Goal: Task Accomplishment & Management: Manage account settings

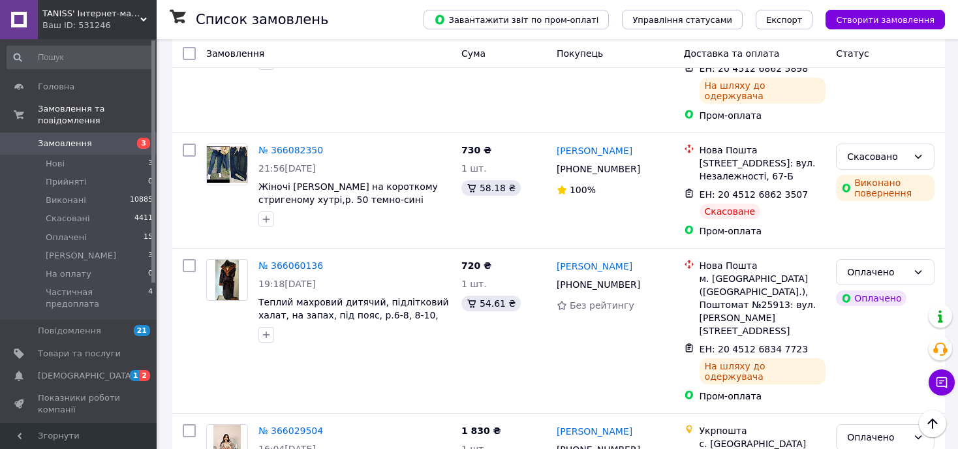
scroll to position [2330, 0]
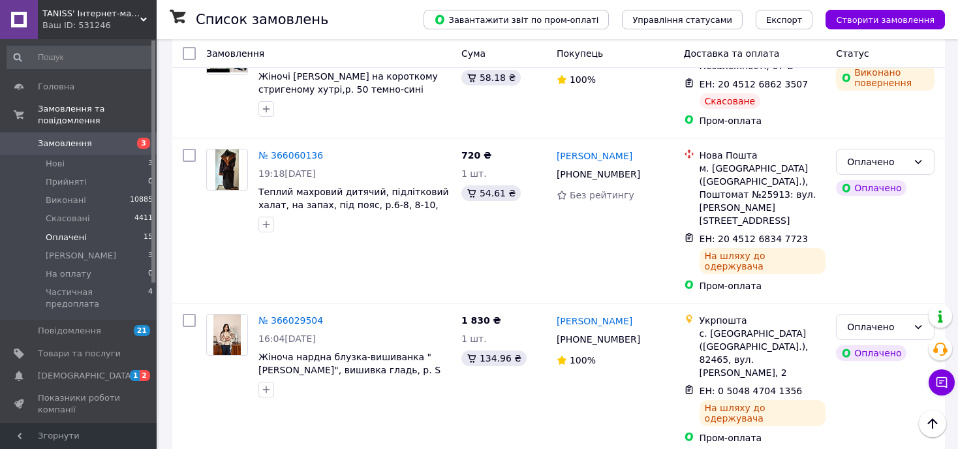
click at [59, 232] on span "Оплачені" at bounding box center [66, 238] width 41 height 12
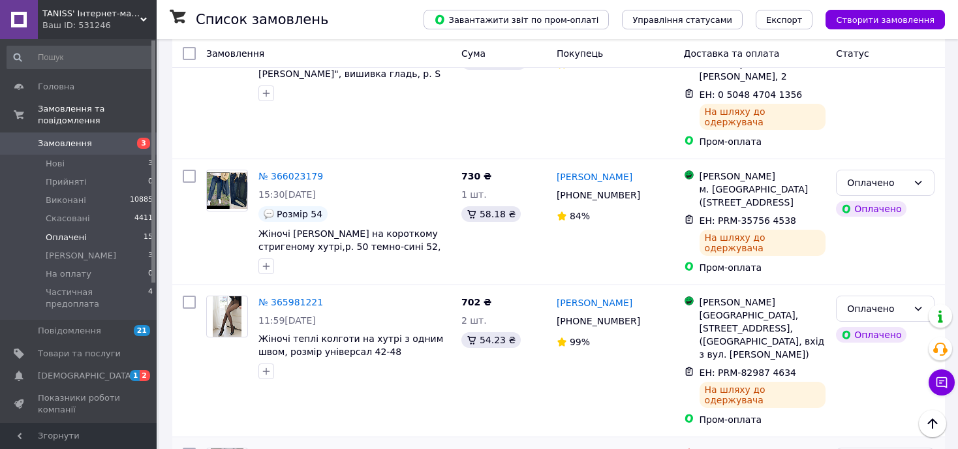
scroll to position [1674, 0]
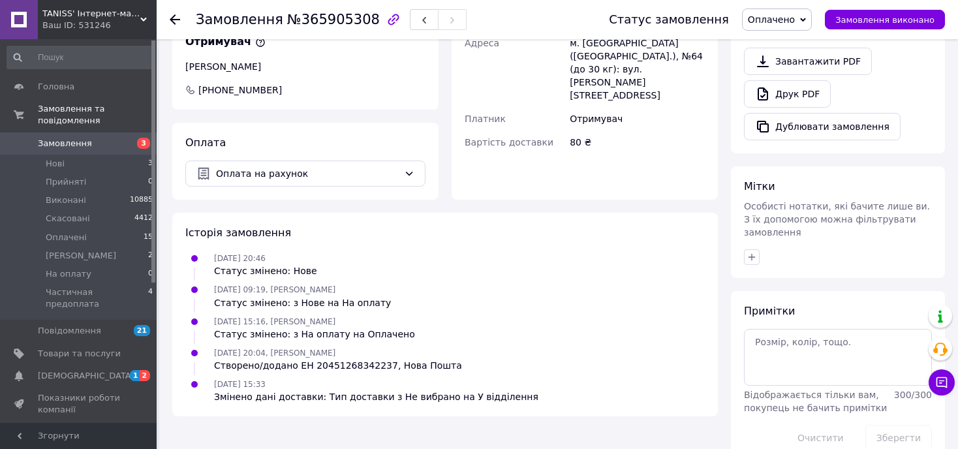
scroll to position [212, 0]
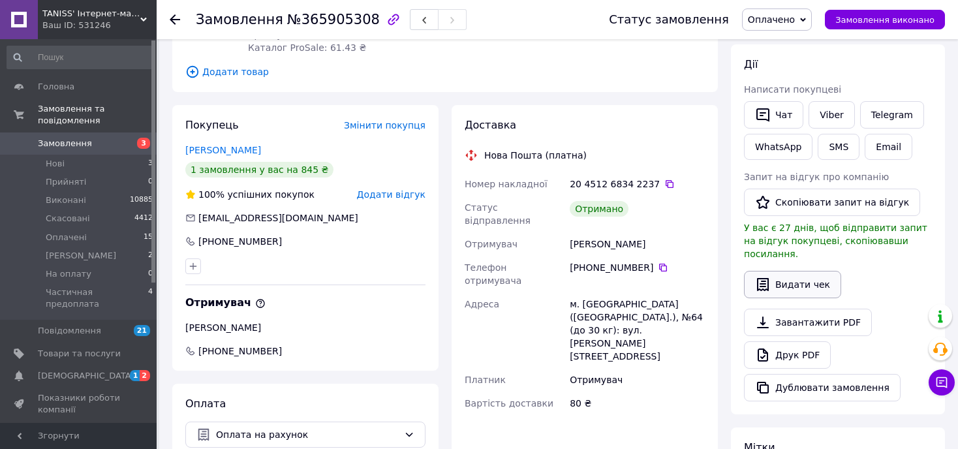
click at [782, 271] on button "Видати чек" at bounding box center [792, 284] width 97 height 27
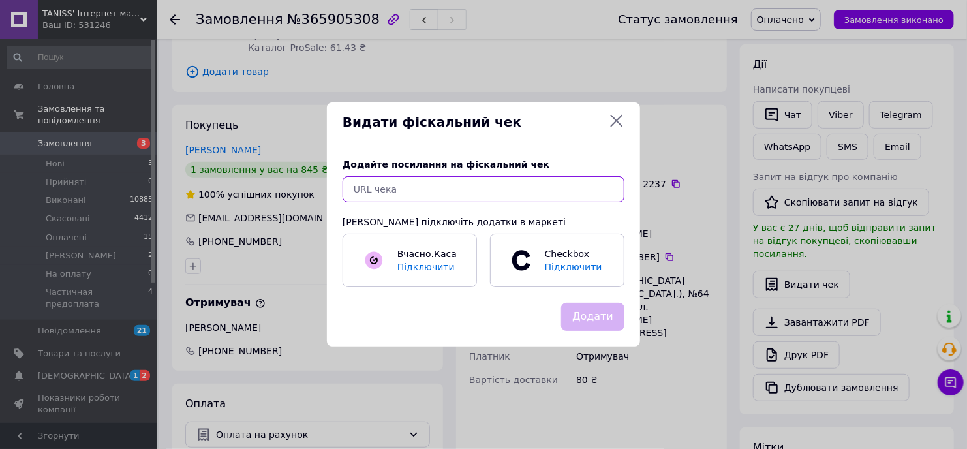
paste input "[URL][DOMAIN_NAME]"
type input "[URL][DOMAIN_NAME]"
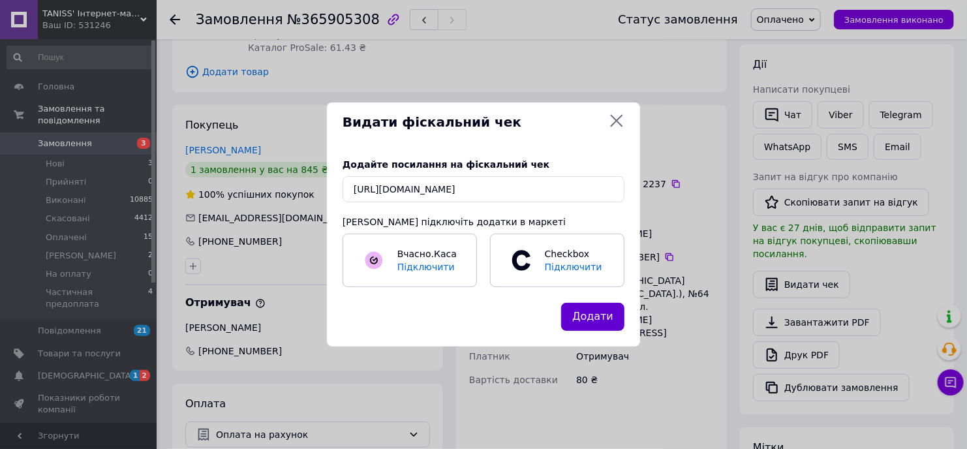
click at [595, 314] on button "Додати" at bounding box center [592, 317] width 63 height 28
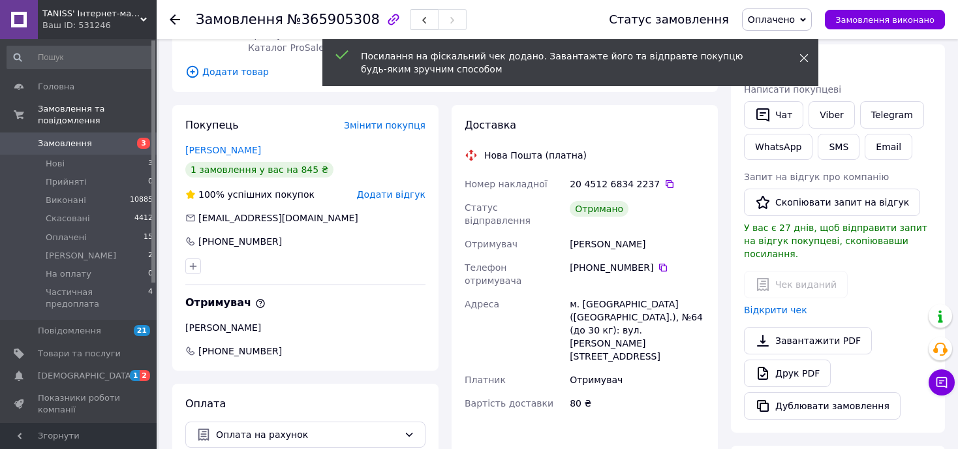
click at [806, 58] on icon at bounding box center [804, 58] width 9 height 9
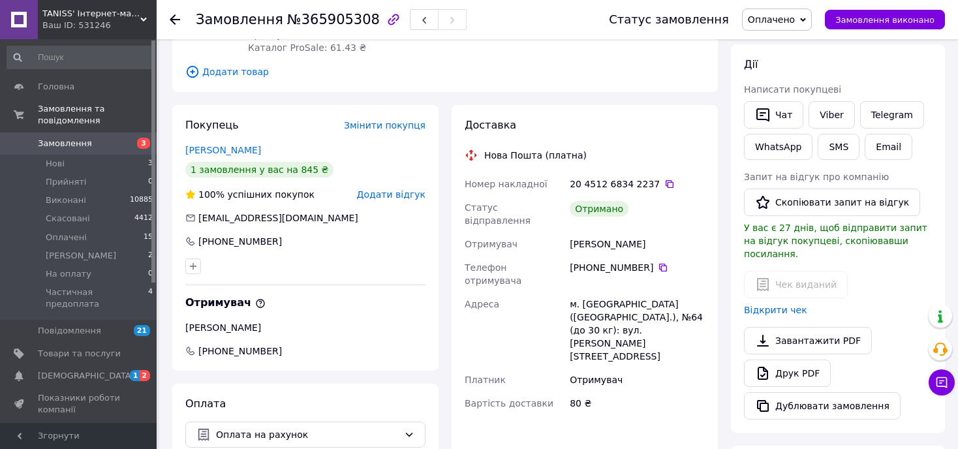
click at [793, 16] on span "Оплачено" at bounding box center [771, 19] width 47 height 10
click at [780, 66] on li "Виконано" at bounding box center [801, 65] width 116 height 20
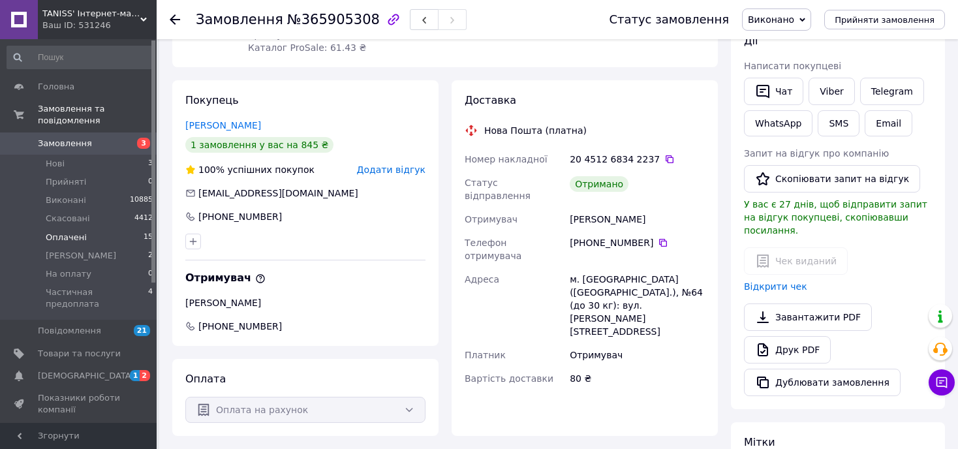
click at [65, 232] on span "Оплачені" at bounding box center [66, 238] width 41 height 12
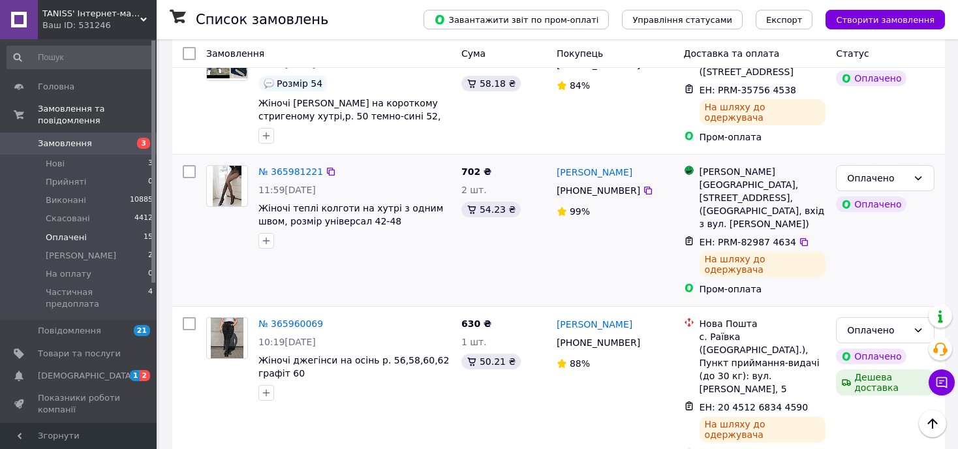
scroll to position [1674, 0]
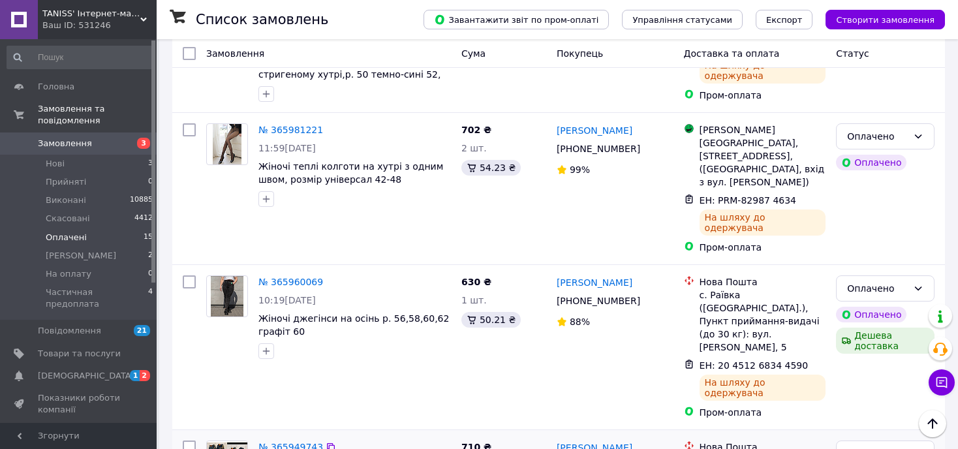
click at [289, 442] on link "№ 365949743" at bounding box center [291, 447] width 65 height 10
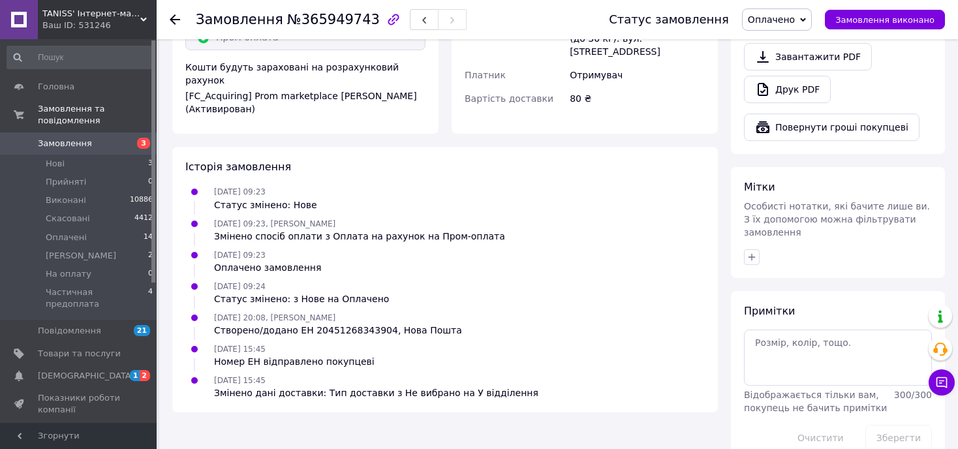
scroll to position [329, 0]
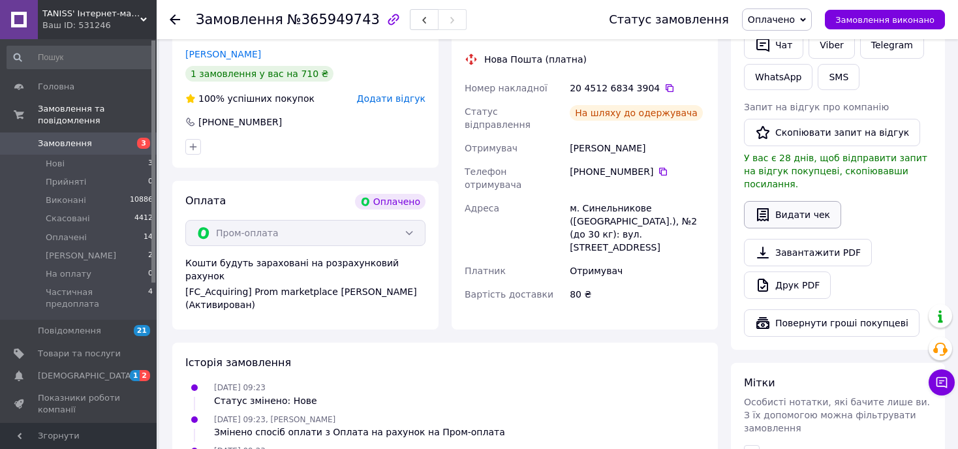
click at [783, 201] on button "Видати чек" at bounding box center [792, 214] width 97 height 27
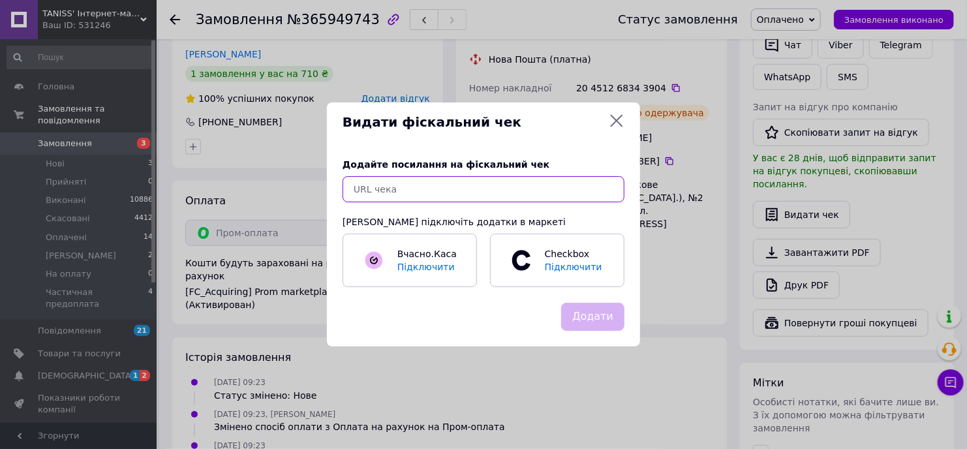
paste input "[URL][DOMAIN_NAME]"
type input "[URL][DOMAIN_NAME]"
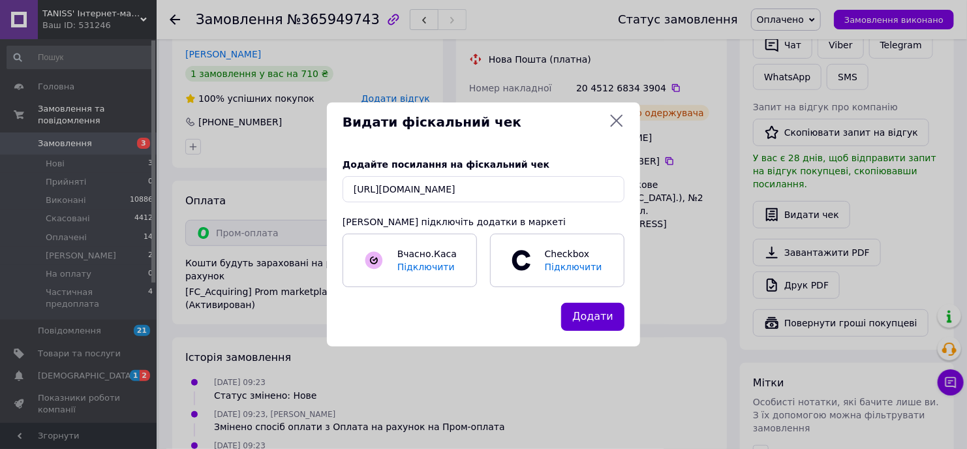
click at [594, 322] on button "Додати" at bounding box center [592, 317] width 63 height 28
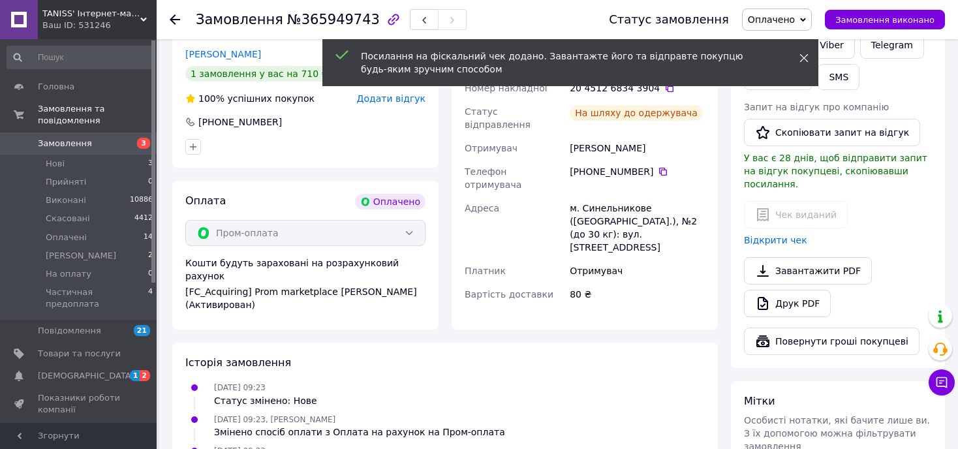
click at [804, 54] on icon at bounding box center [804, 58] width 9 height 9
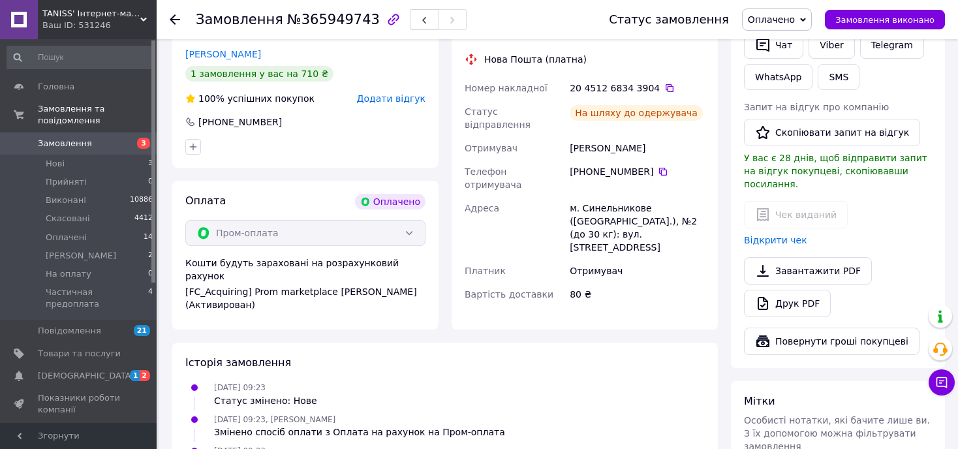
click at [791, 16] on span "Оплачено" at bounding box center [771, 19] width 47 height 10
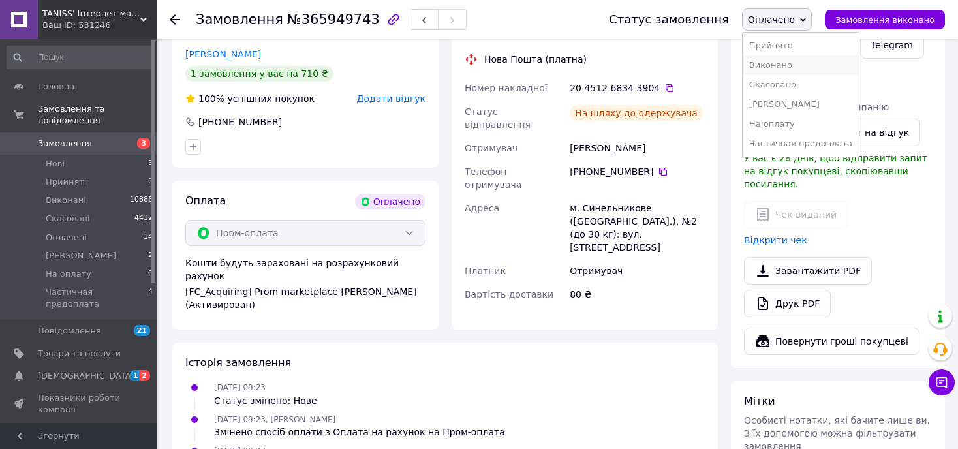
click at [783, 65] on li "Виконано" at bounding box center [801, 65] width 116 height 20
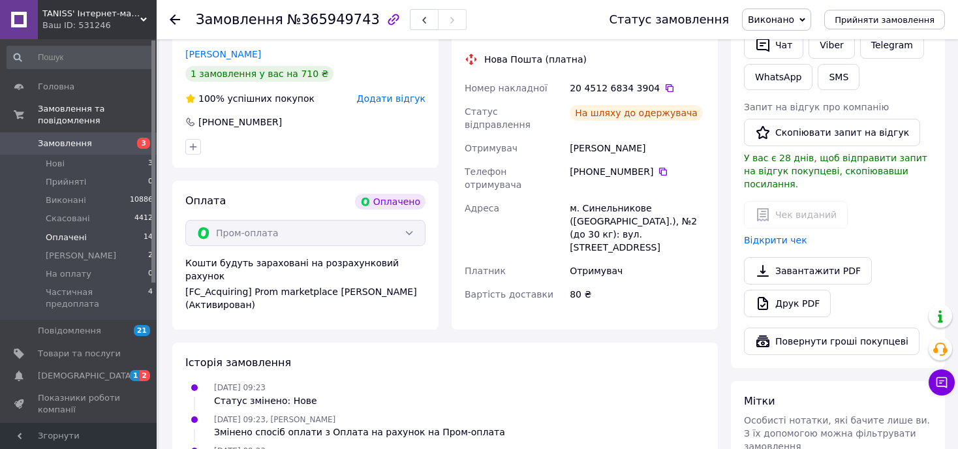
click at [65, 232] on span "Оплачені" at bounding box center [66, 238] width 41 height 12
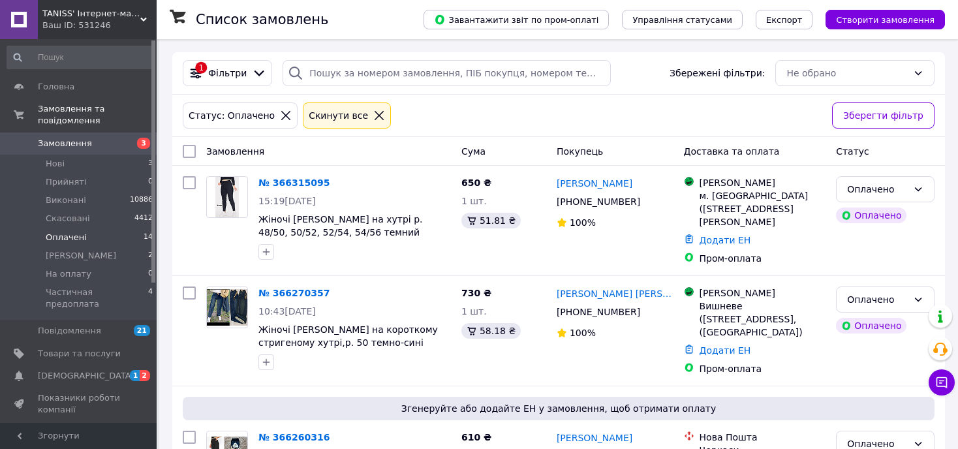
click at [69, 232] on span "Оплачені" at bounding box center [66, 238] width 41 height 12
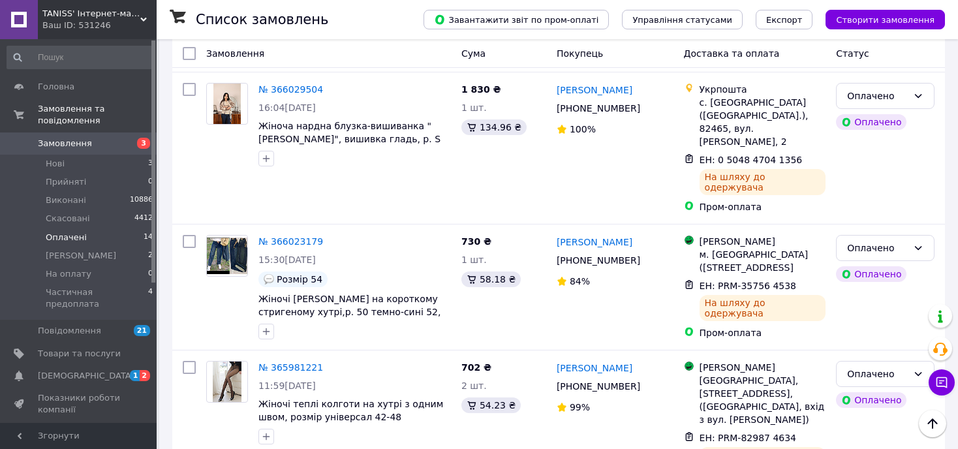
scroll to position [1545, 0]
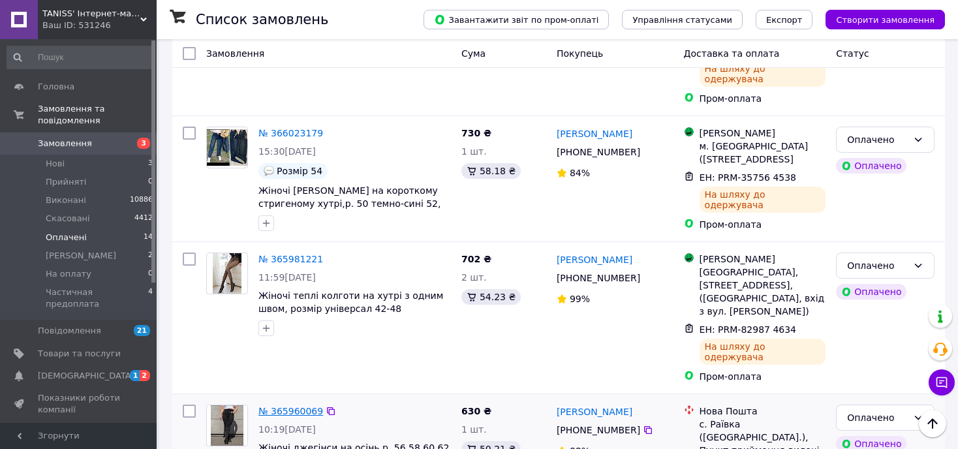
click at [293, 406] on link "№ 365960069" at bounding box center [291, 411] width 65 height 10
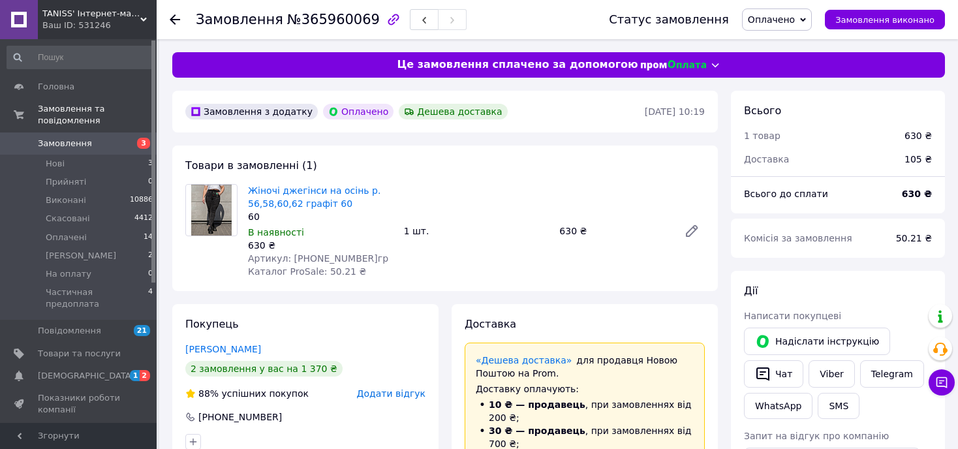
scroll to position [261, 0]
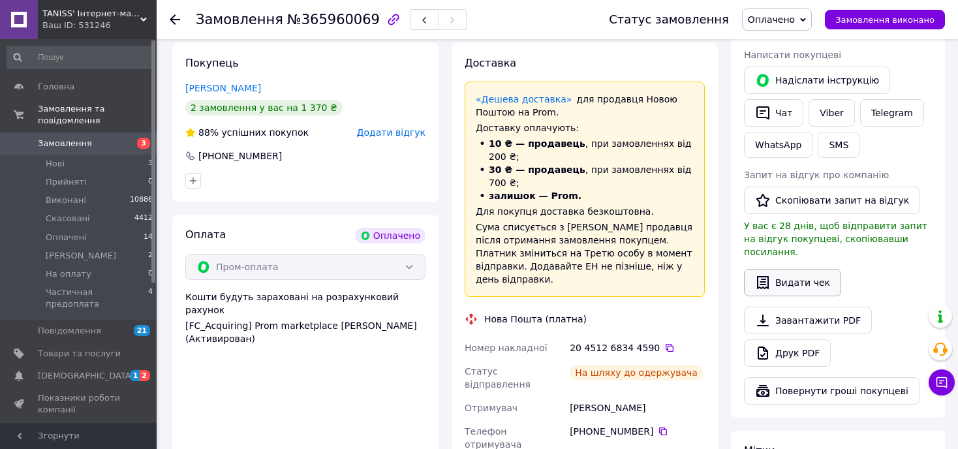
click at [782, 269] on button "Видати чек" at bounding box center [792, 282] width 97 height 27
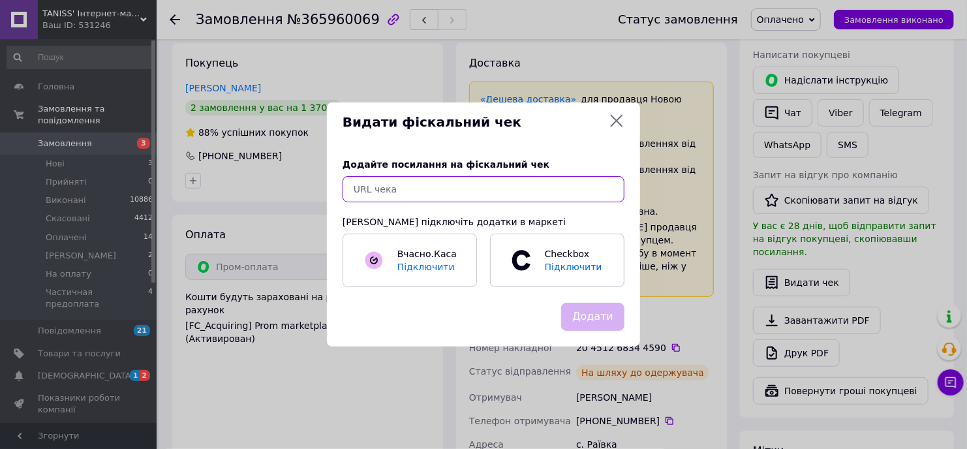
paste input "[URL][DOMAIN_NAME]"
type input "[URL][DOMAIN_NAME]"
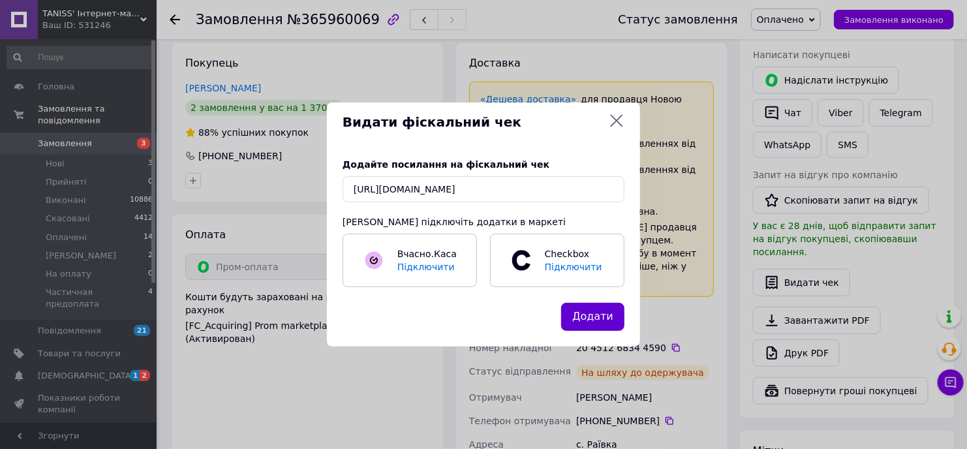
click at [592, 319] on button "Додати" at bounding box center [592, 317] width 63 height 28
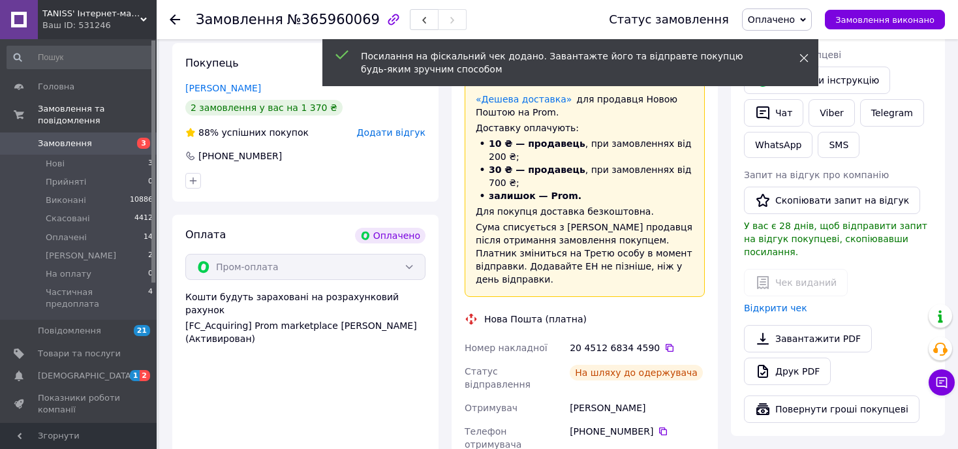
click at [806, 58] on icon at bounding box center [804, 58] width 9 height 9
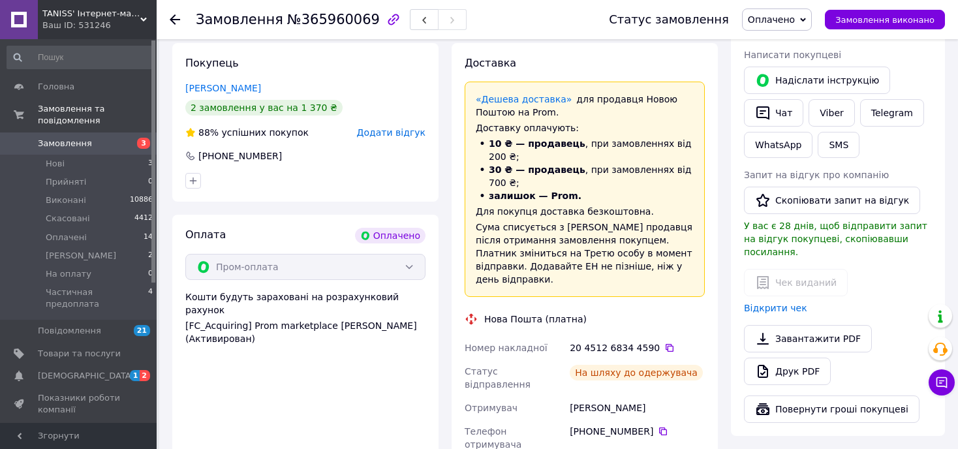
click at [787, 19] on span "Оплачено" at bounding box center [771, 19] width 47 height 10
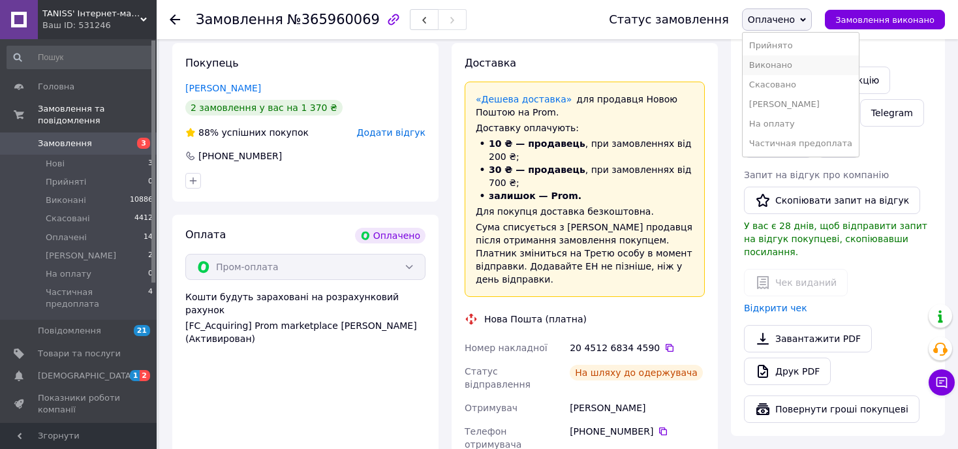
click at [783, 63] on li "Виконано" at bounding box center [801, 65] width 116 height 20
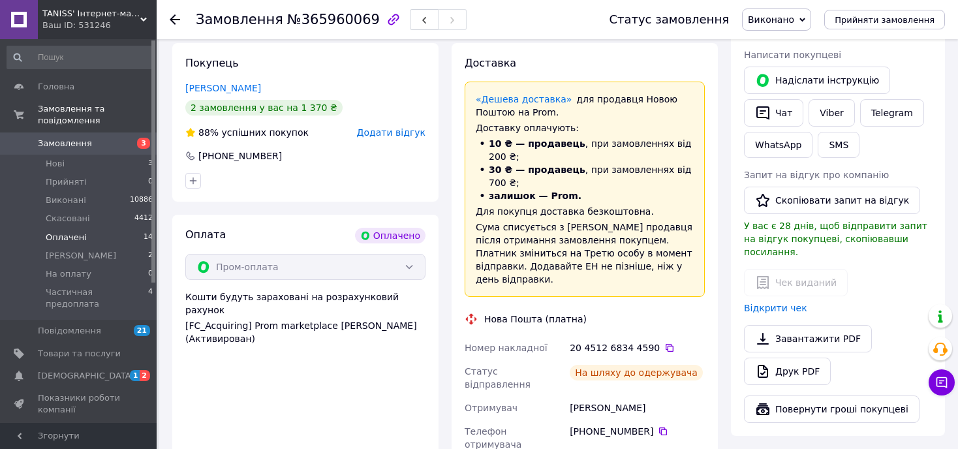
click at [67, 232] on span "Оплачені" at bounding box center [66, 238] width 41 height 12
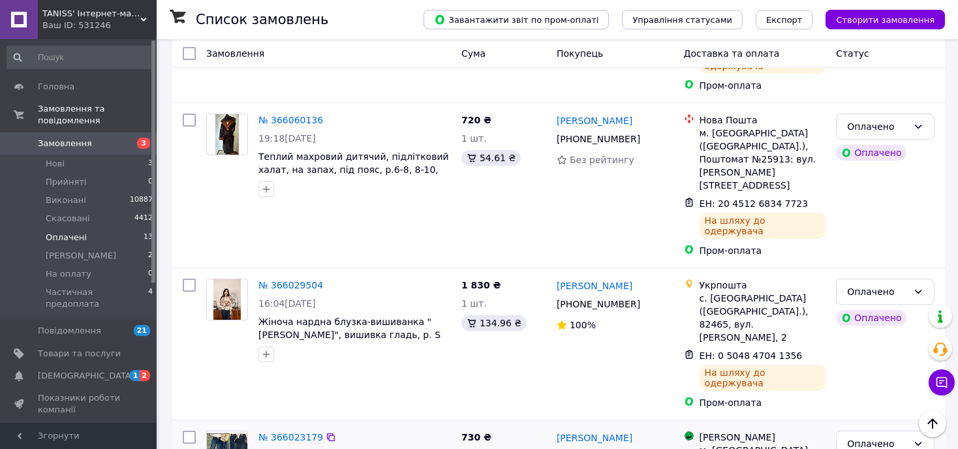
scroll to position [1408, 0]
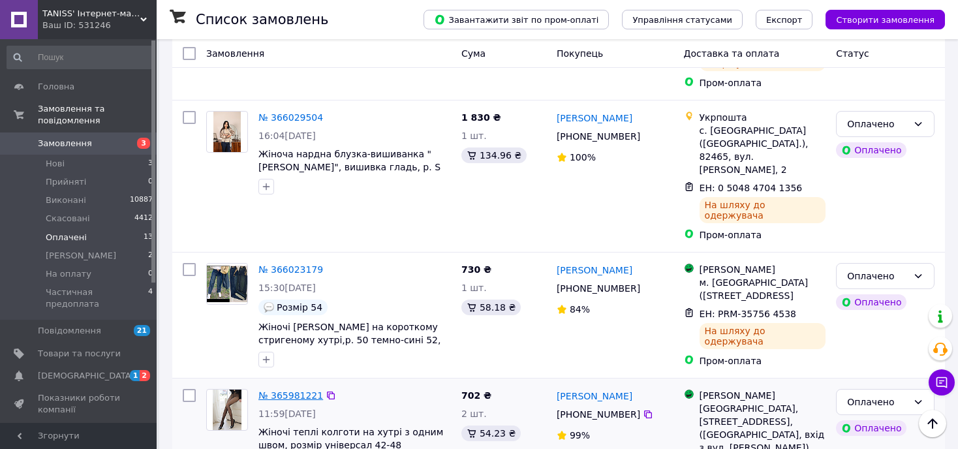
click at [285, 390] on link "№ 365981221" at bounding box center [291, 395] width 65 height 10
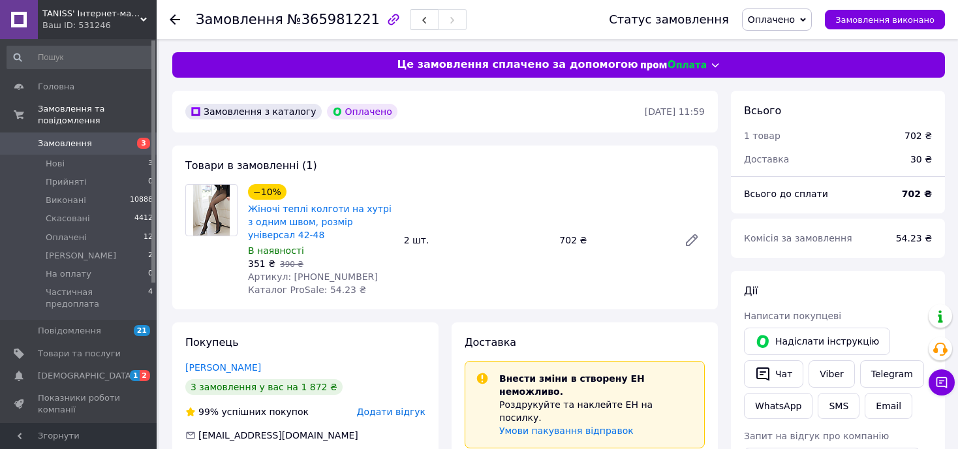
scroll to position [261, 0]
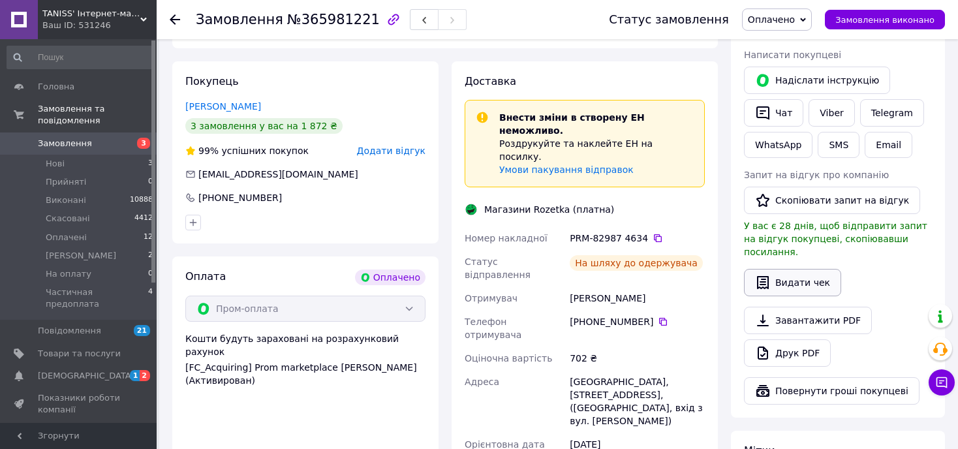
click at [814, 269] on button "Видати чек" at bounding box center [792, 282] width 97 height 27
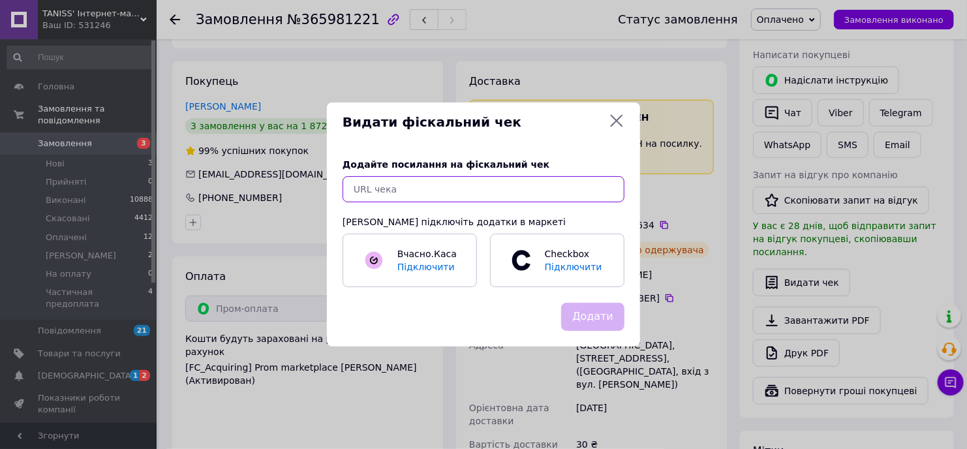
paste input "[URL][DOMAIN_NAME]"
type input "[URL][DOMAIN_NAME]"
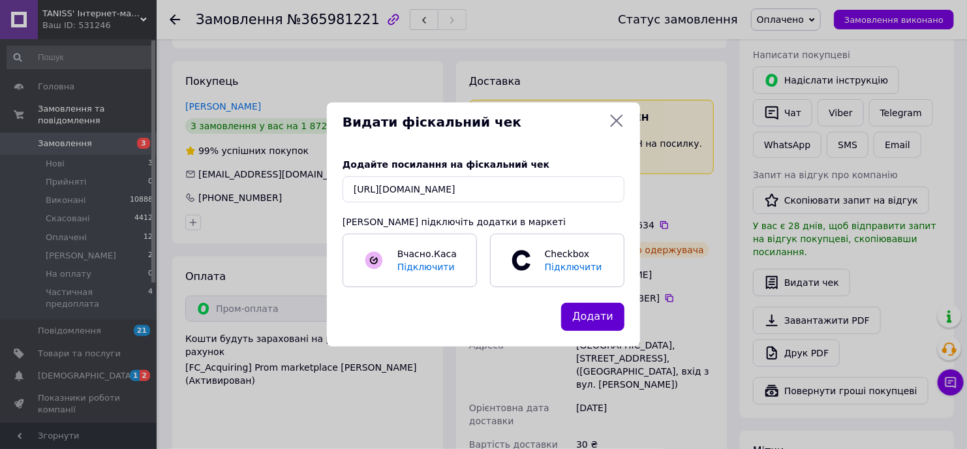
click at [589, 317] on button "Додати" at bounding box center [592, 317] width 63 height 28
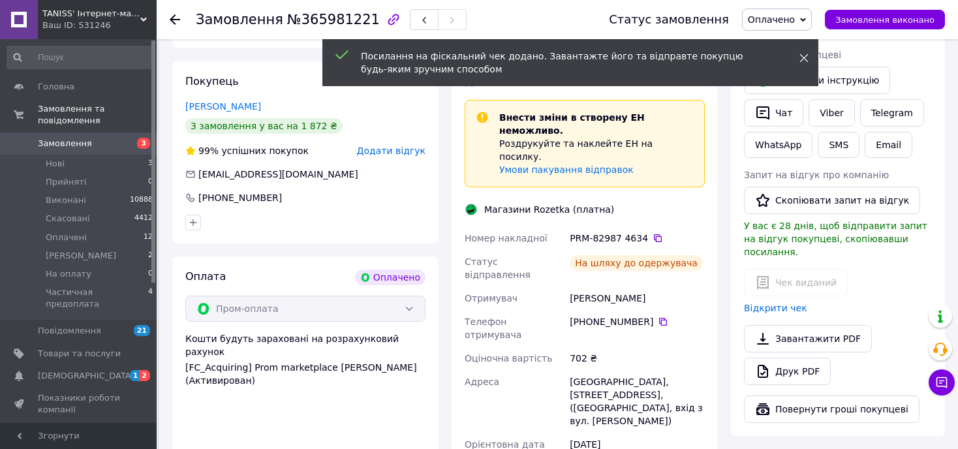
click at [804, 60] on icon at bounding box center [804, 58] width 9 height 9
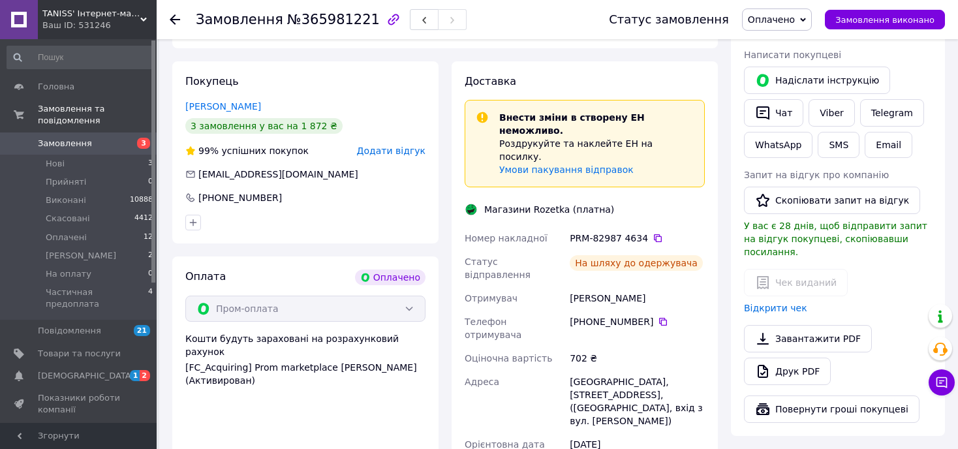
click at [779, 16] on span "Оплачено" at bounding box center [771, 19] width 47 height 10
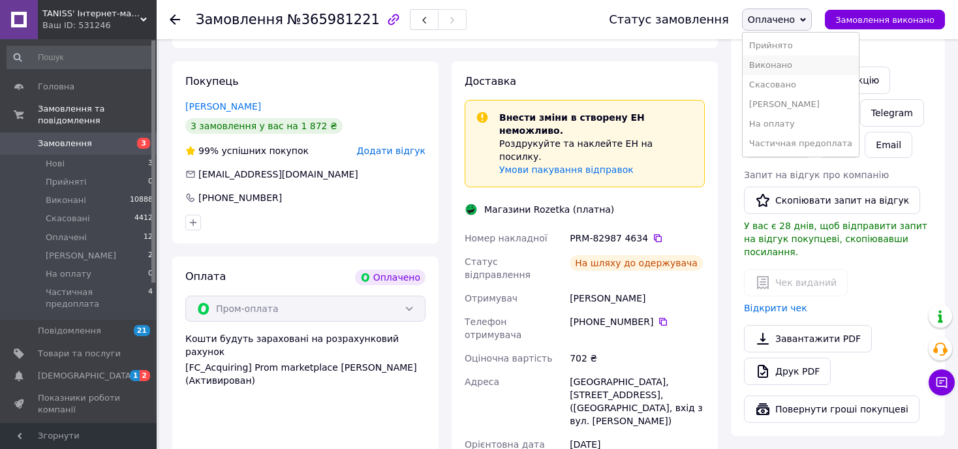
click at [780, 66] on li "Виконано" at bounding box center [801, 65] width 116 height 20
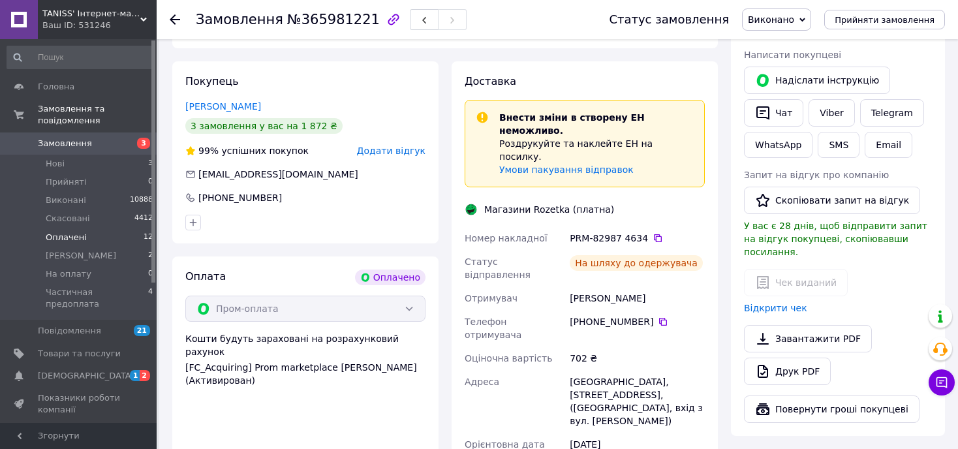
click at [57, 232] on span "Оплачені" at bounding box center [66, 238] width 41 height 12
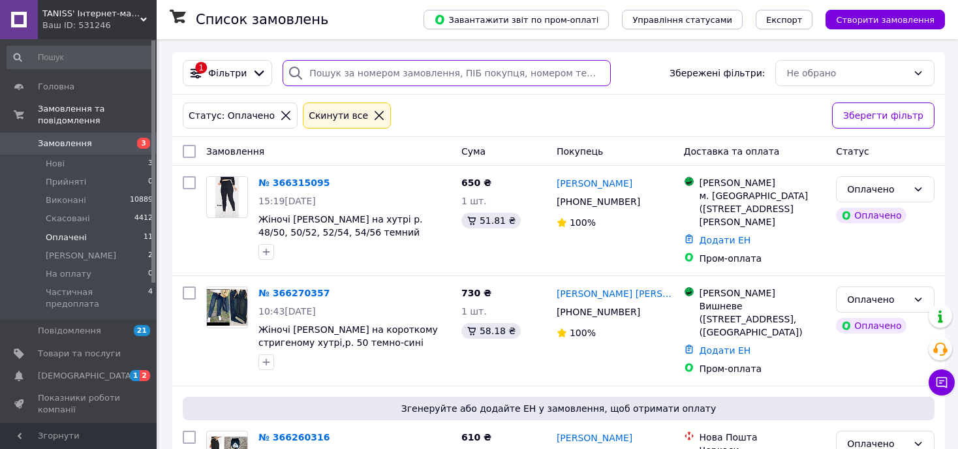
click at [338, 71] on input "search" at bounding box center [447, 73] width 328 height 26
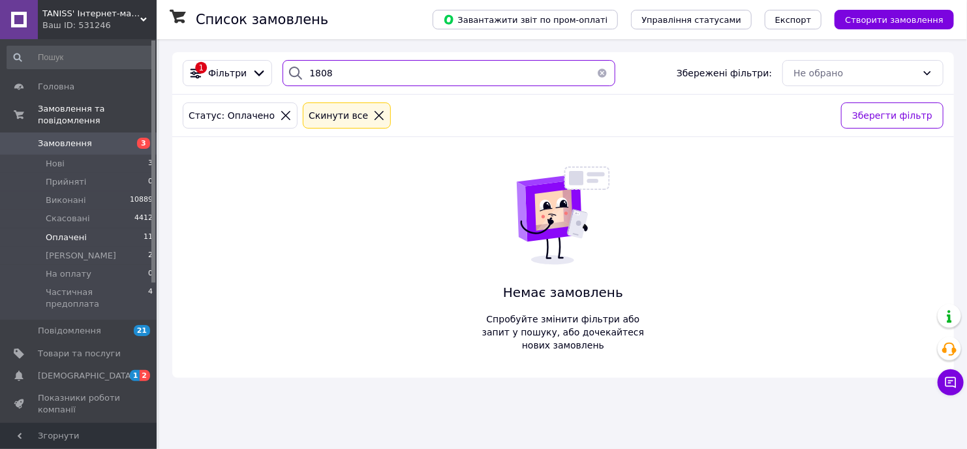
type input "1808"
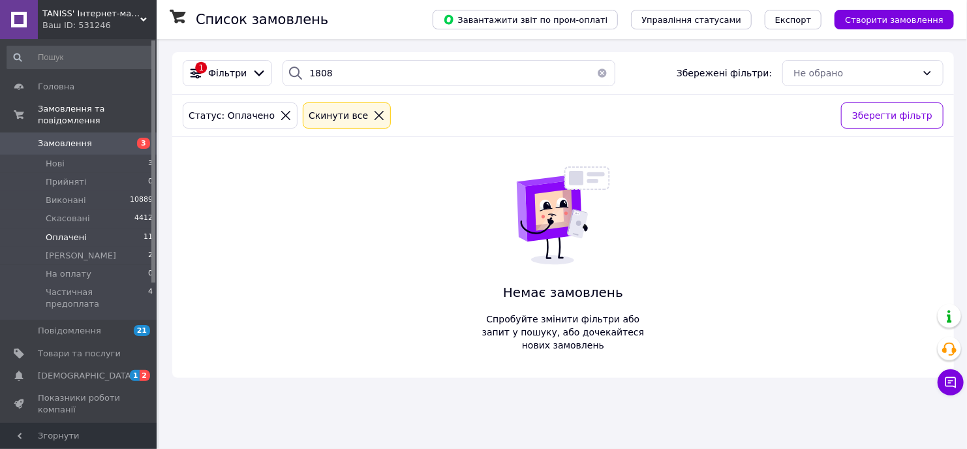
drag, startPoint x: 362, startPoint y: 116, endPoint x: 354, endPoint y: 113, distance: 8.3
click at [373, 116] on icon at bounding box center [379, 116] width 12 height 12
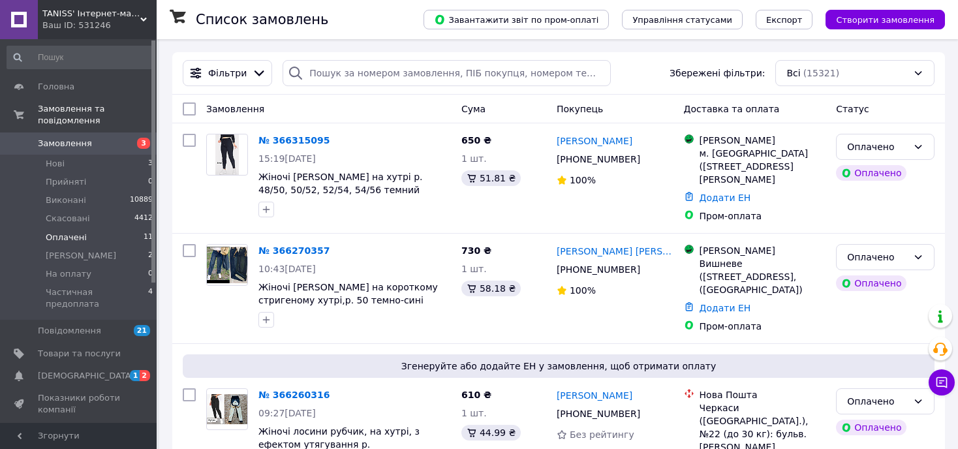
click at [59, 232] on span "Оплачені" at bounding box center [66, 238] width 41 height 12
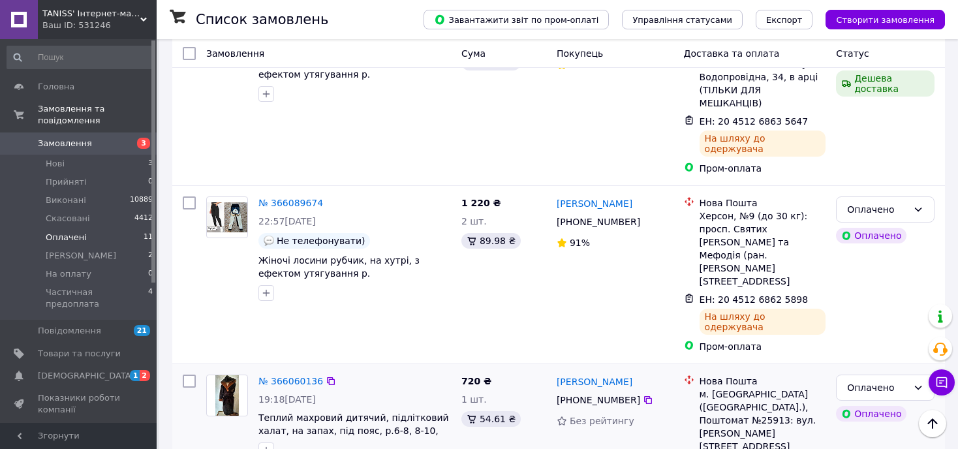
scroll to position [1138, 0]
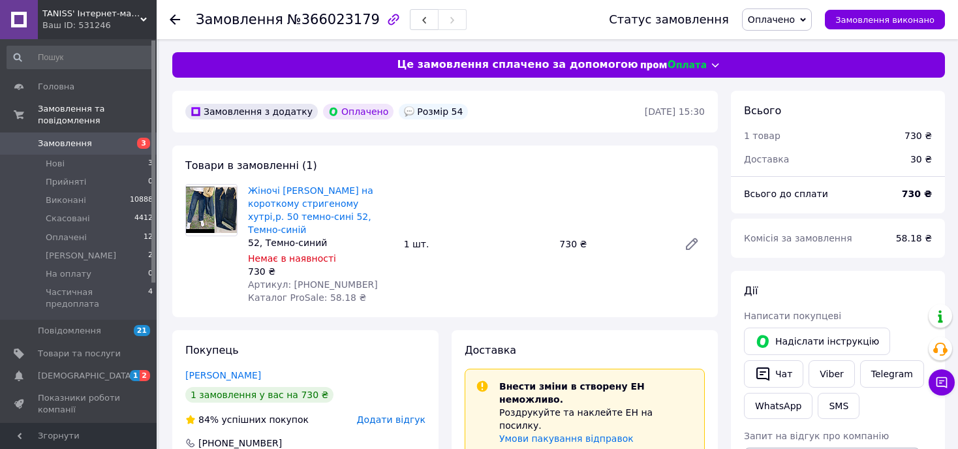
scroll to position [131, 0]
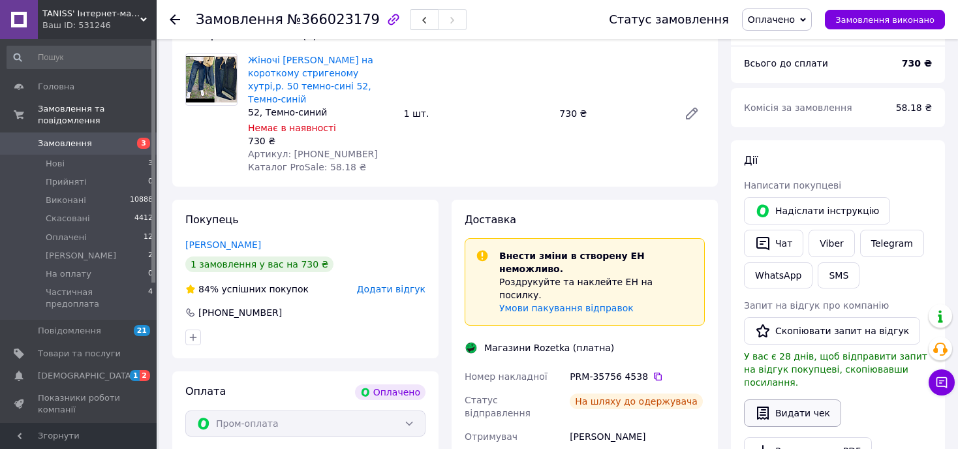
click at [790, 401] on button "Видати чек" at bounding box center [792, 413] width 97 height 27
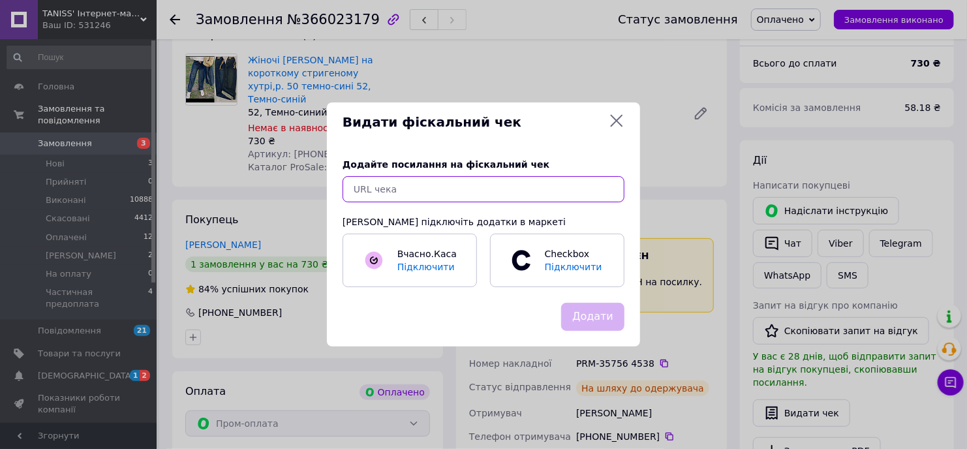
paste input "[URL][DOMAIN_NAME]"
type input "[URL][DOMAIN_NAME]"
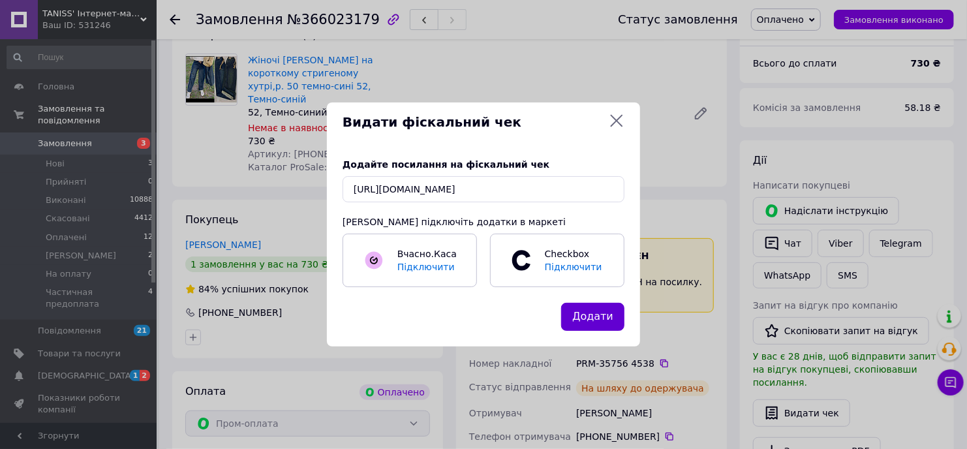
click at [586, 317] on button "Додати" at bounding box center [592, 317] width 63 height 28
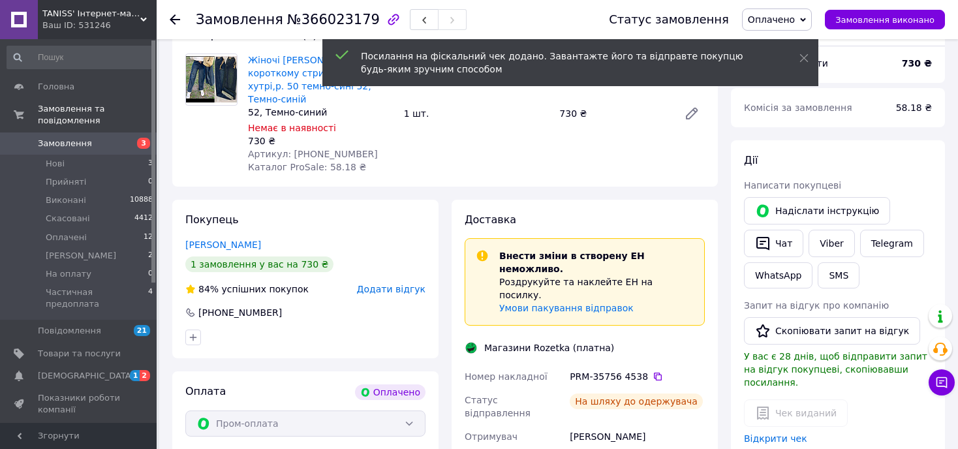
scroll to position [0, 0]
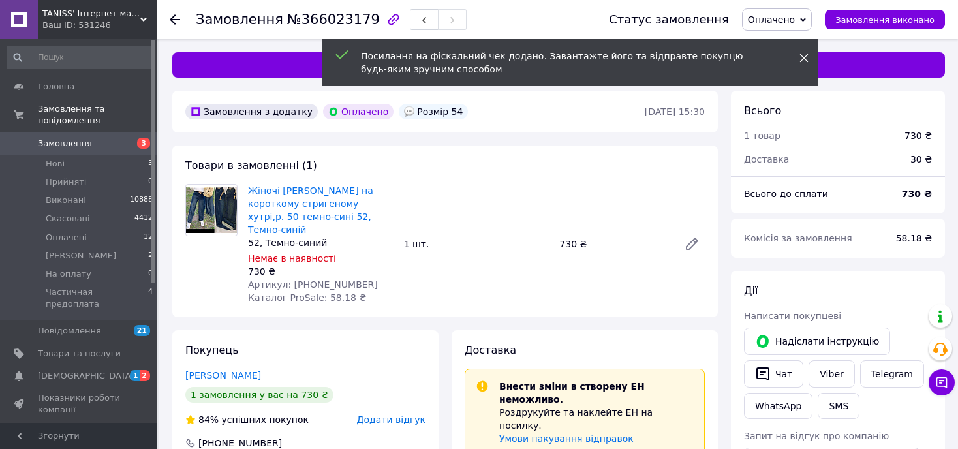
click at [802, 56] on icon at bounding box center [804, 58] width 9 height 9
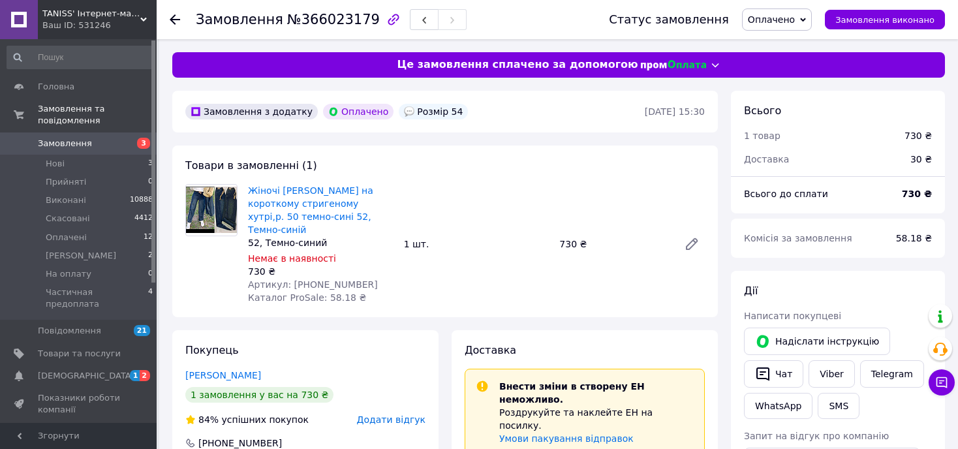
click at [795, 18] on span "Оплачено" at bounding box center [771, 19] width 47 height 10
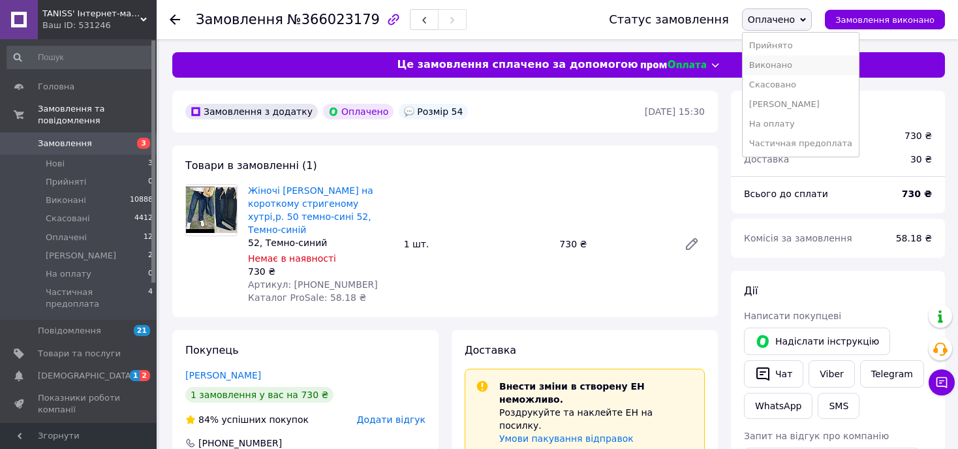
click at [789, 70] on li "Виконано" at bounding box center [801, 65] width 116 height 20
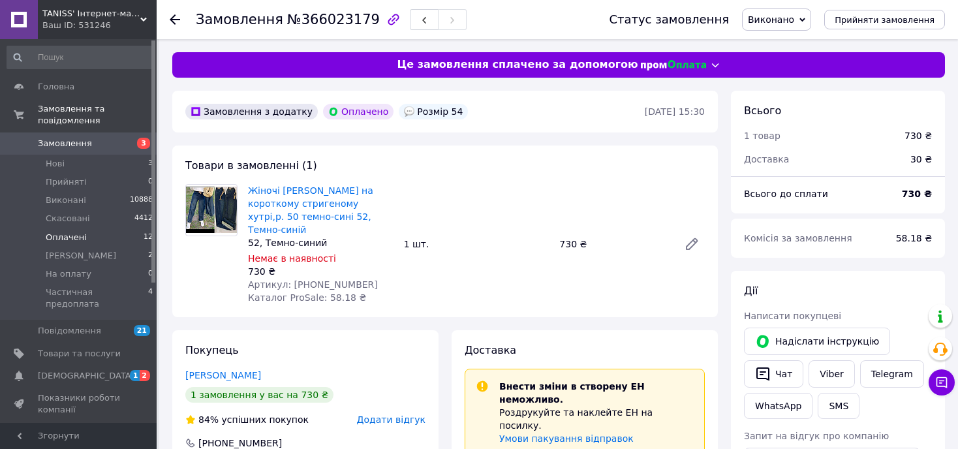
click at [58, 232] on span "Оплачені" at bounding box center [66, 238] width 41 height 12
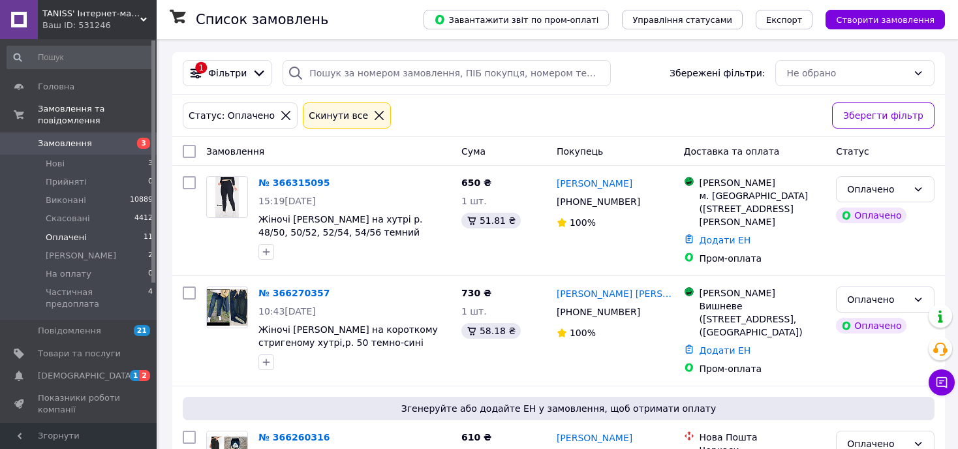
click at [58, 232] on span "Оплачені" at bounding box center [66, 238] width 41 height 12
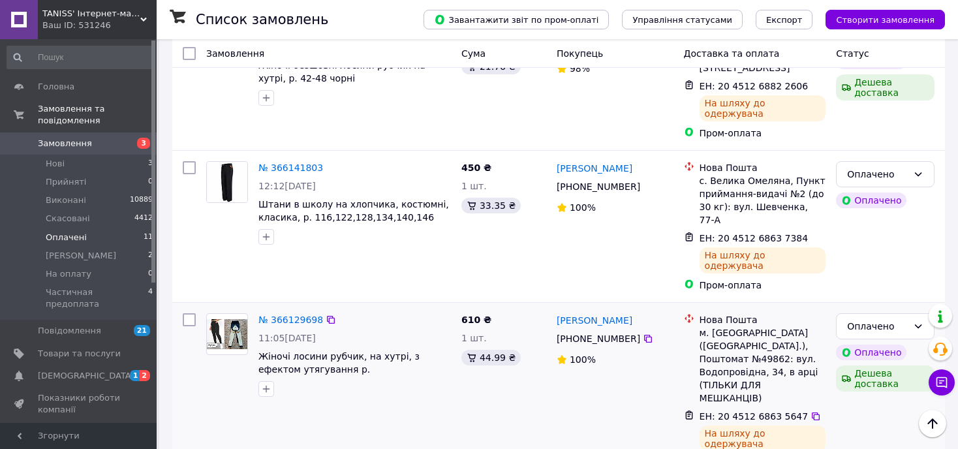
scroll to position [1011, 0]
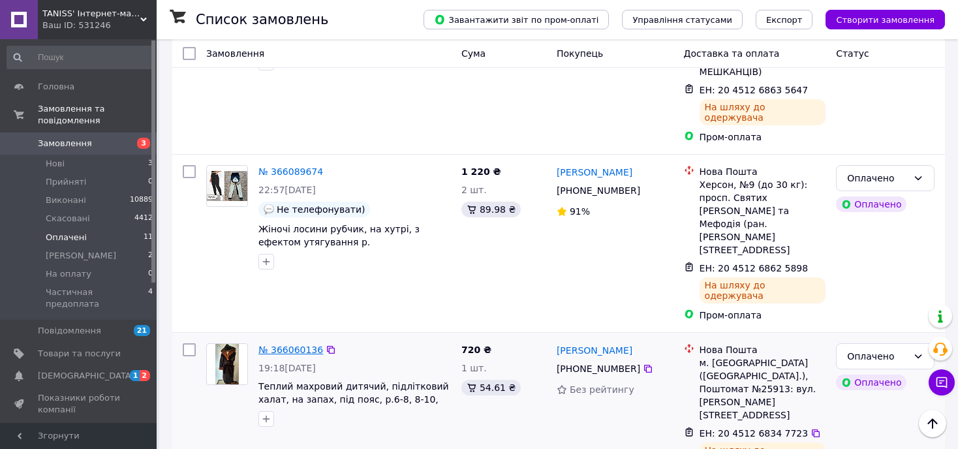
click at [291, 345] on link "№ 366060136" at bounding box center [291, 350] width 65 height 10
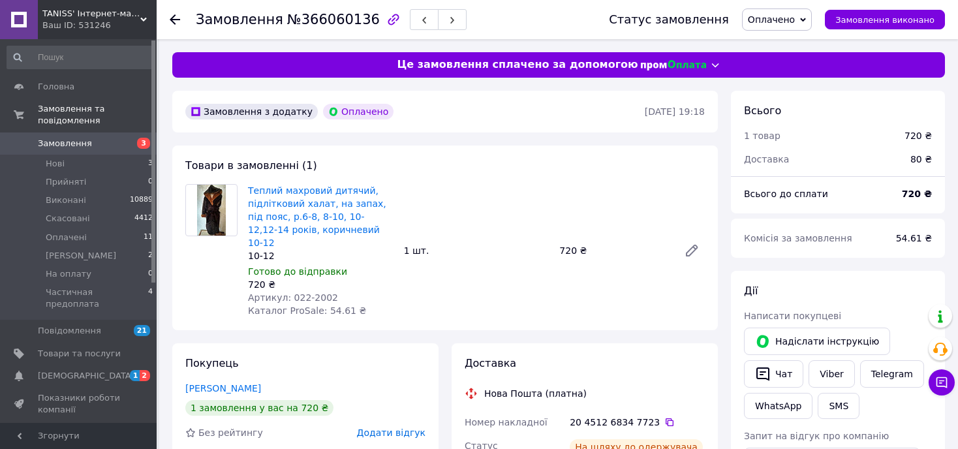
scroll to position [131, 0]
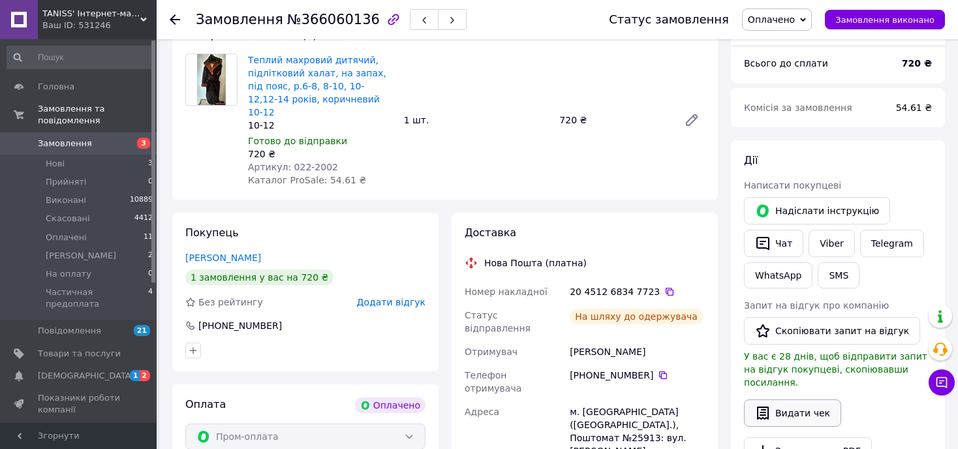
click at [797, 400] on button "Видати чек" at bounding box center [792, 413] width 97 height 27
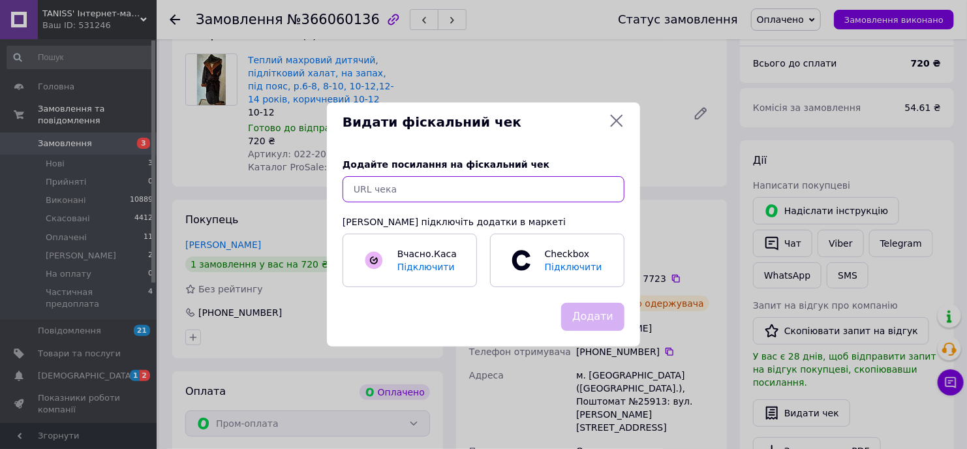
paste input "[URL][DOMAIN_NAME]"
type input "[URL][DOMAIN_NAME]"
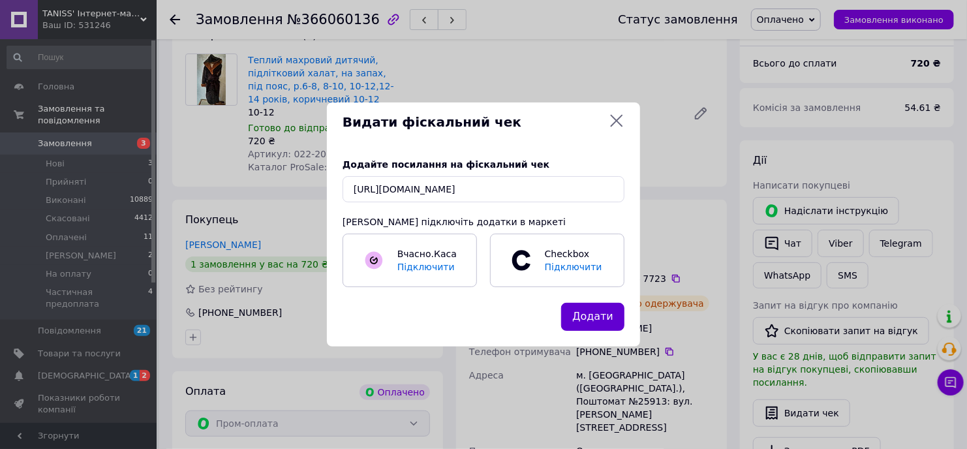
click at [595, 315] on button "Додати" at bounding box center [592, 317] width 63 height 28
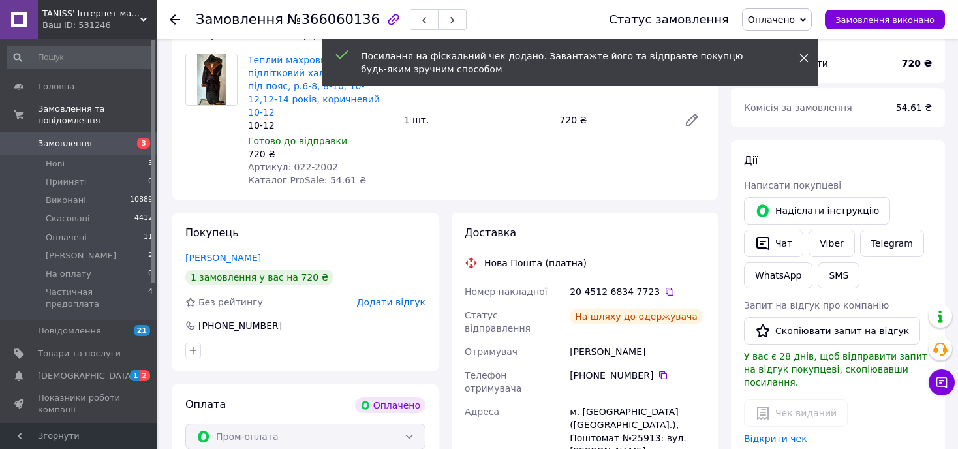
click at [804, 59] on icon at bounding box center [804, 58] width 9 height 9
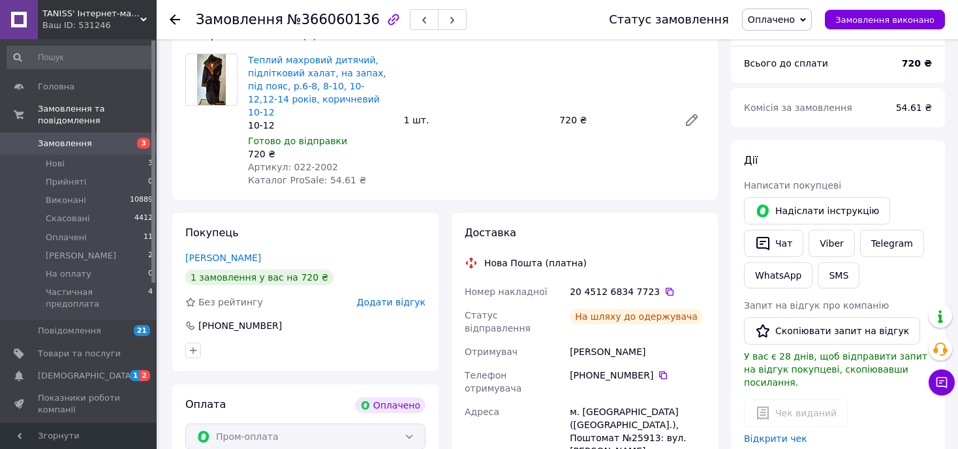
click at [783, 18] on span "Оплачено" at bounding box center [771, 19] width 47 height 10
click at [781, 67] on li "Виконано" at bounding box center [801, 65] width 116 height 20
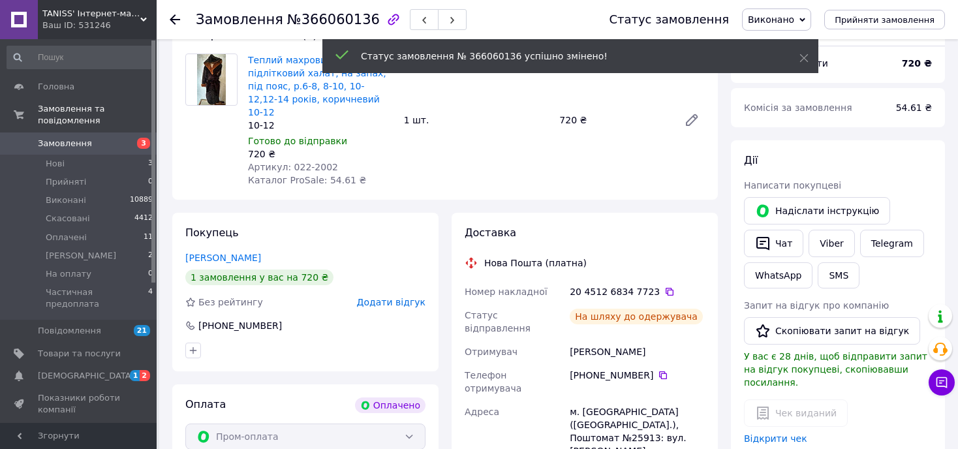
scroll to position [0, 0]
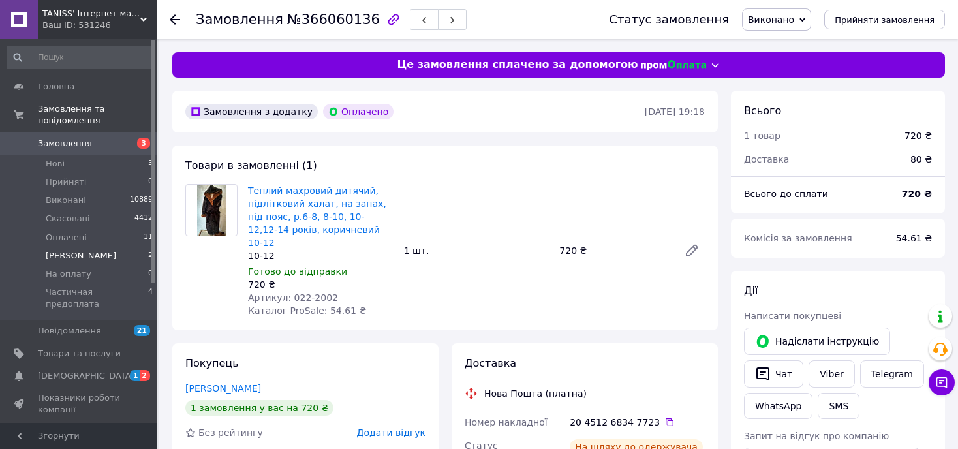
click at [66, 250] on span "[PERSON_NAME]" at bounding box center [81, 256] width 71 height 12
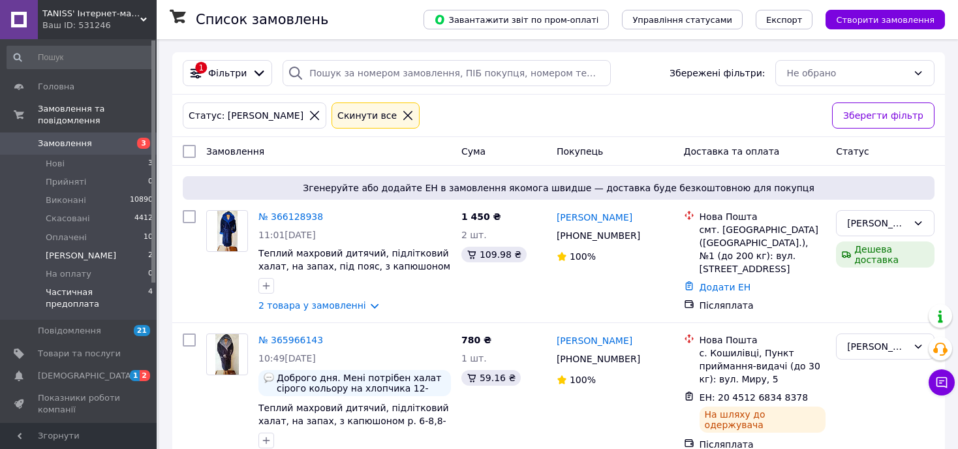
click at [70, 287] on span "Частичная предоплата" at bounding box center [97, 299] width 102 height 24
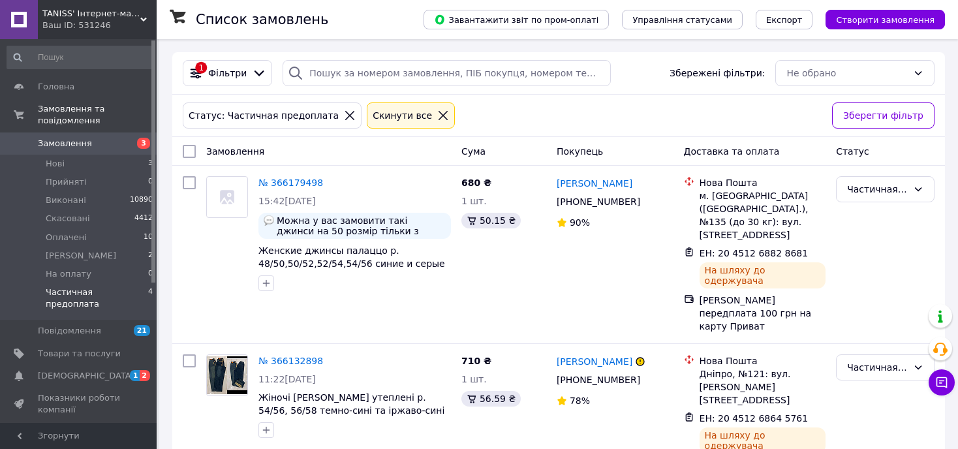
click at [70, 287] on span "Частичная предоплата" at bounding box center [97, 299] width 102 height 24
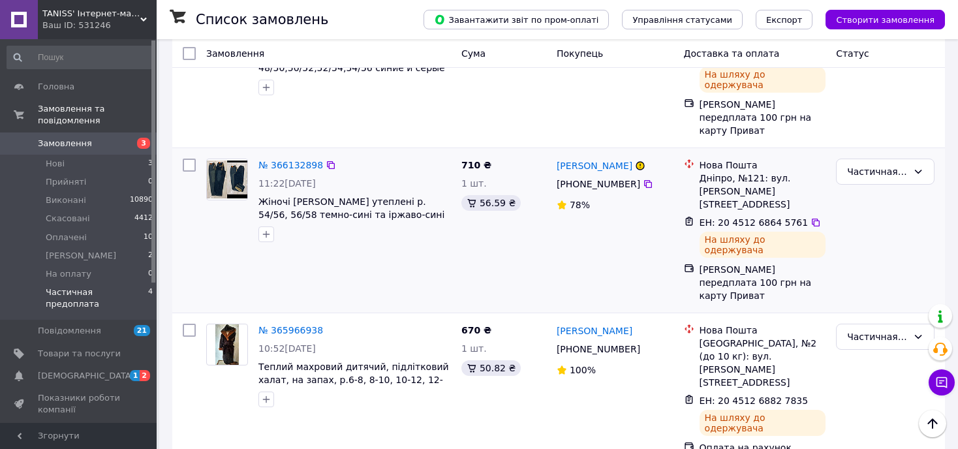
scroll to position [239, 0]
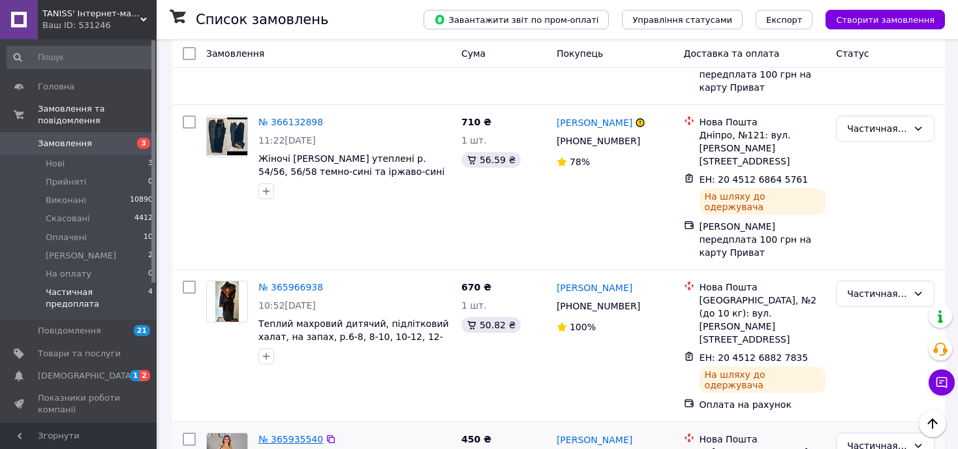
click at [285, 434] on link "№ 365935540" at bounding box center [291, 439] width 65 height 10
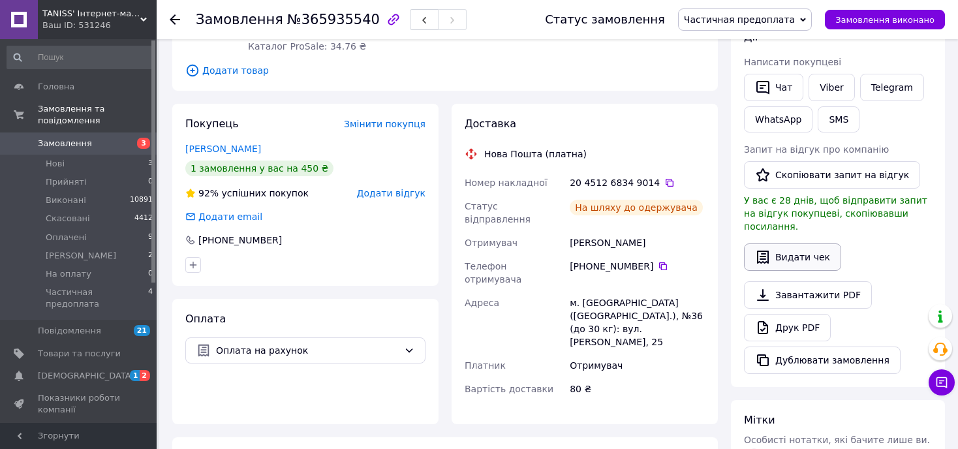
scroll to position [108, 0]
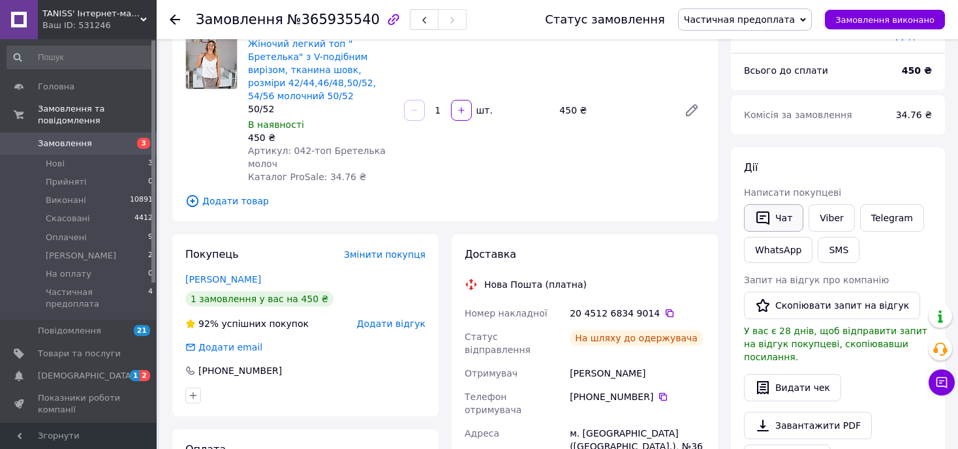
click at [764, 215] on icon "button" at bounding box center [763, 219] width 13 height 14
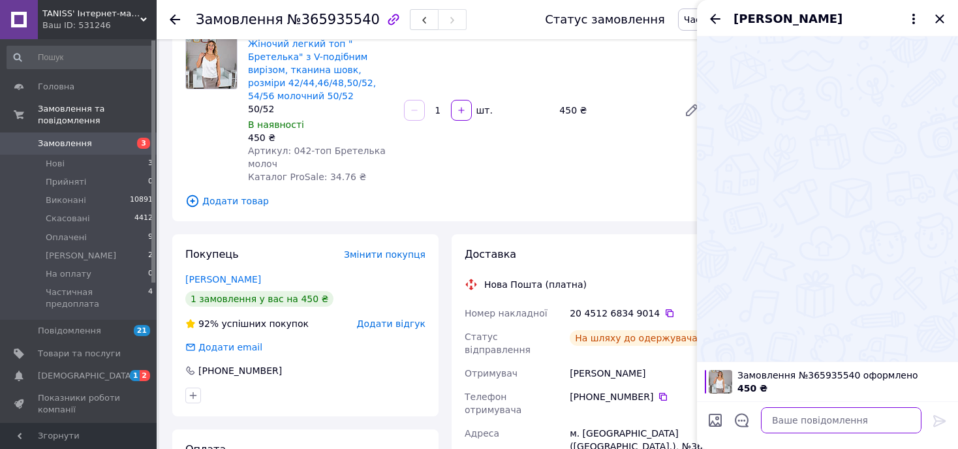
paste textarea "[URL][DOMAIN_NAME]"
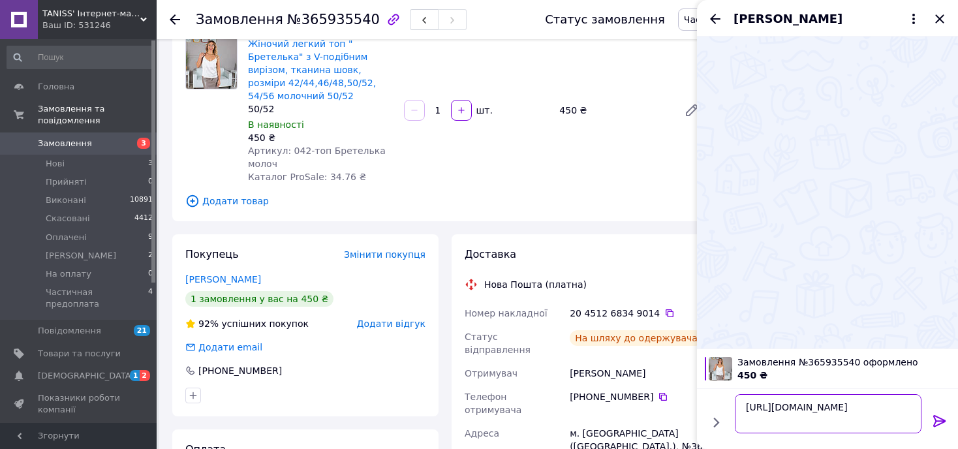
type textarea "[URL][DOMAIN_NAME]"
click at [937, 420] on icon at bounding box center [940, 421] width 16 height 16
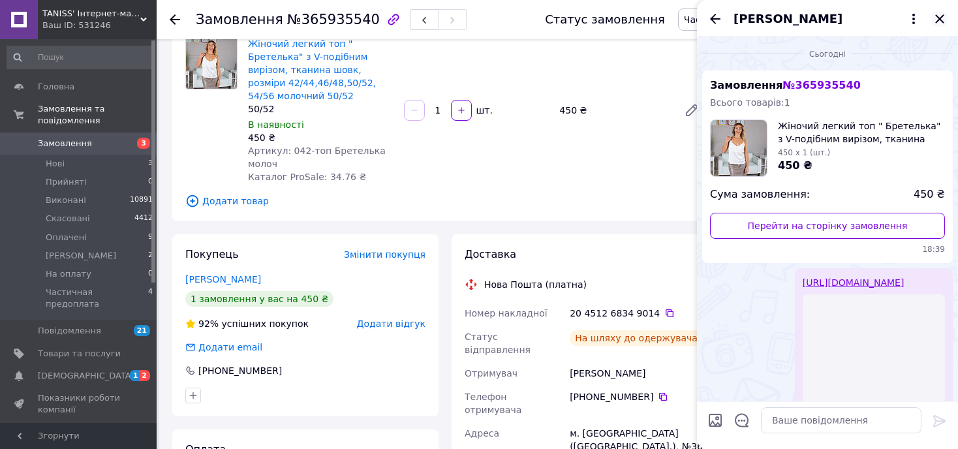
click at [939, 17] on icon "Закрити" at bounding box center [939, 18] width 8 height 8
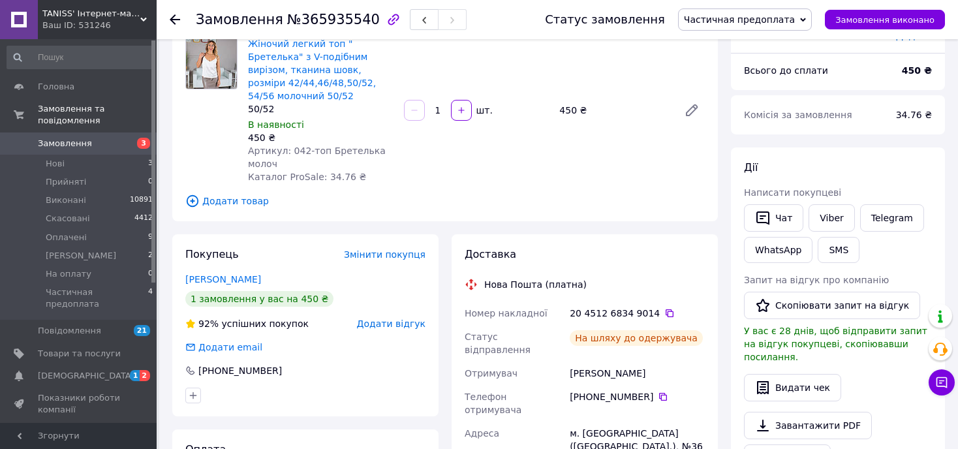
click at [750, 22] on span "Частичная предоплата" at bounding box center [739, 19] width 111 height 10
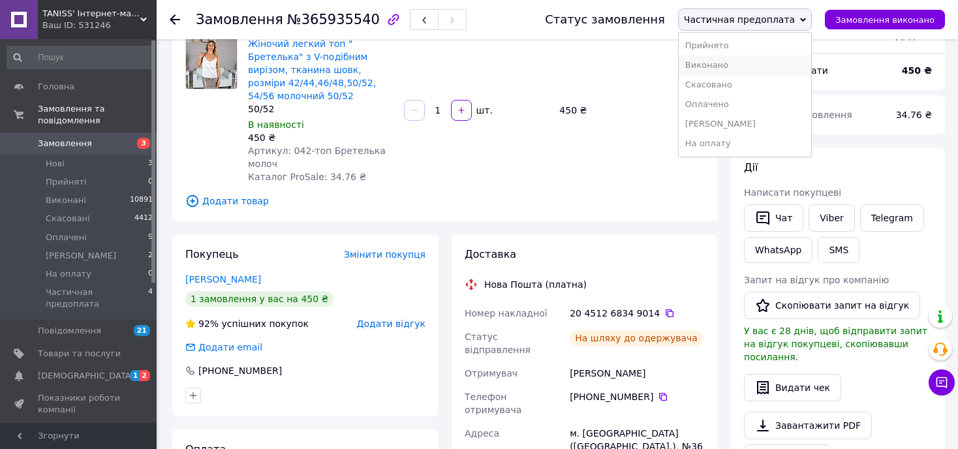
click at [734, 61] on li "Виконано" at bounding box center [745, 65] width 133 height 20
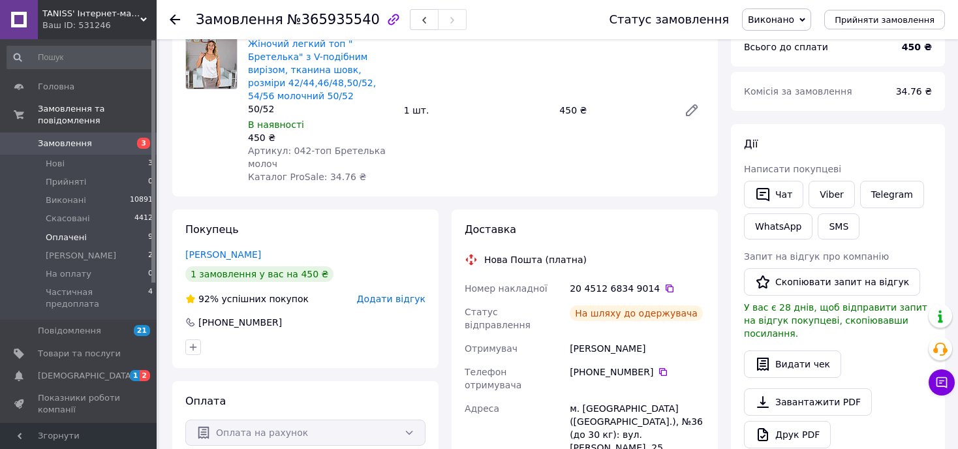
click at [65, 232] on span "Оплачені" at bounding box center [66, 238] width 41 height 12
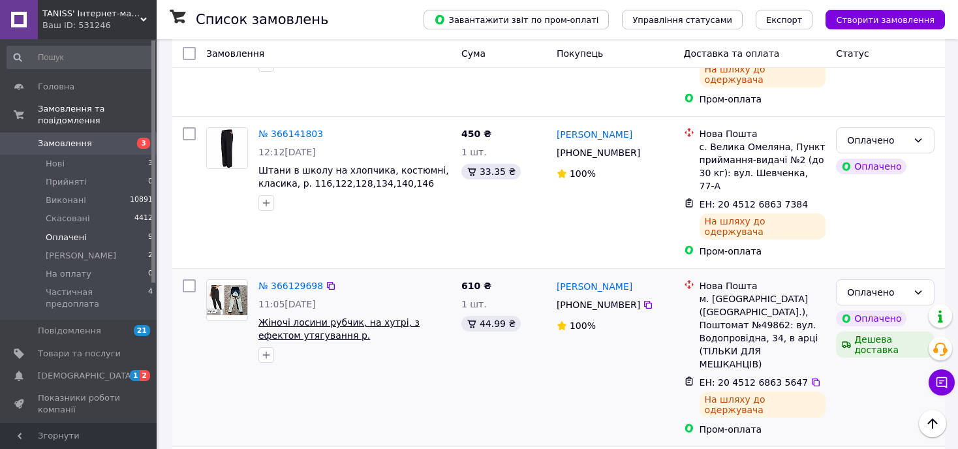
scroll to position [857, 0]
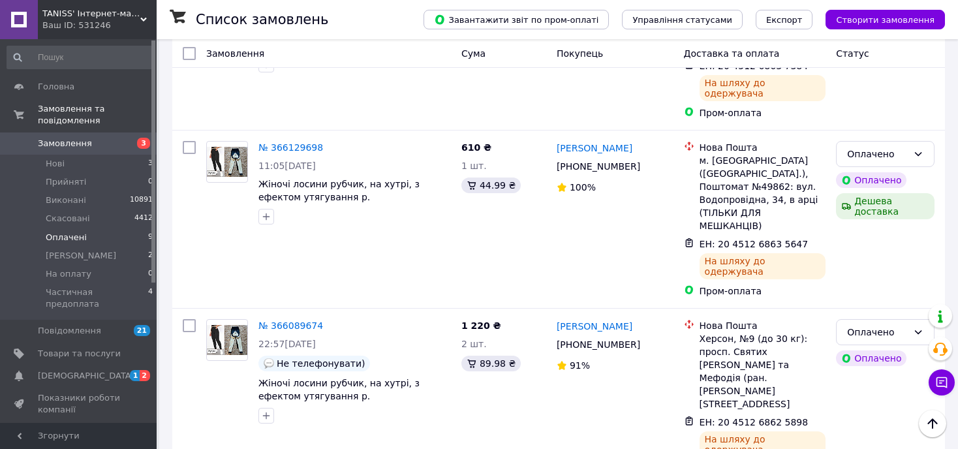
drag, startPoint x: 260, startPoint y: 359, endPoint x: 433, endPoint y: 380, distance: 173.6
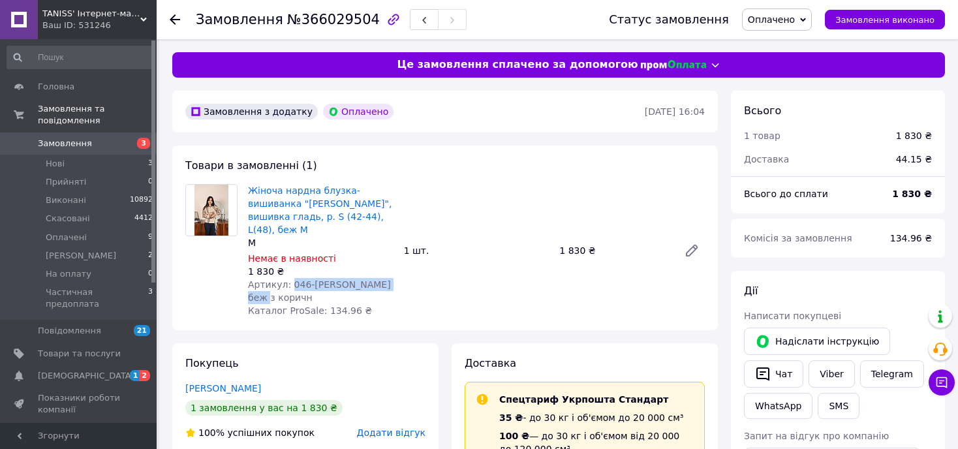
drag, startPoint x: 287, startPoint y: 272, endPoint x: 398, endPoint y: 272, distance: 111.0
click at [398, 272] on div "Жіноча нардна блузка-вишиванка "[PERSON_NAME]", вишивка гладь, р. S (42-44), L(…" at bounding box center [321, 250] width 156 height 138
copy span "046-[PERSON_NAME] беж з коричн"
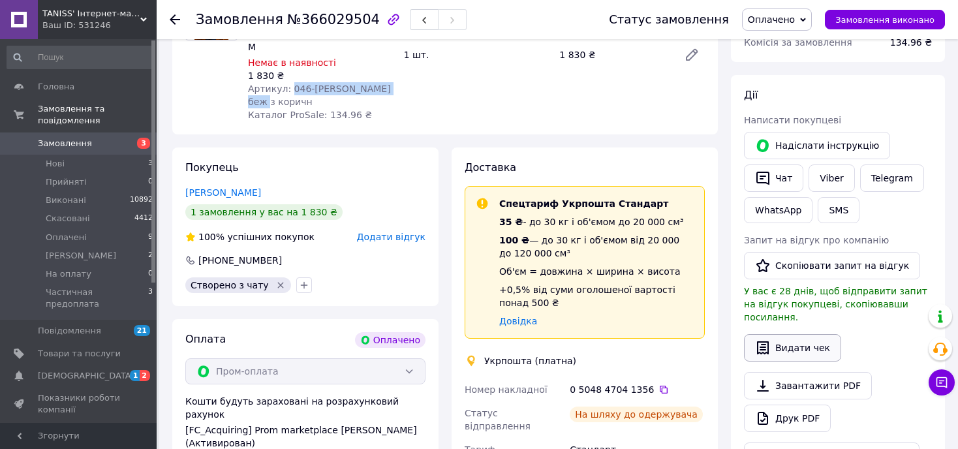
click at [778, 334] on button "Видати чек" at bounding box center [792, 347] width 97 height 27
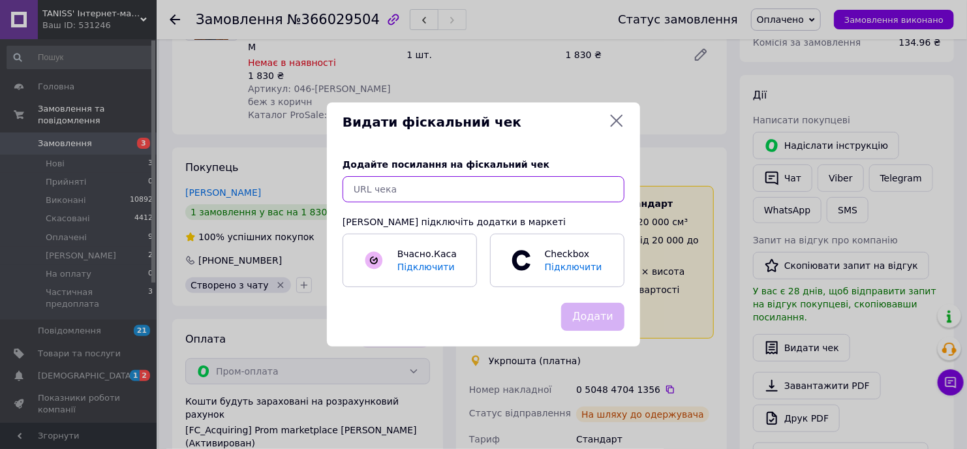
paste input "[URL][DOMAIN_NAME]"
type input "[URL][DOMAIN_NAME]"
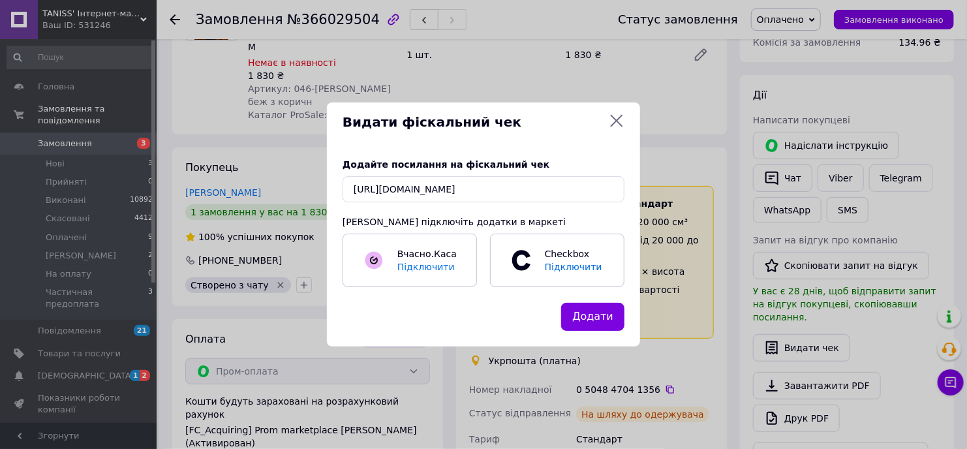
click at [575, 315] on button "Додати" at bounding box center [592, 317] width 63 height 28
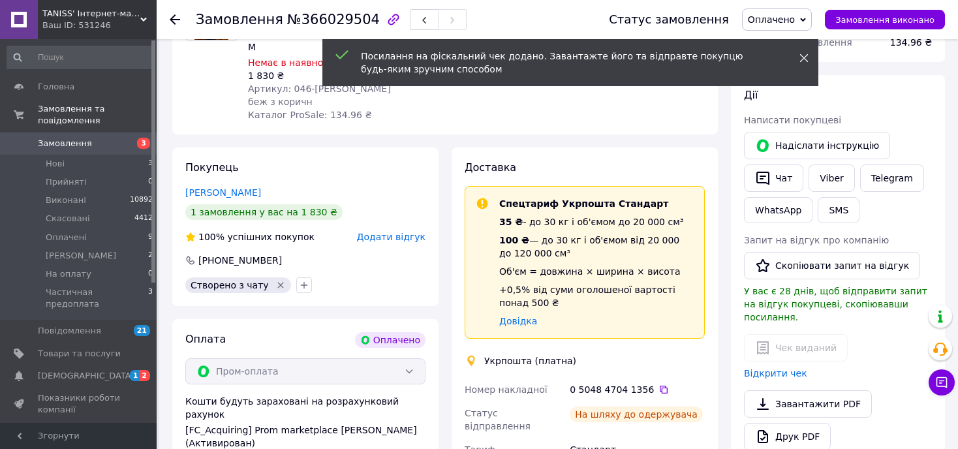
click at [804, 54] on icon at bounding box center [804, 58] width 9 height 9
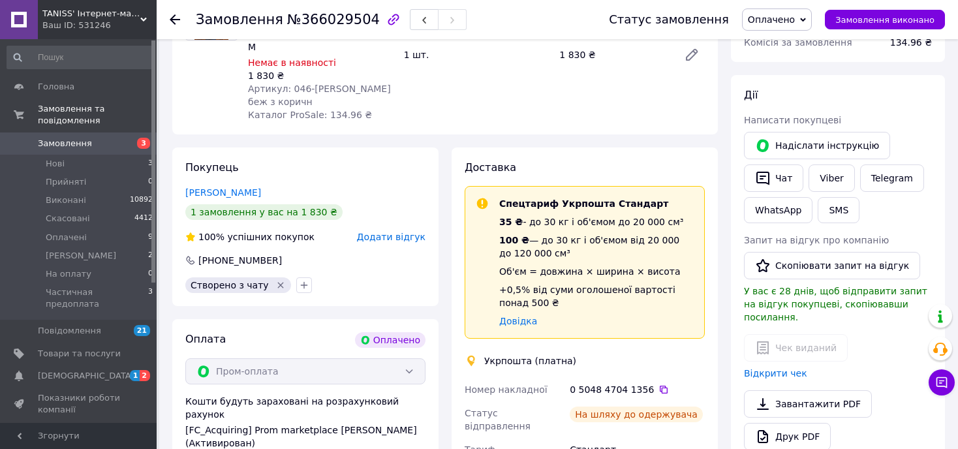
click at [791, 11] on span "Оплачено" at bounding box center [777, 19] width 70 height 22
click at [783, 65] on li "Виконано" at bounding box center [801, 65] width 116 height 20
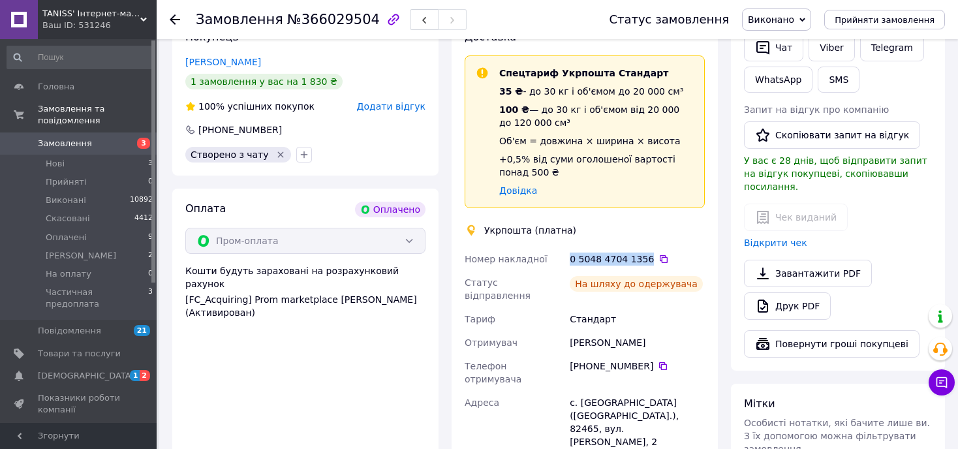
drag, startPoint x: 569, startPoint y: 232, endPoint x: 642, endPoint y: 236, distance: 73.9
click at [642, 247] on div "0 5048 4704 1356" at bounding box center [637, 259] width 140 height 24
copy div "0 5048 4704 1356"
click at [780, 46] on button "Чат" at bounding box center [773, 47] width 59 height 27
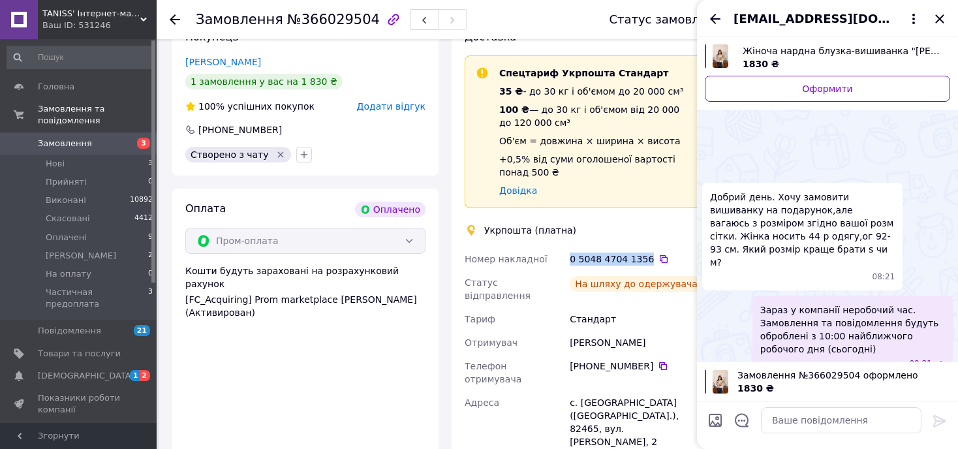
scroll to position [98, 0]
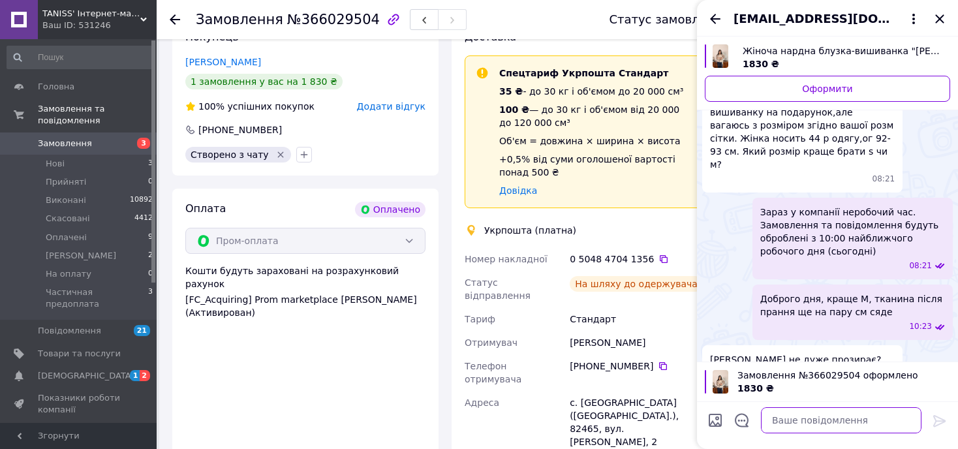
paste textarea "0 5048 4704 1356"
type textarea "0 5048 4704 1356 ттн"
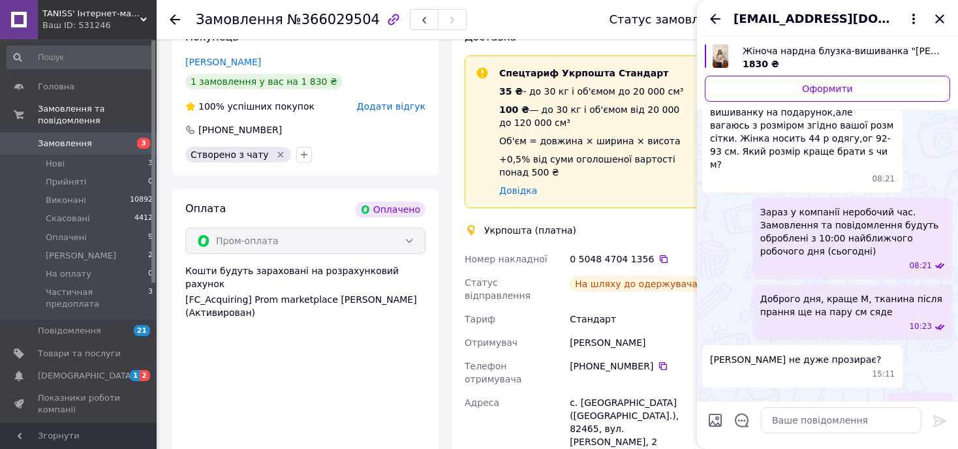
click at [943, 16] on icon "Закрити" at bounding box center [940, 19] width 16 height 16
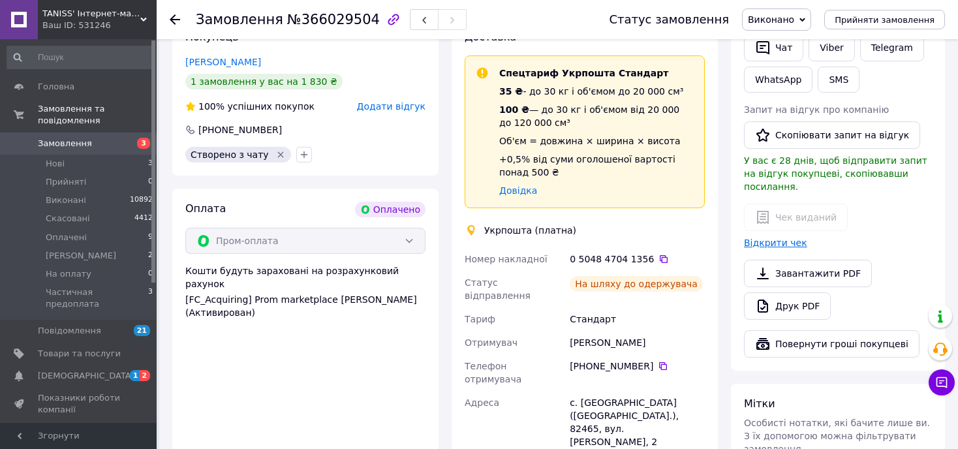
click at [782, 238] on link "Відкрити чек" at bounding box center [775, 243] width 63 height 10
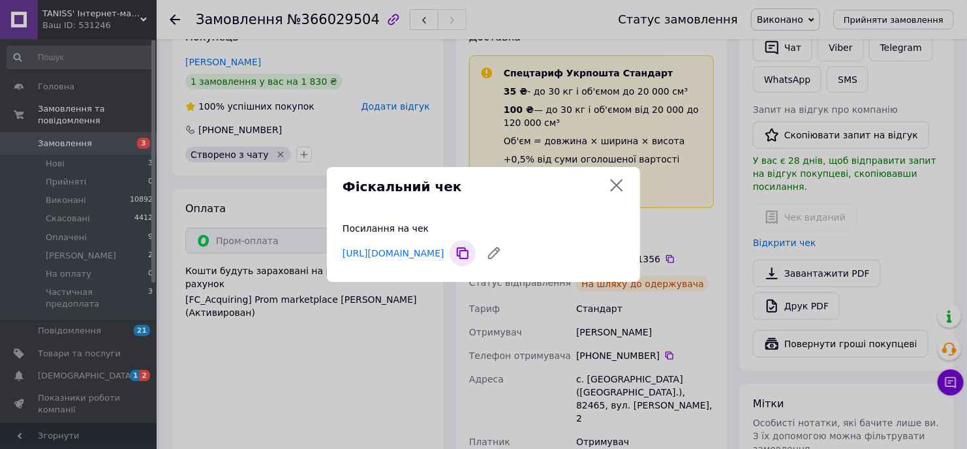
click at [476, 254] on icon at bounding box center [463, 253] width 26 height 26
click at [616, 183] on icon at bounding box center [617, 186] width 16 height 16
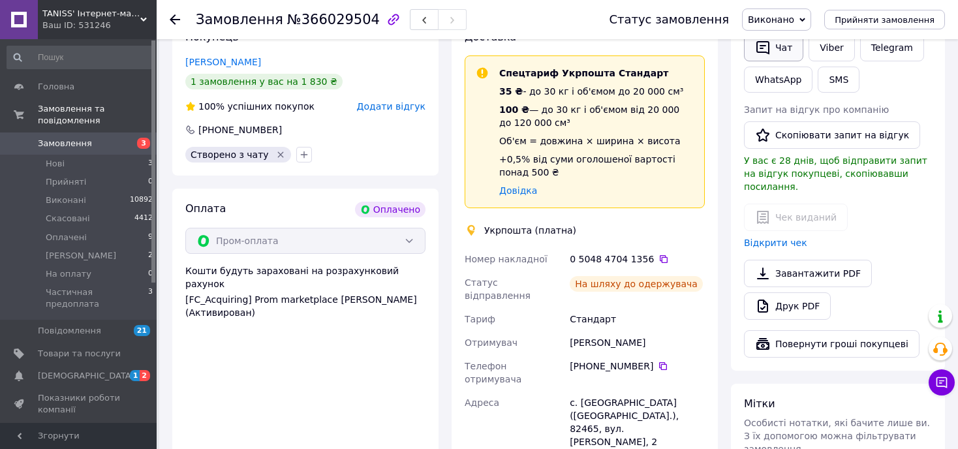
click at [775, 49] on button "Чат" at bounding box center [773, 47] width 59 height 27
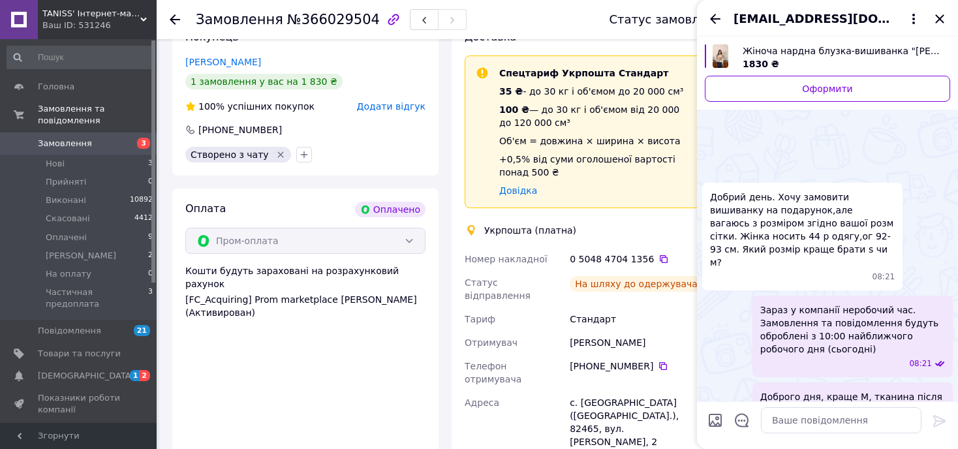
scroll to position [364, 0]
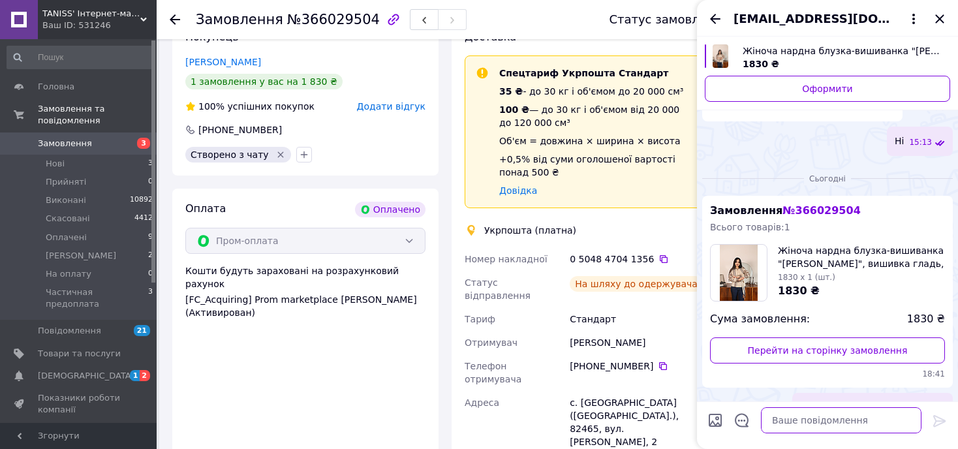
paste textarea "[URL][DOMAIN_NAME]"
type textarea "[URL][DOMAIN_NAME]"
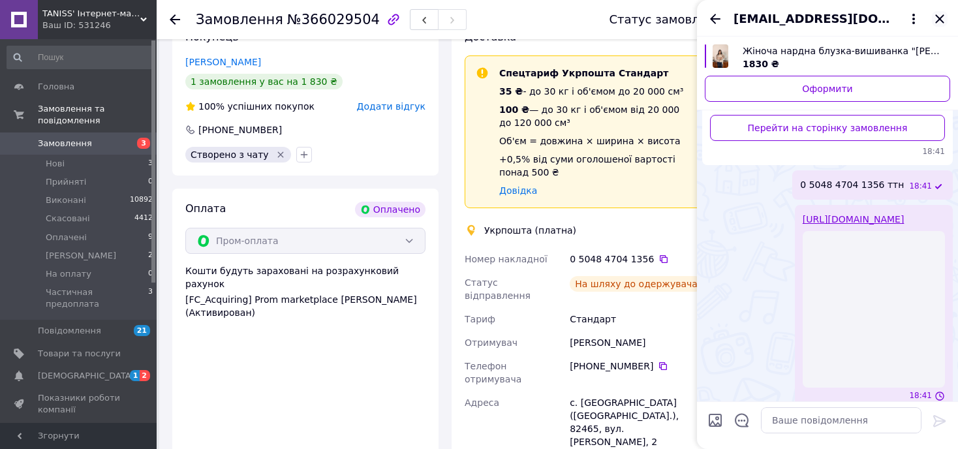
click at [941, 19] on icon "Закрити" at bounding box center [939, 18] width 8 height 8
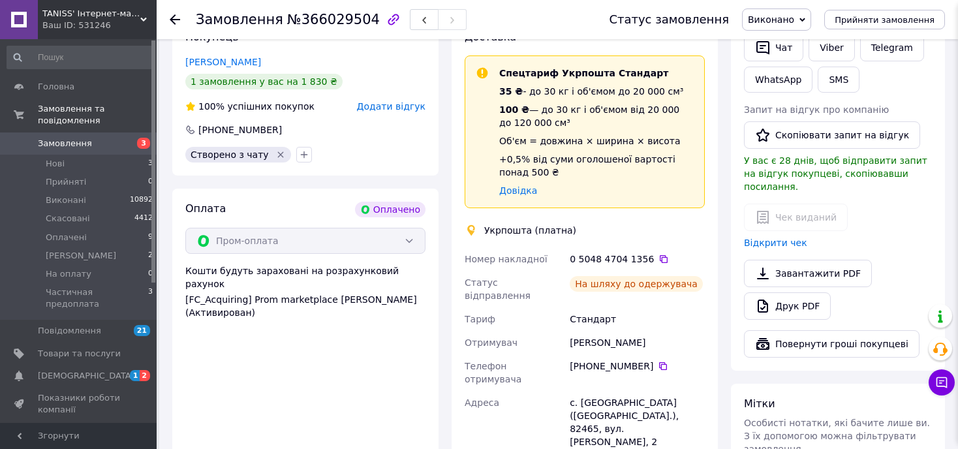
scroll to position [538, 0]
click at [67, 232] on span "Оплачені" at bounding box center [66, 238] width 41 height 12
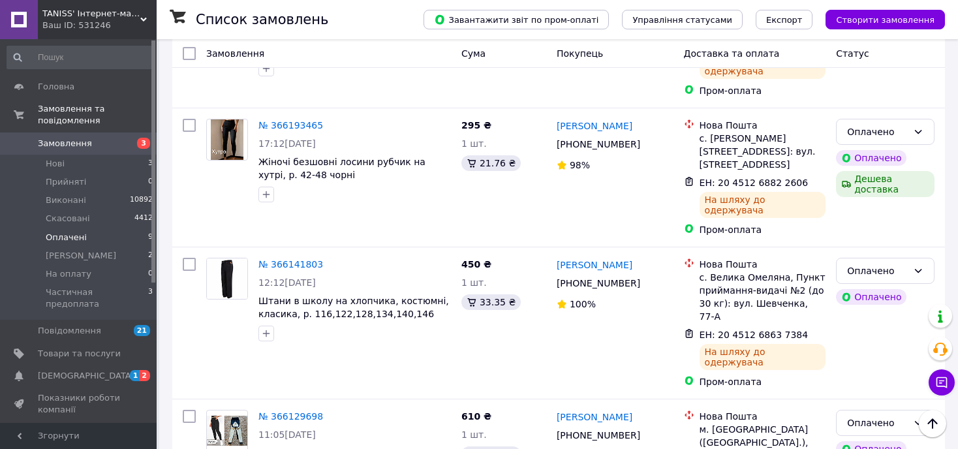
scroll to position [857, 0]
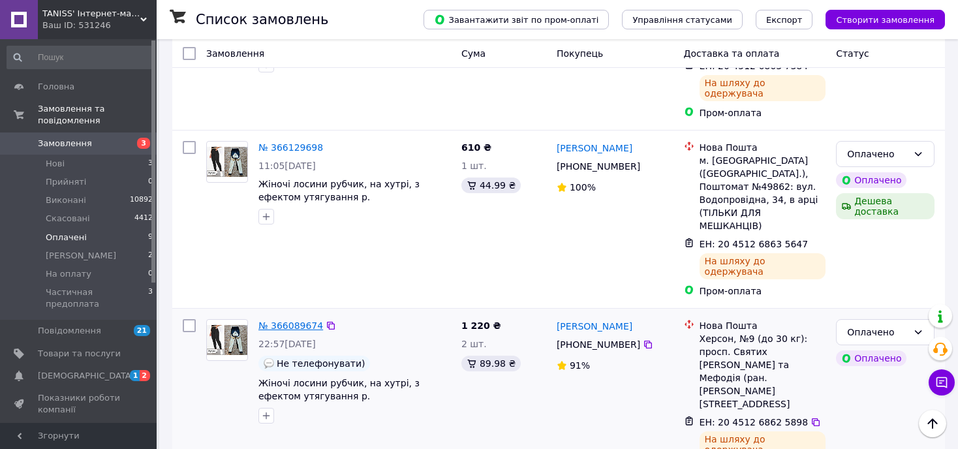
click at [278, 321] on link "№ 366089674" at bounding box center [291, 326] width 65 height 10
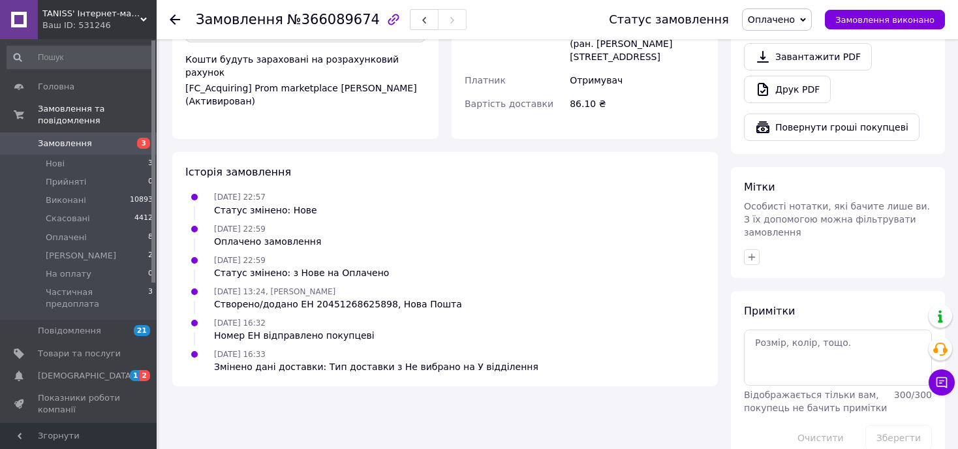
scroll to position [264, 0]
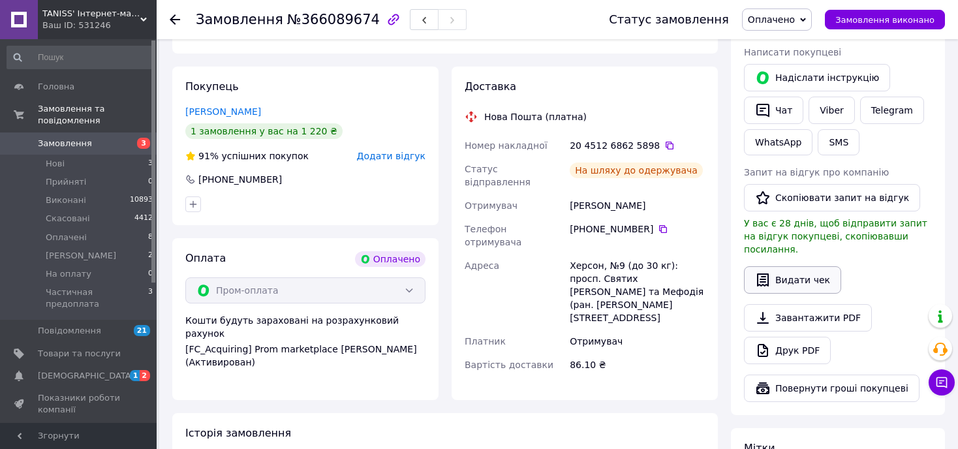
click at [784, 266] on button "Видати чек" at bounding box center [792, 279] width 97 height 27
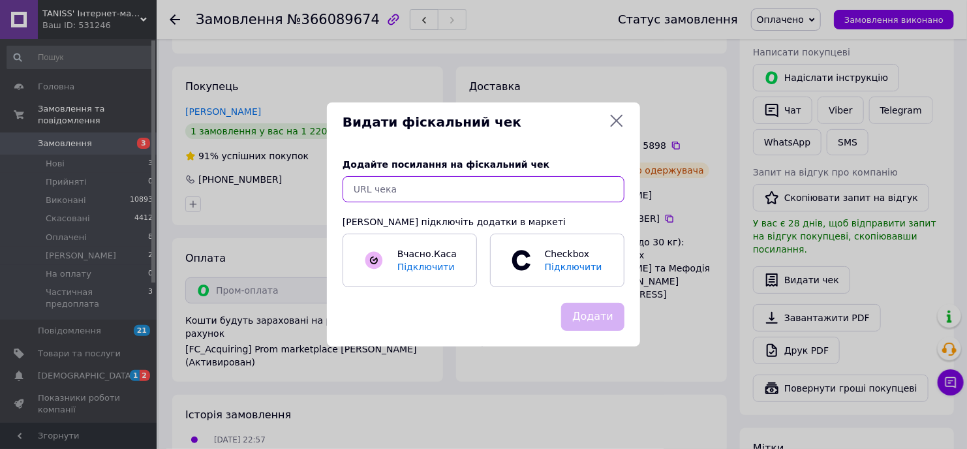
paste input "[URL][DOMAIN_NAME]"
type input "[URL][DOMAIN_NAME]"
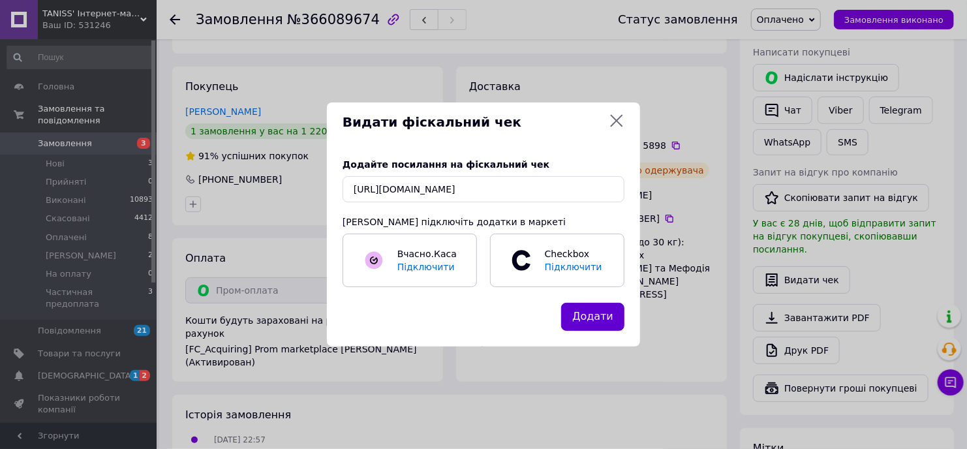
click at [595, 307] on button "Додати" at bounding box center [592, 317] width 63 height 28
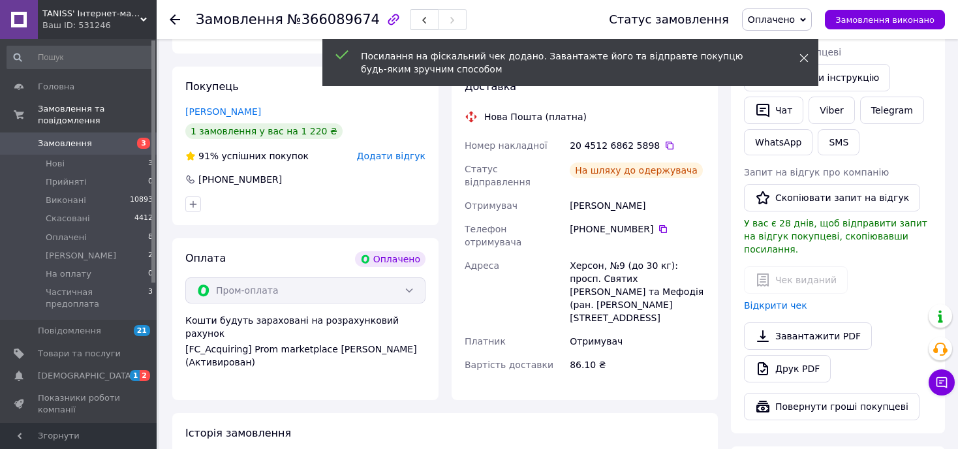
click at [804, 58] on use at bounding box center [804, 58] width 8 height 8
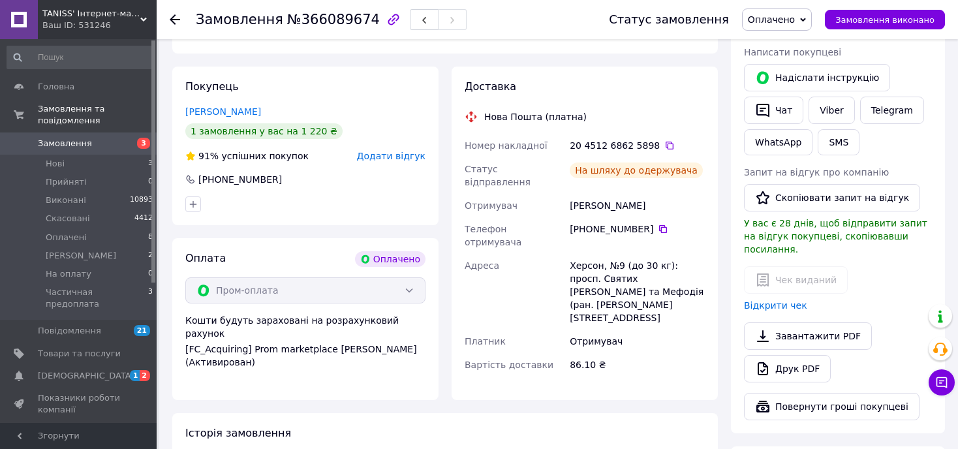
click at [776, 17] on span "Оплачено" at bounding box center [771, 19] width 47 height 10
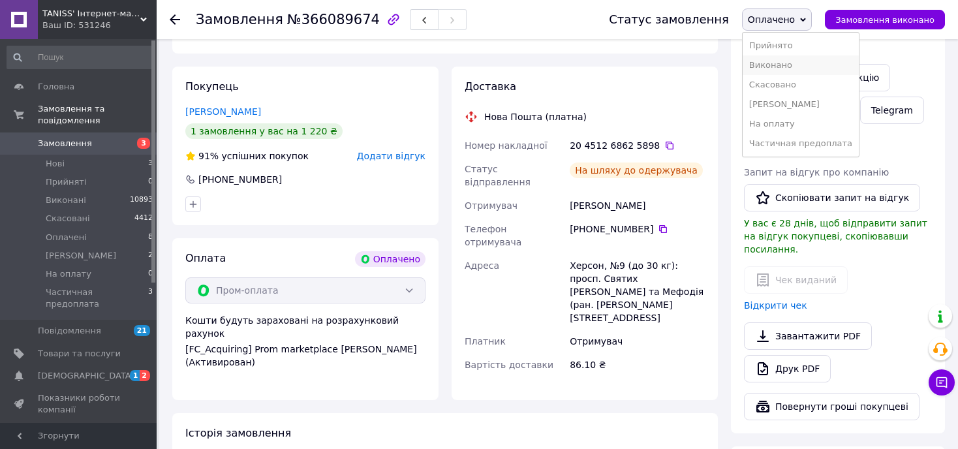
click at [777, 66] on li "Виконано" at bounding box center [801, 65] width 116 height 20
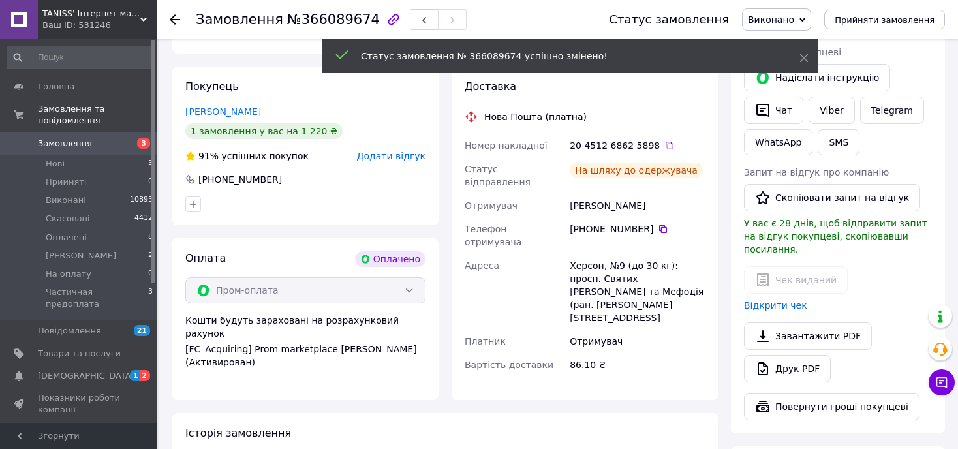
scroll to position [0, 0]
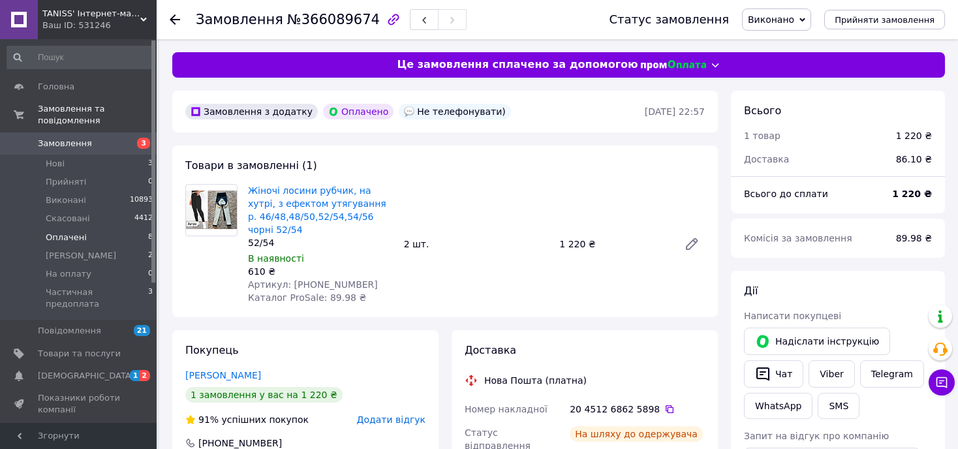
click at [65, 232] on span "Оплачені" at bounding box center [66, 238] width 41 height 12
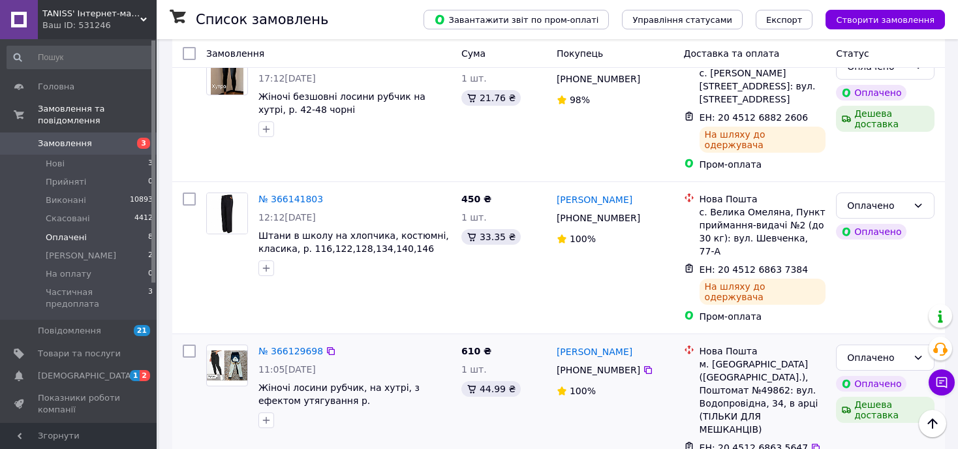
scroll to position [727, 0]
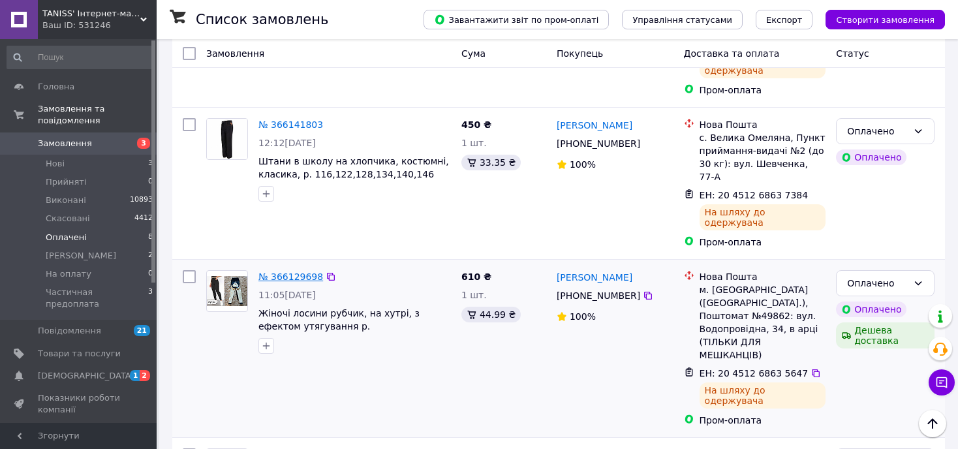
click at [298, 272] on link "№ 366129698" at bounding box center [291, 277] width 65 height 10
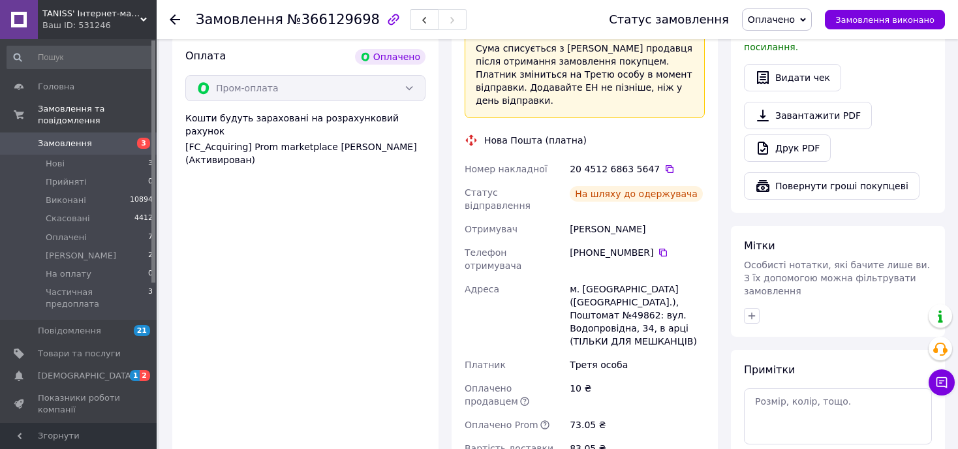
scroll to position [270, 0]
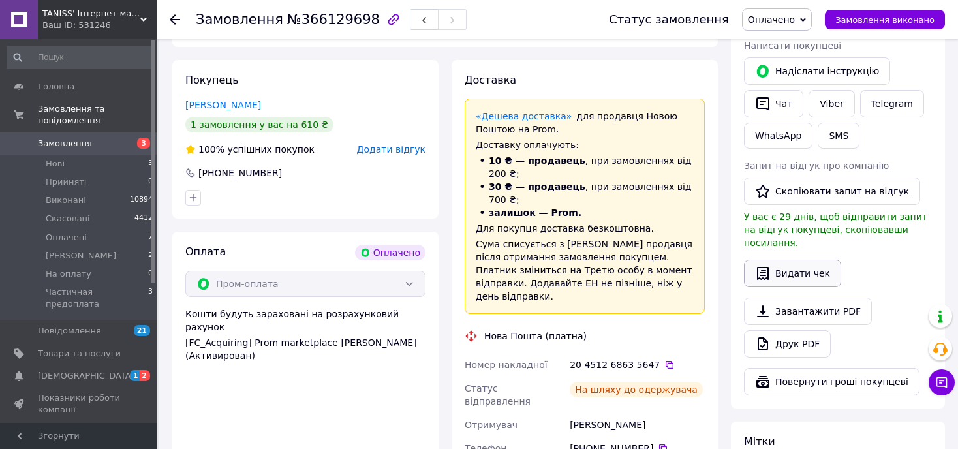
click at [811, 260] on button "Видати чек" at bounding box center [792, 273] width 97 height 27
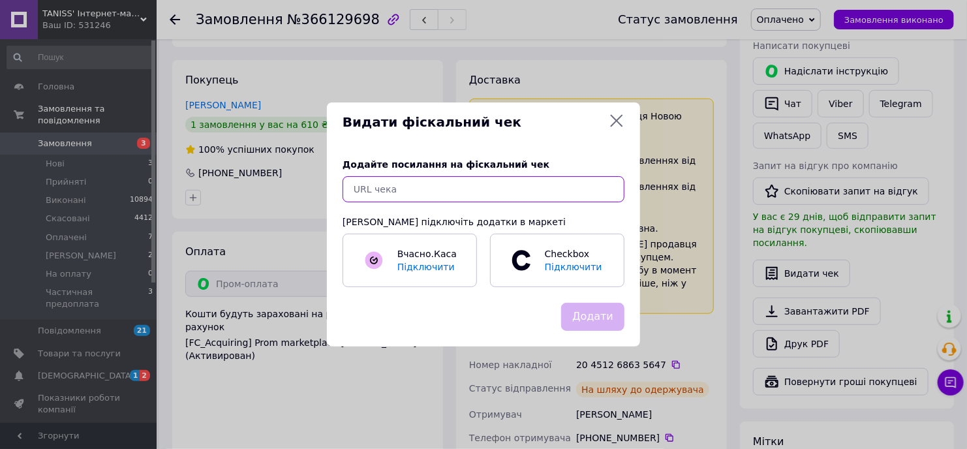
paste input "[URL][DOMAIN_NAME]"
type input "[URL][DOMAIN_NAME]"
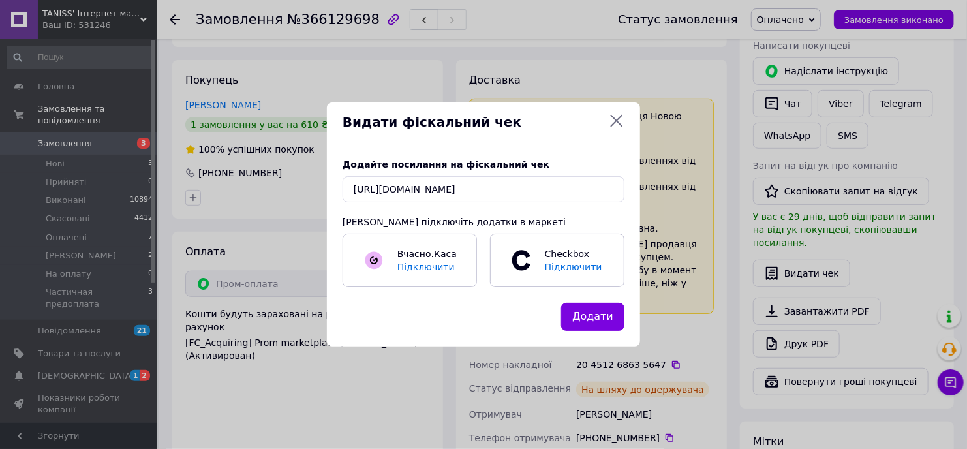
click at [605, 320] on button "Додати" at bounding box center [592, 317] width 63 height 28
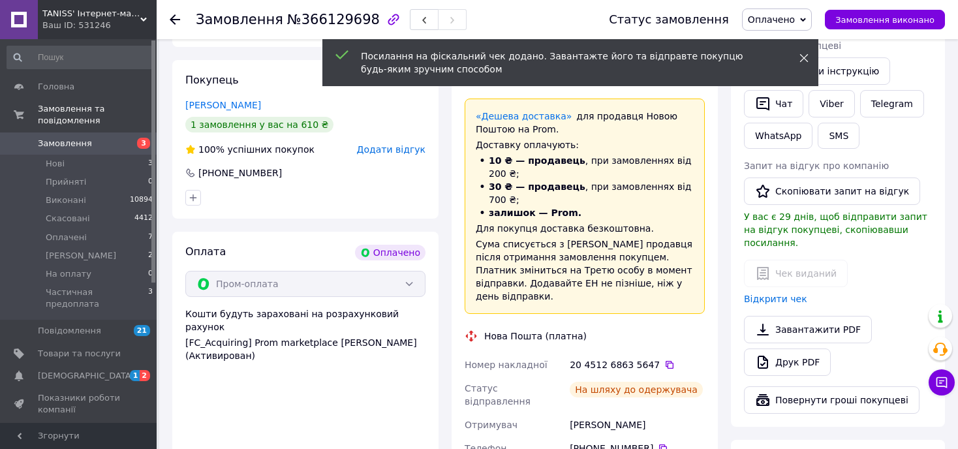
click at [805, 58] on use at bounding box center [804, 58] width 8 height 8
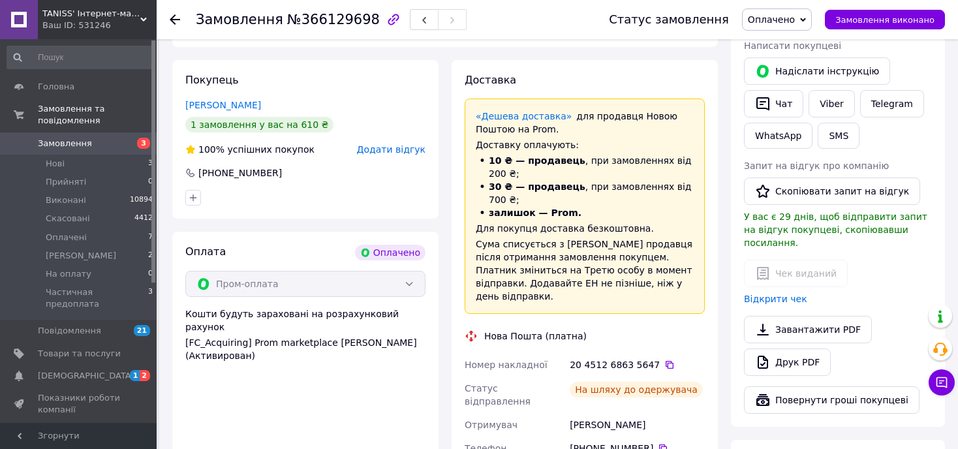
click at [789, 20] on span "Оплачено" at bounding box center [771, 19] width 47 height 10
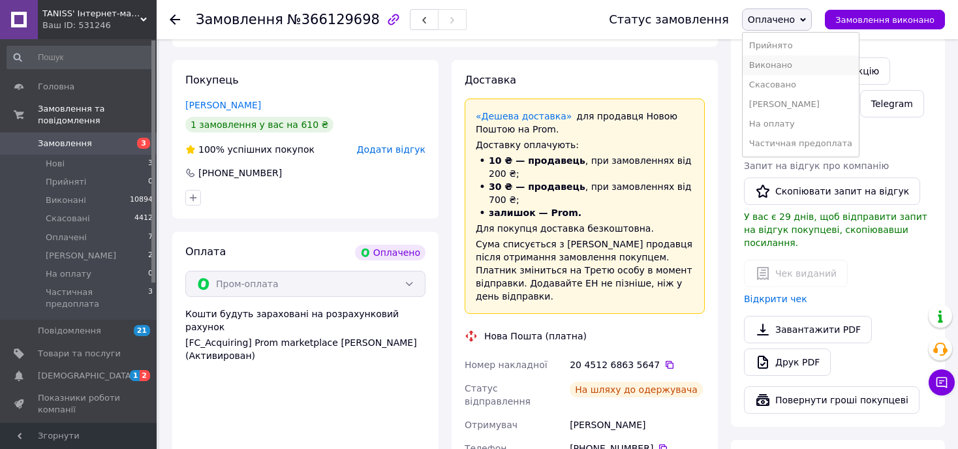
click at [775, 64] on li "Виконано" at bounding box center [801, 65] width 116 height 20
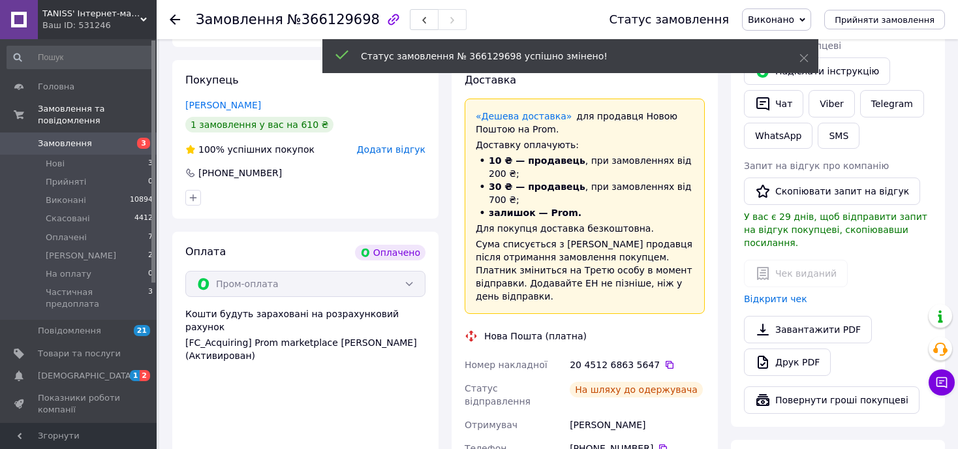
scroll to position [0, 0]
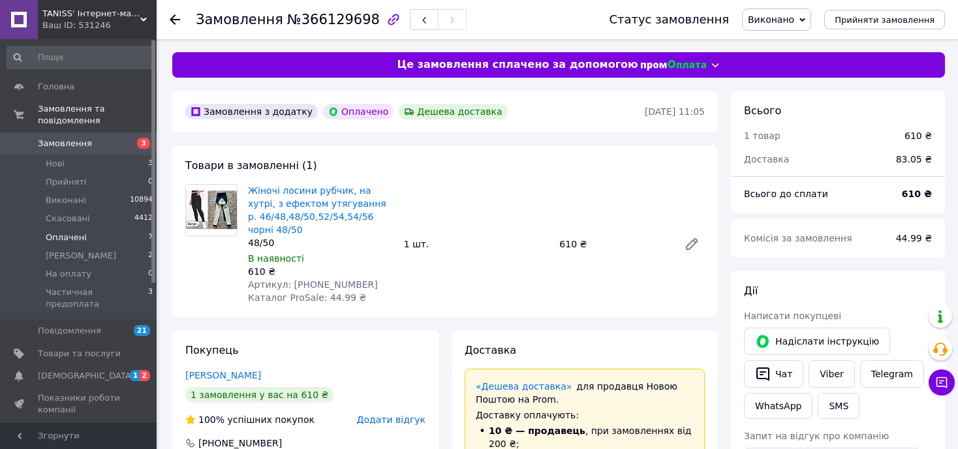
click at [59, 232] on span "Оплачені" at bounding box center [66, 238] width 41 height 12
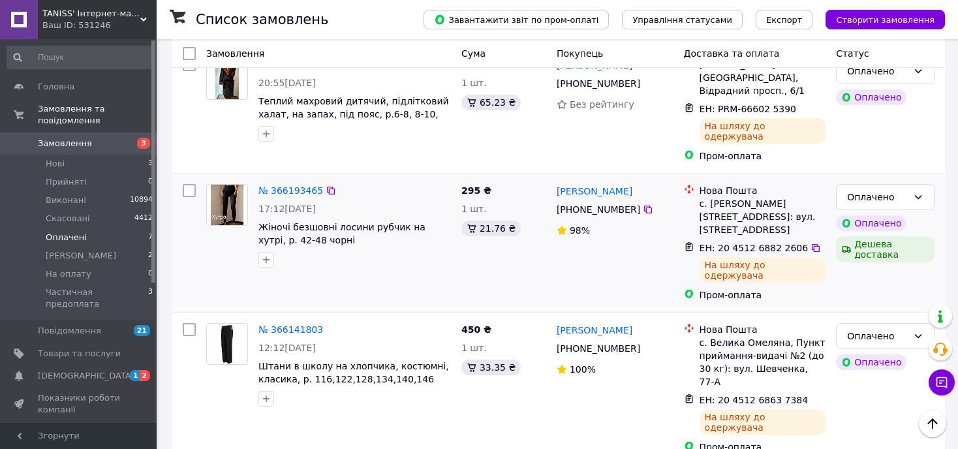
scroll to position [598, 0]
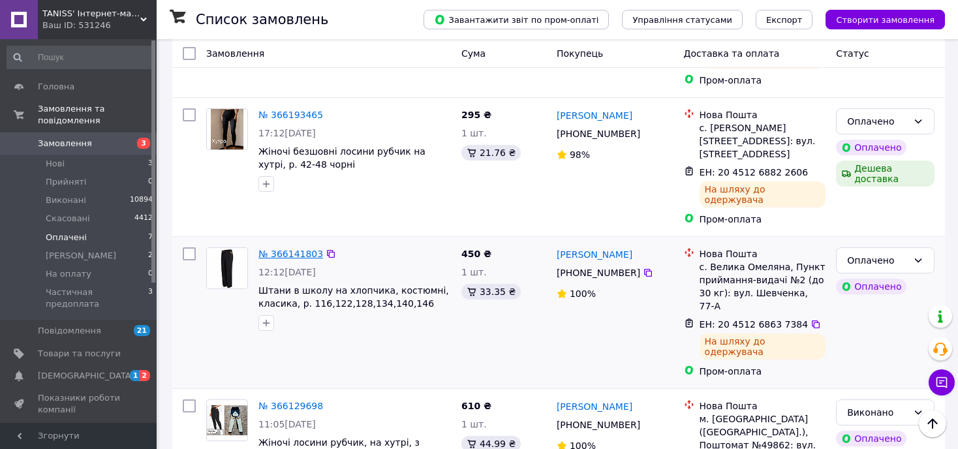
click at [300, 249] on link "№ 366141803" at bounding box center [291, 254] width 65 height 10
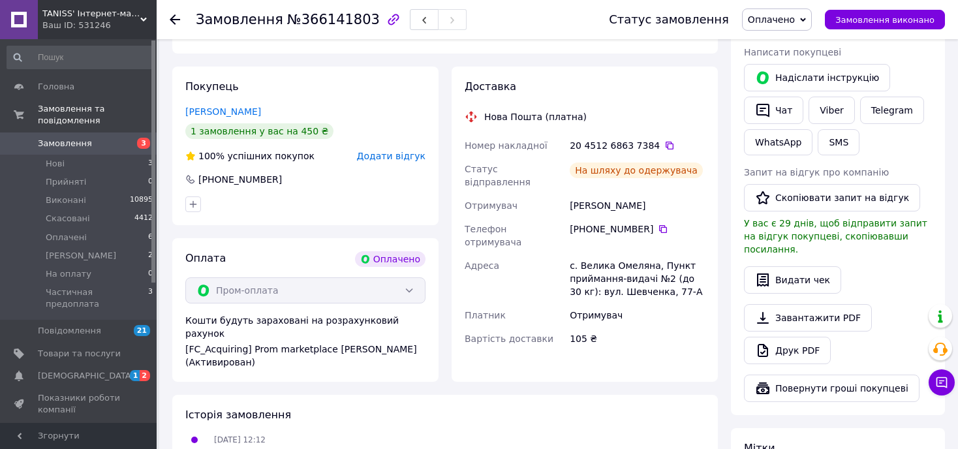
scroll to position [3, 0]
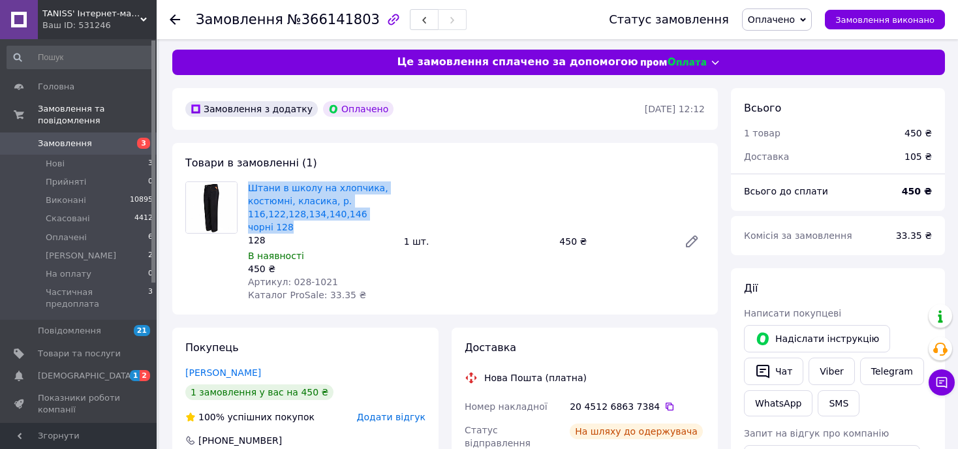
drag, startPoint x: 247, startPoint y: 185, endPoint x: 390, endPoint y: 213, distance: 145.1
click at [390, 213] on span "Штани в школу на хлопчика, костюмні, класика, р. 116,122,128,134,140,146 чорні …" at bounding box center [321, 207] width 146 height 52
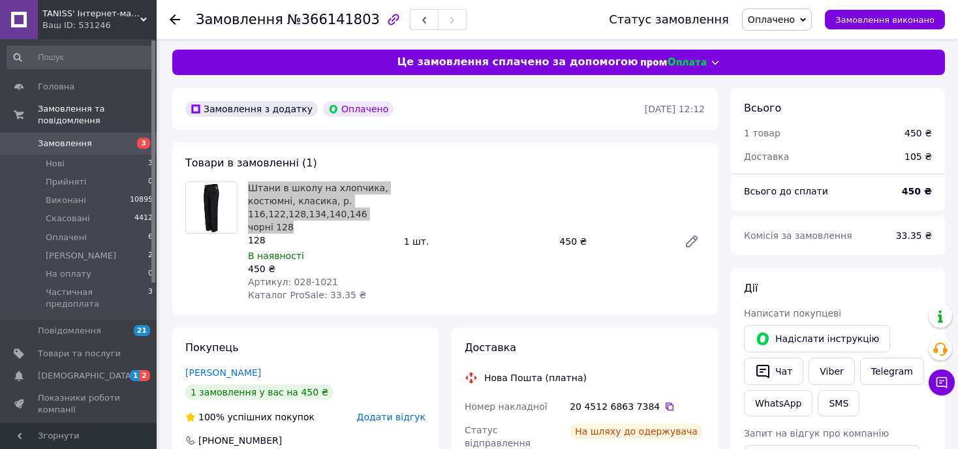
copy link "Штани в школу на хлопчика, костюмні, класика, р. 116,122,128,134,140,146 чорні …"
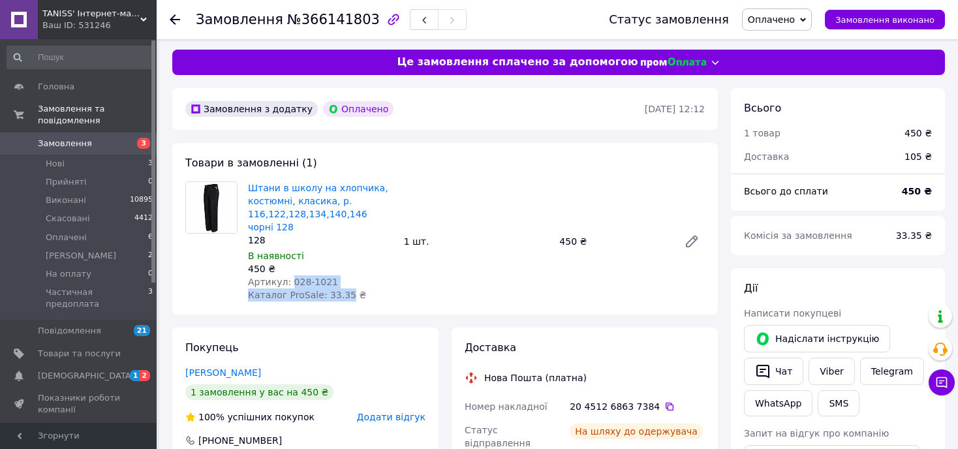
drag, startPoint x: 287, startPoint y: 268, endPoint x: 339, endPoint y: 279, distance: 52.8
click at [339, 279] on div "Штани в школу на хлопчика, костюмні, класика, р. 116,122,128,134,140,146 чорні …" at bounding box center [321, 241] width 156 height 125
click at [319, 277] on span "Артикул: 028-1021" at bounding box center [293, 282] width 90 height 10
drag, startPoint x: 288, startPoint y: 267, endPoint x: 339, endPoint y: 272, distance: 51.2
click at [339, 275] on div "Артикул: 028-1021" at bounding box center [321, 281] width 146 height 13
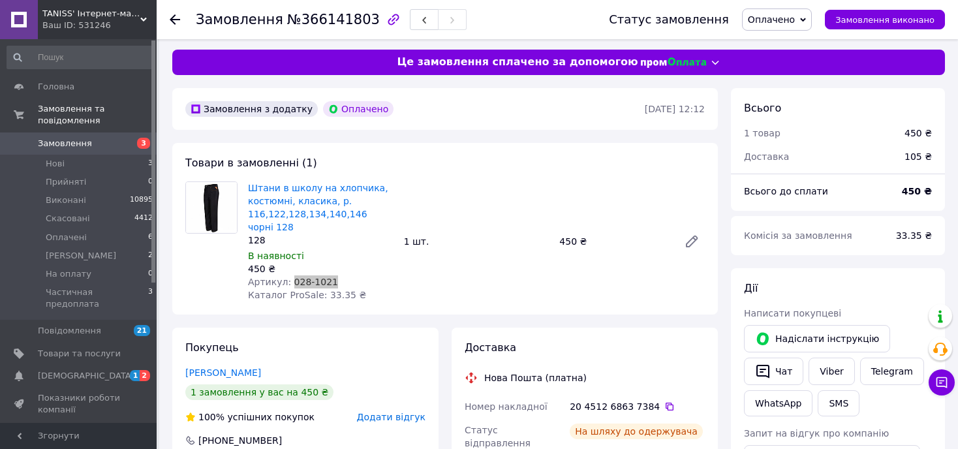
copy span "028-1021"
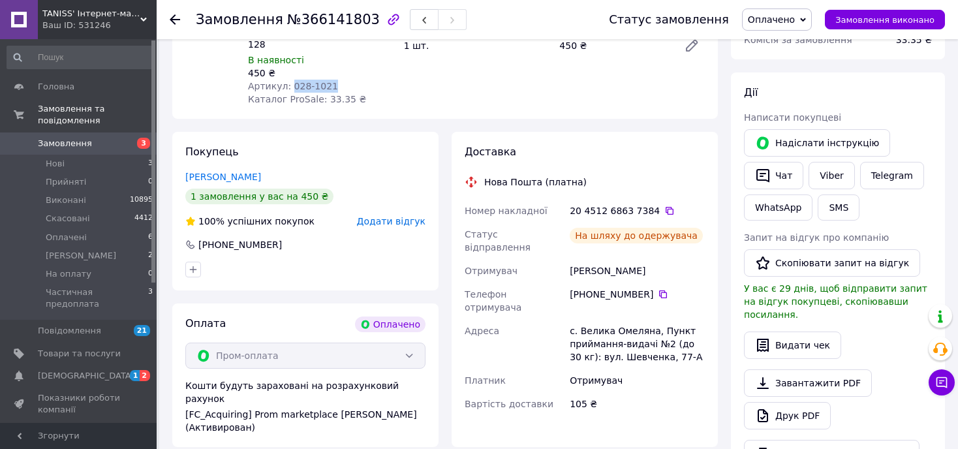
scroll to position [264, 0]
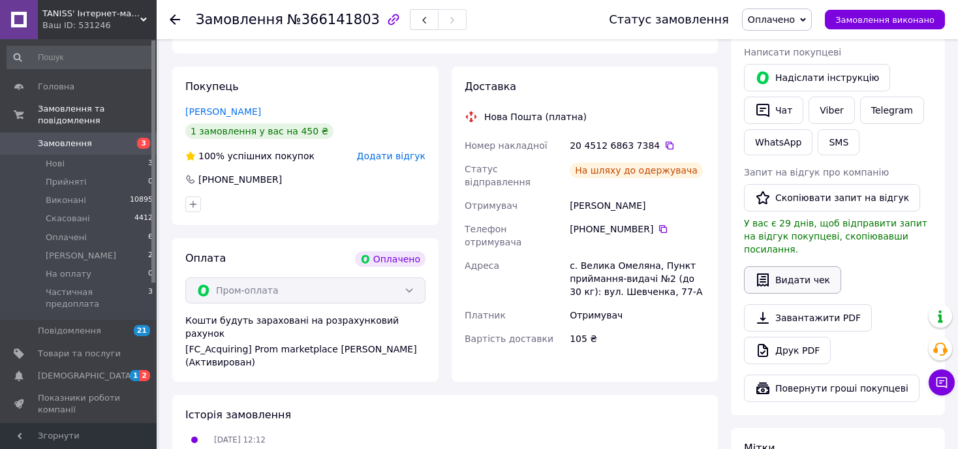
click at [801, 266] on button "Видати чек" at bounding box center [792, 279] width 97 height 27
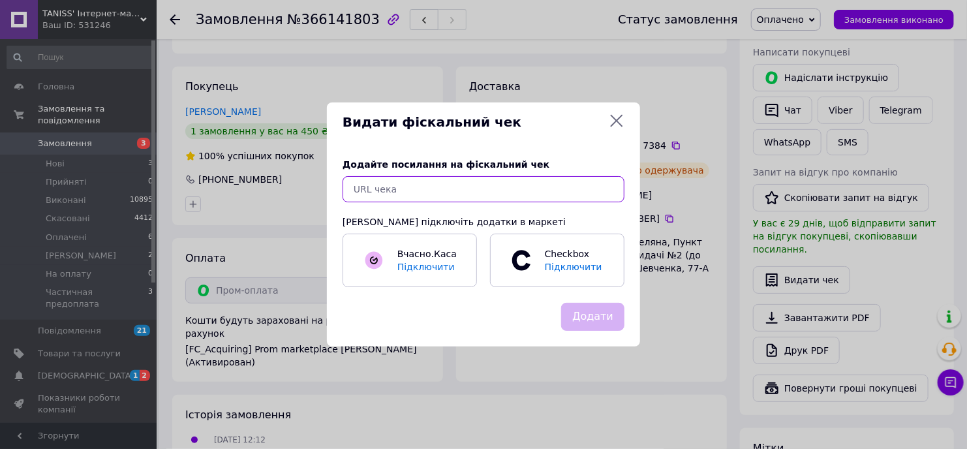
paste input "[URL][DOMAIN_NAME]"
type input "[URL][DOMAIN_NAME]"
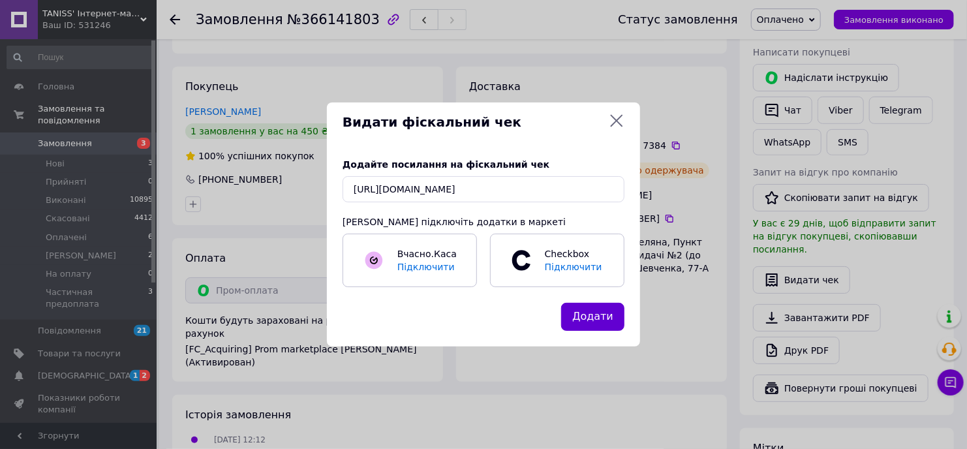
click at [588, 317] on button "Додати" at bounding box center [592, 317] width 63 height 28
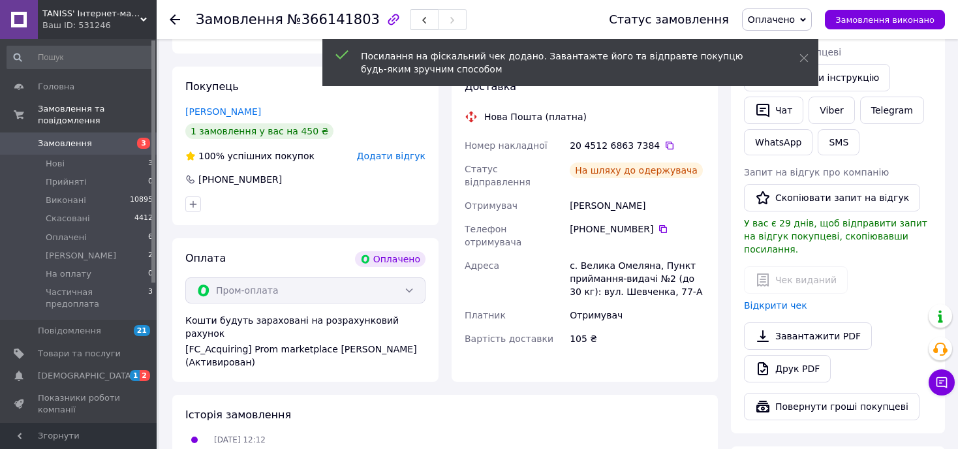
click at [809, 62] on div "Посилання на фіскальний чек додано. Завантажте його та відправте покупцю будь-я…" at bounding box center [570, 62] width 496 height 47
click at [809, 55] on div "Посилання на фіскальний чек додано. Завантажте його та відправте покупцю будь-я…" at bounding box center [570, 62] width 496 height 47
click at [805, 56] on use at bounding box center [804, 58] width 8 height 8
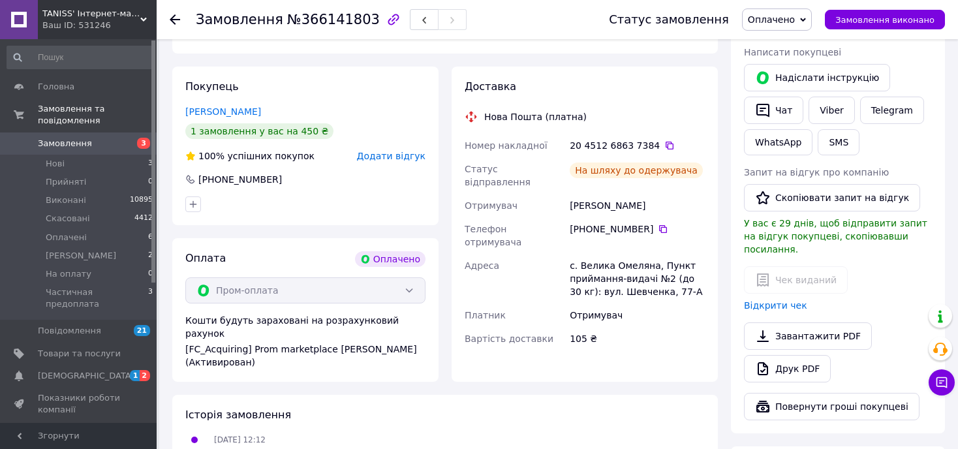
click at [794, 21] on span "Оплачено" at bounding box center [771, 19] width 47 height 10
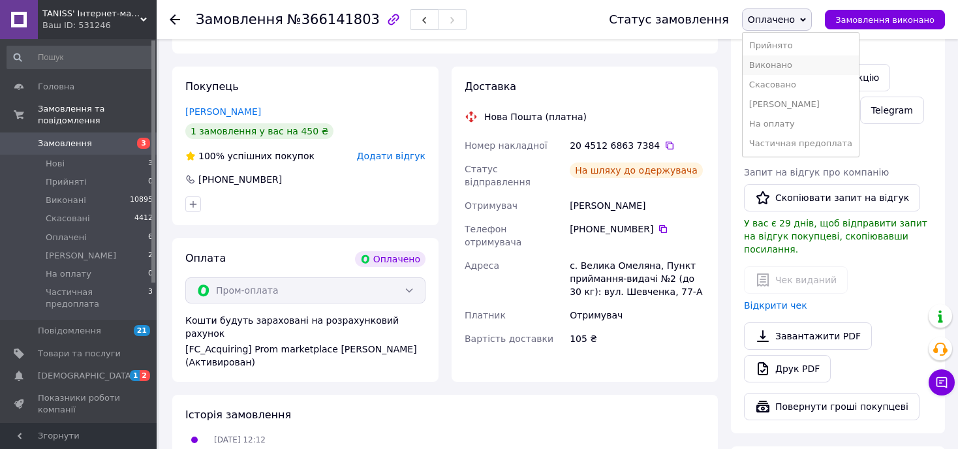
click at [787, 69] on li "Виконано" at bounding box center [801, 65] width 116 height 20
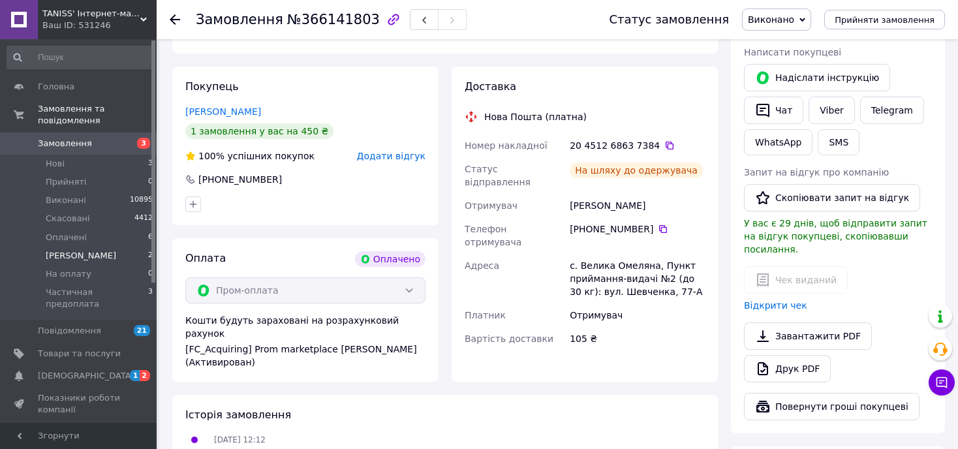
click at [70, 250] on span "[PERSON_NAME]" at bounding box center [81, 256] width 71 height 12
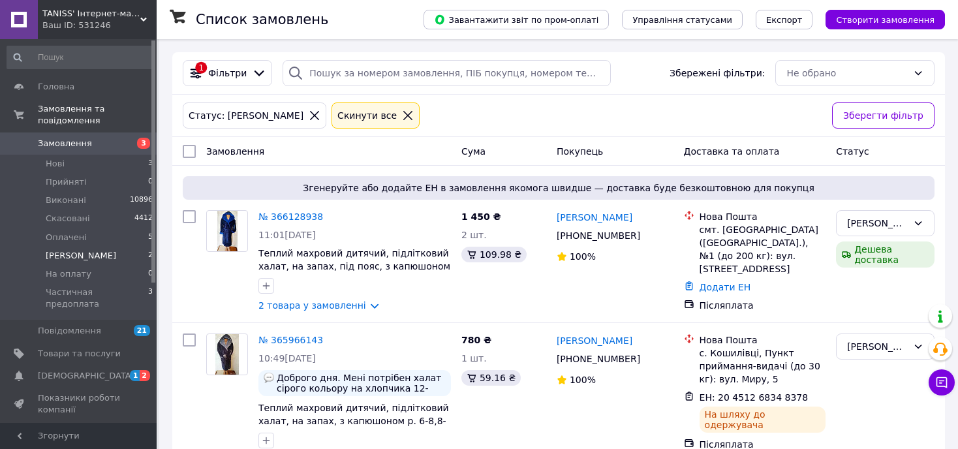
click at [141, 18] on use at bounding box center [143, 20] width 7 height 4
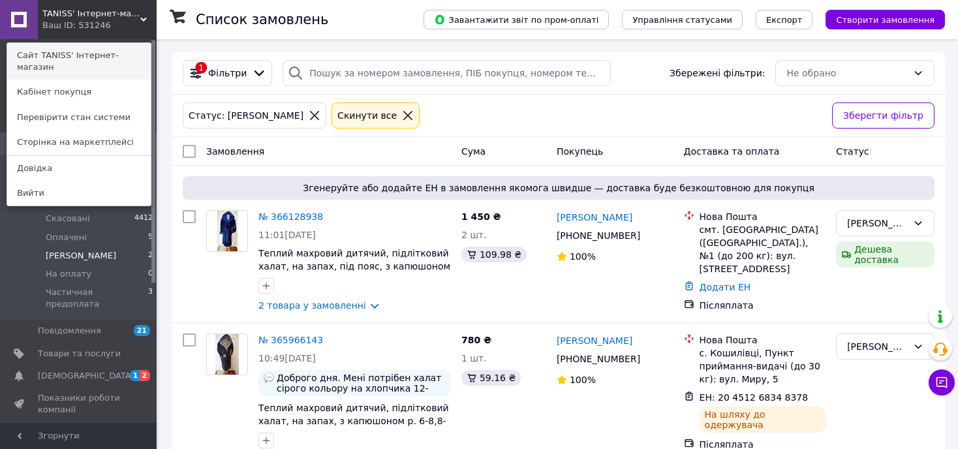
click at [102, 58] on link "Сайт TANISS' Інтернет-магазин" at bounding box center [79, 61] width 144 height 37
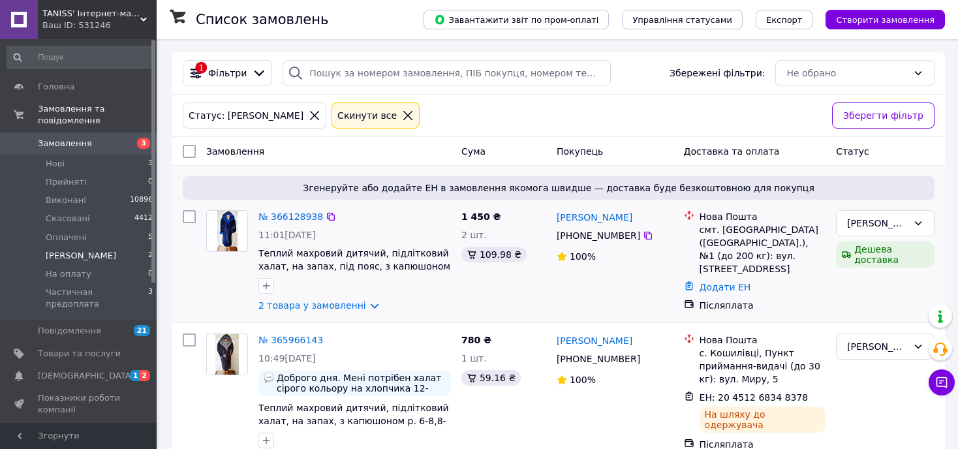
scroll to position [24, 0]
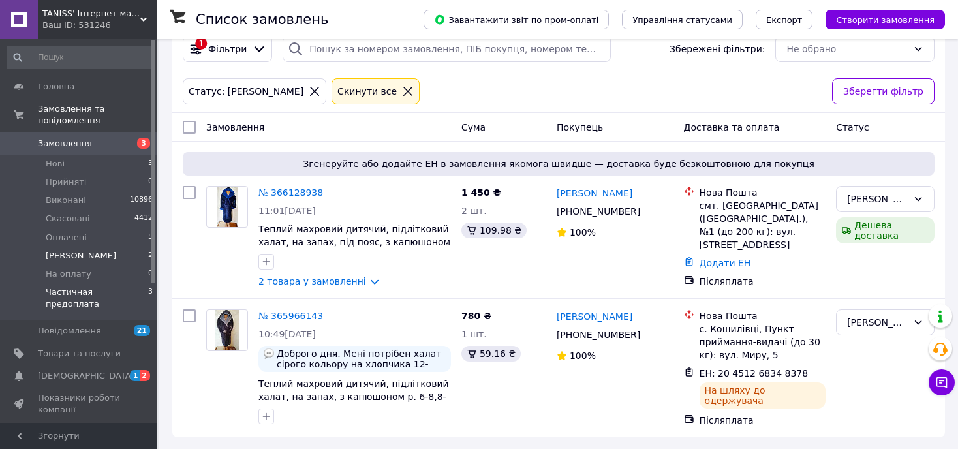
click at [76, 287] on span "Частичная предоплата" at bounding box center [97, 299] width 102 height 24
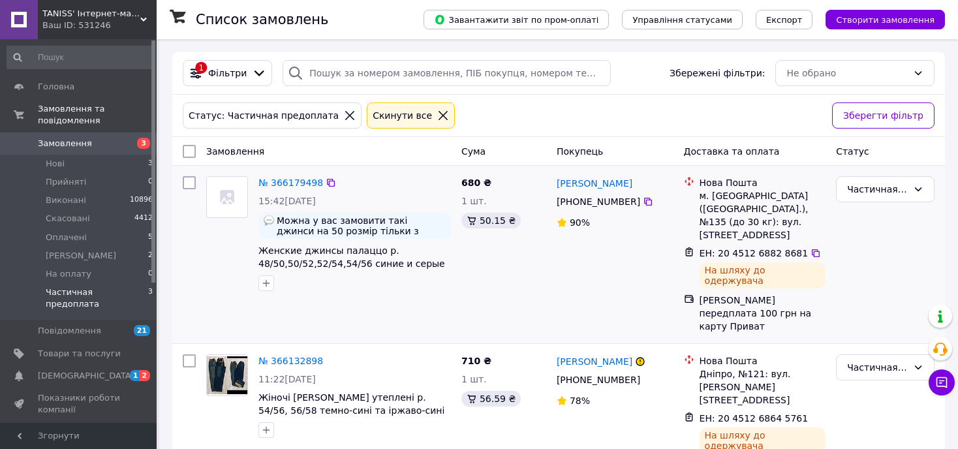
scroll to position [110, 0]
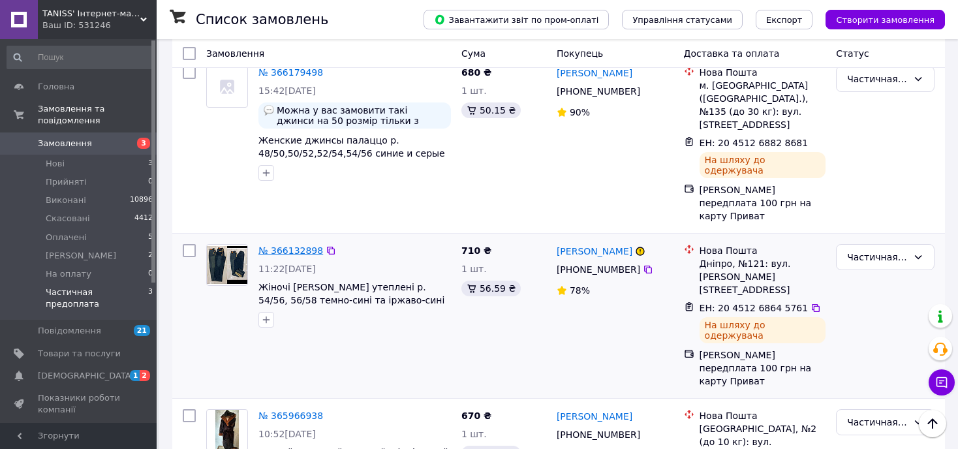
click at [290, 245] on link "№ 366132898" at bounding box center [291, 250] width 65 height 10
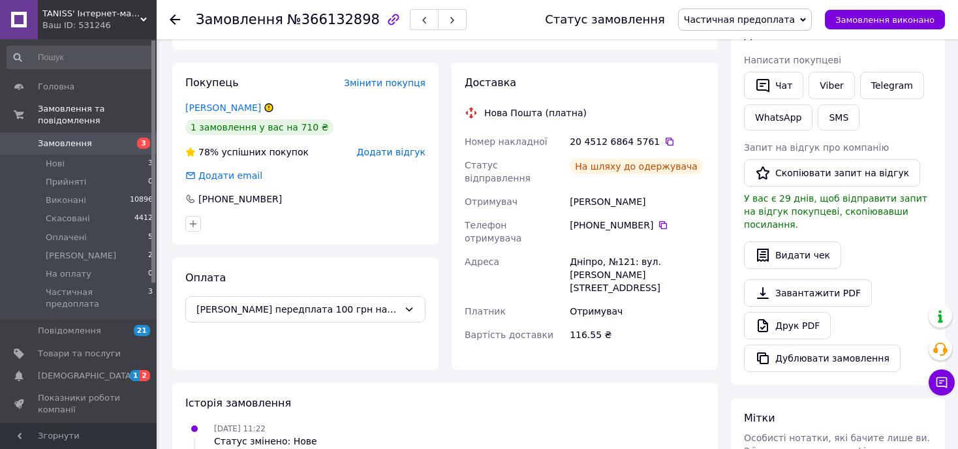
scroll to position [45, 0]
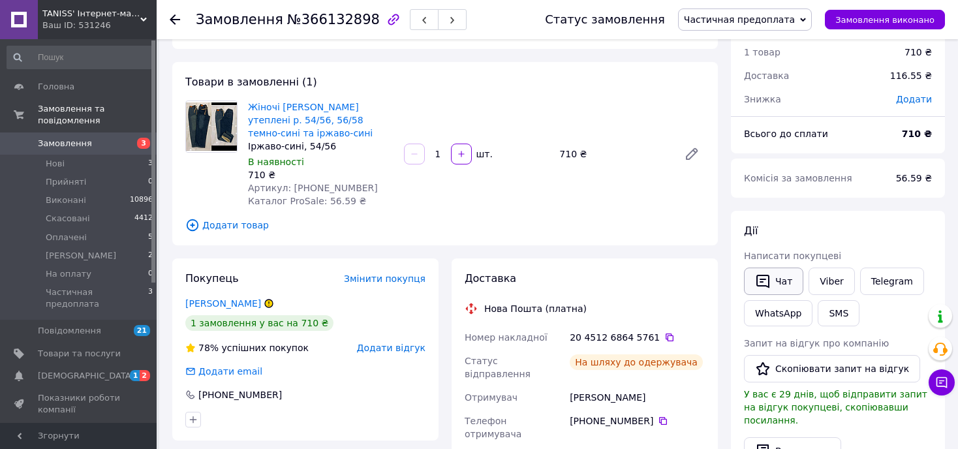
click at [768, 280] on icon "button" at bounding box center [763, 282] width 13 height 14
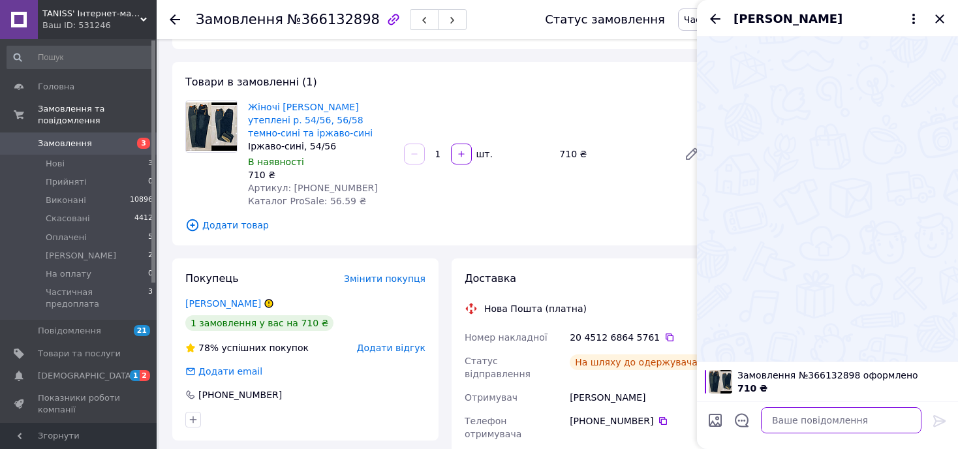
paste textarea "[URL][DOMAIN_NAME]"
type textarea "[URL][DOMAIN_NAME]"
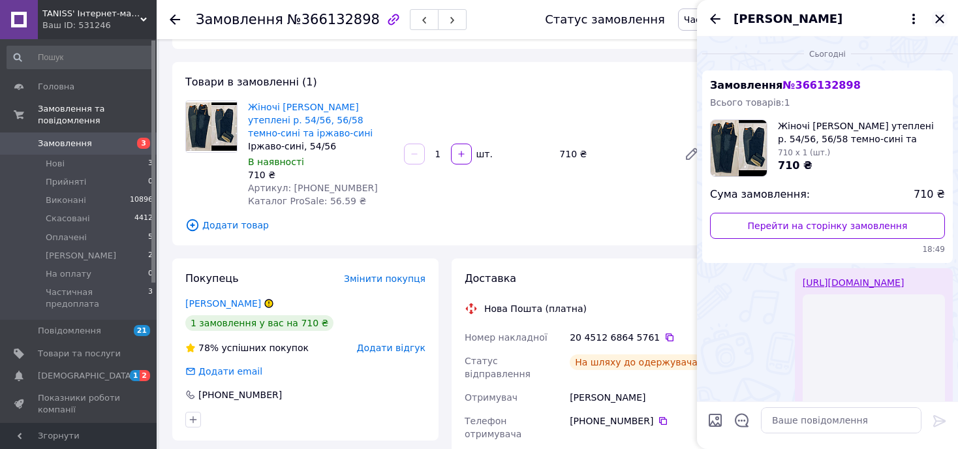
click at [939, 19] on icon "Закрити" at bounding box center [939, 18] width 8 height 8
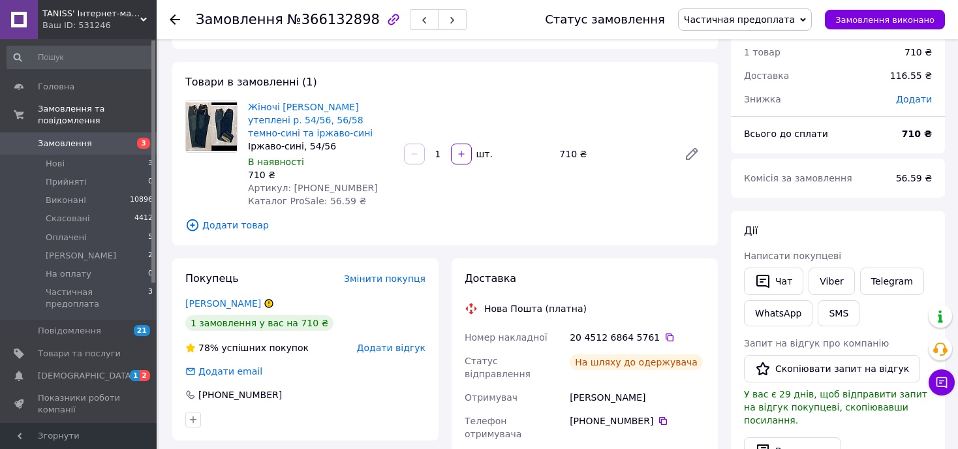
click at [750, 20] on span "Частичная предоплата" at bounding box center [739, 19] width 111 height 10
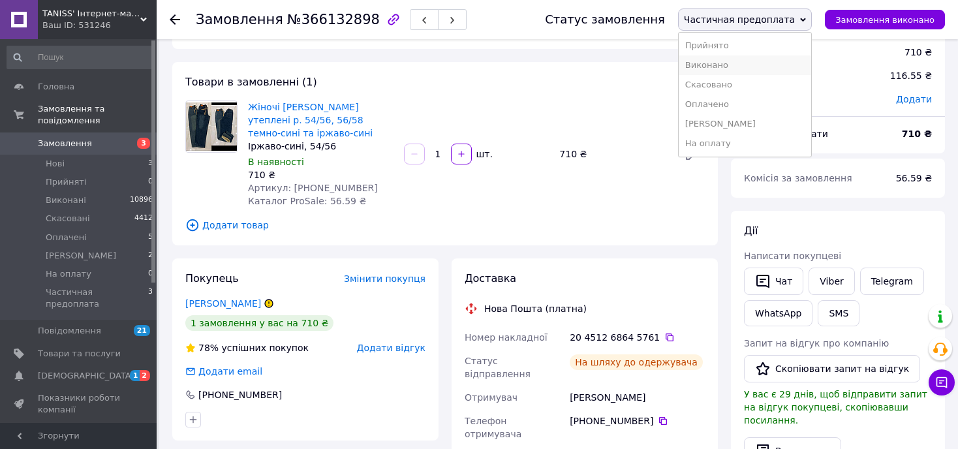
click at [734, 66] on li "Виконано" at bounding box center [745, 65] width 133 height 20
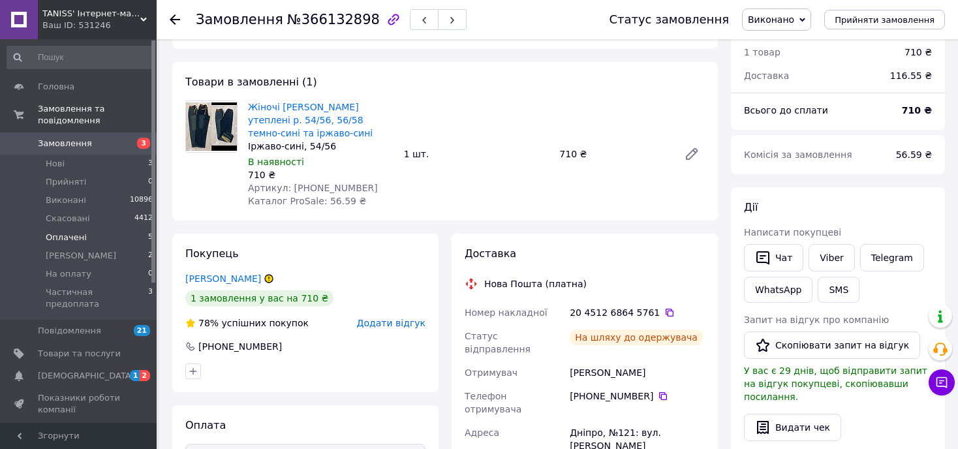
click at [65, 232] on span "Оплачені" at bounding box center [66, 238] width 41 height 12
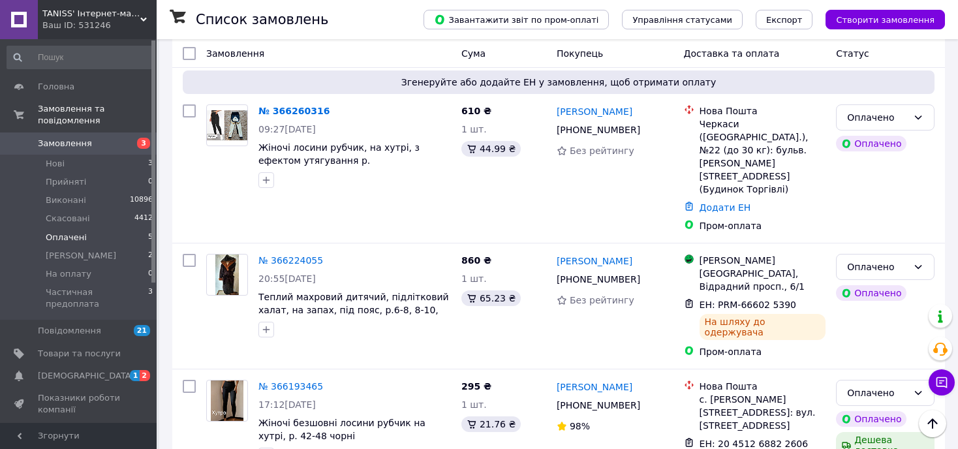
scroll to position [328, 0]
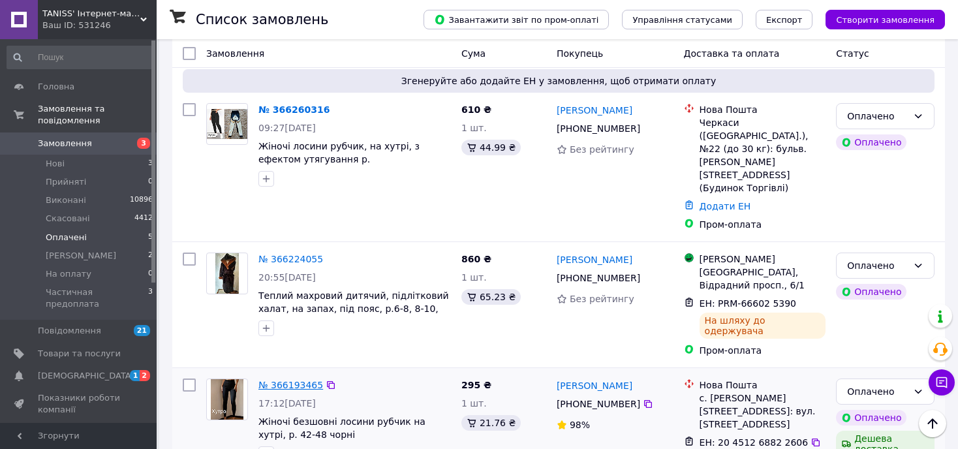
click at [276, 380] on link "№ 366193465" at bounding box center [291, 385] width 65 height 10
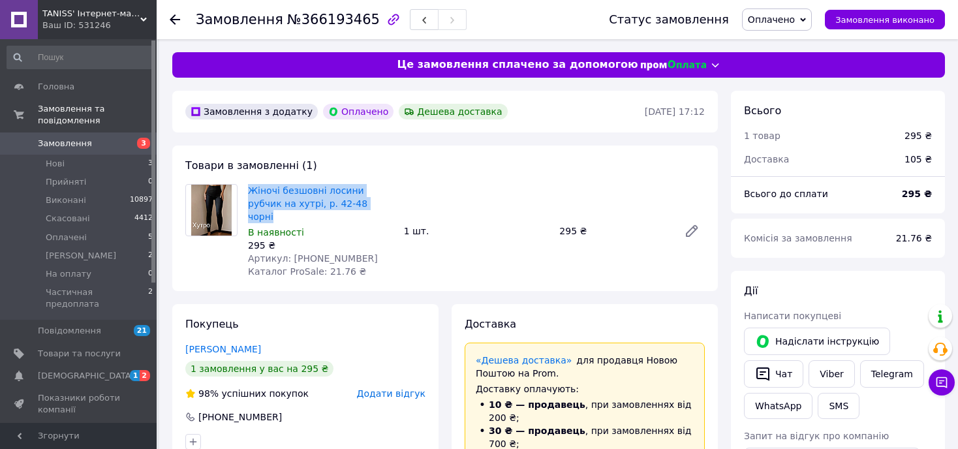
drag, startPoint x: 250, startPoint y: 187, endPoint x: 346, endPoint y: 204, distance: 97.6
drag, startPoint x: 285, startPoint y: 244, endPoint x: 351, endPoint y: 244, distance: 65.9
click at [351, 252] on div "Артикул: [PHONE_NUMBER]" at bounding box center [321, 258] width 146 height 13
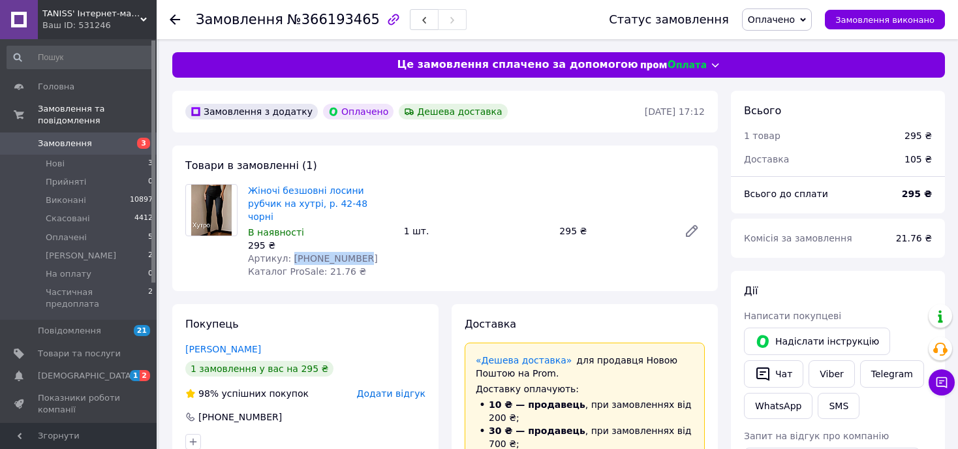
drag, startPoint x: 287, startPoint y: 244, endPoint x: 363, endPoint y: 244, distance: 76.4
click at [363, 252] on div "Артикул: [PHONE_NUMBER]" at bounding box center [321, 258] width 146 height 13
copy span "[PHONE_NUMBER]"
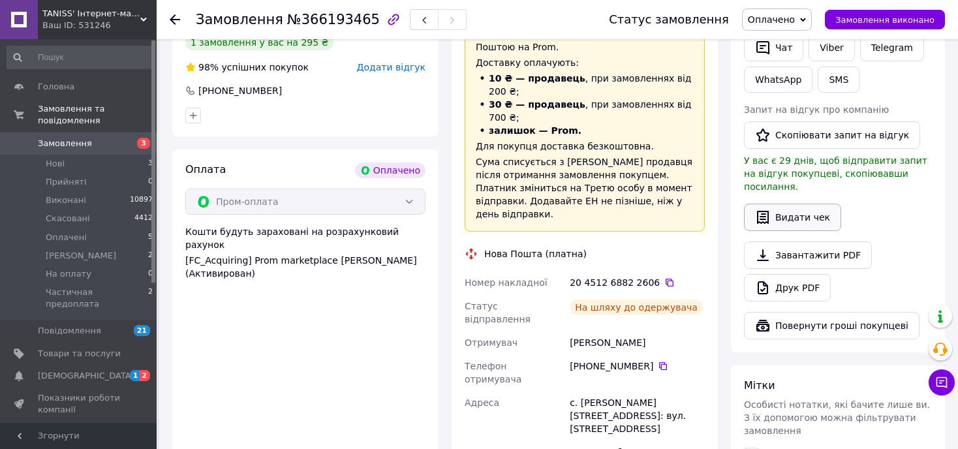
click at [793, 204] on button "Видати чек" at bounding box center [792, 217] width 97 height 27
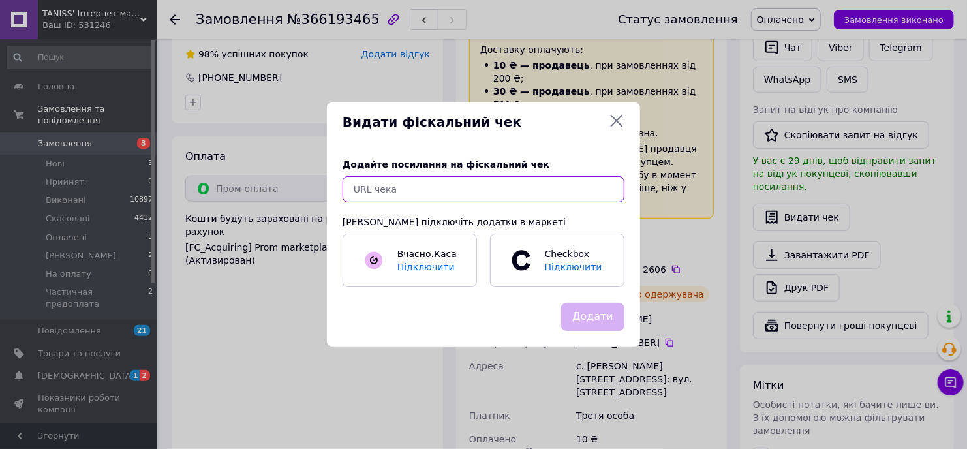
paste input "[URL][DOMAIN_NAME]"
type input "[URL][DOMAIN_NAME]"
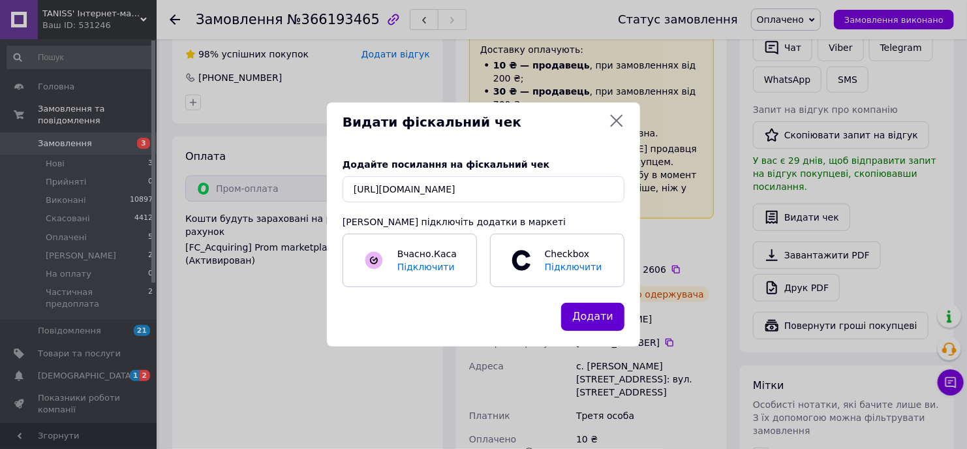
click at [585, 322] on button "Додати" at bounding box center [592, 317] width 63 height 28
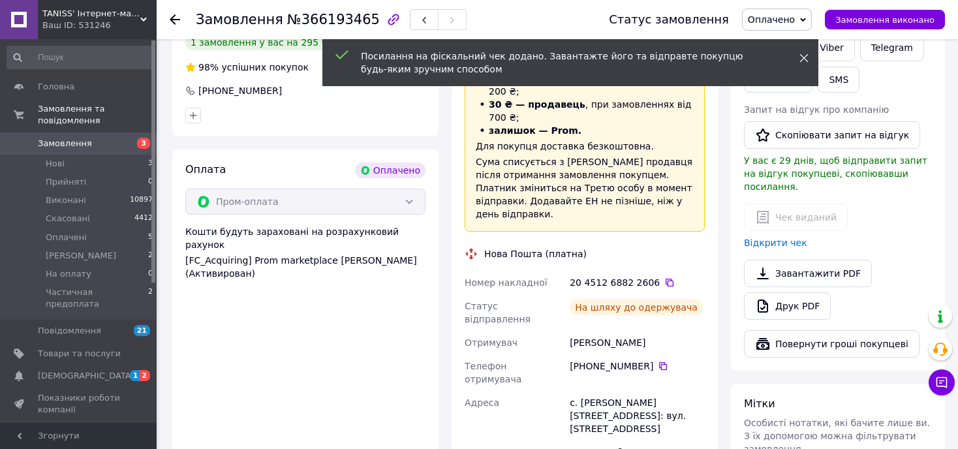
click at [801, 58] on icon at bounding box center [804, 58] width 9 height 9
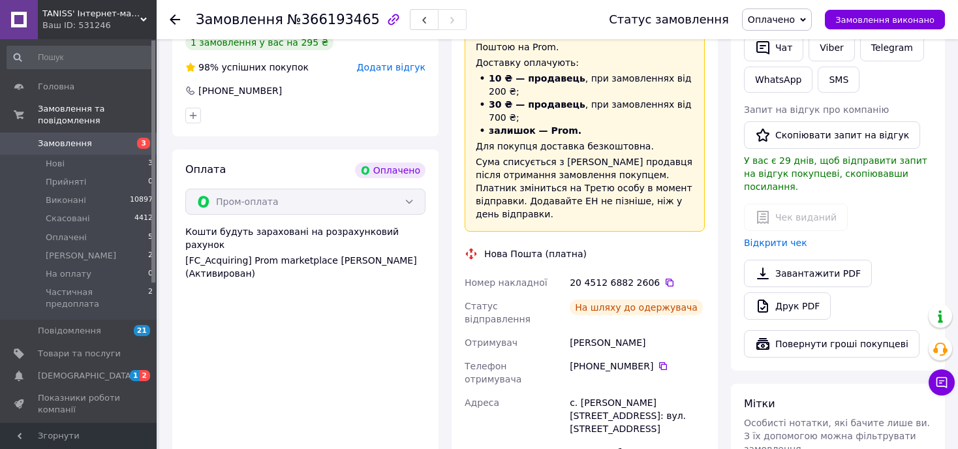
click at [792, 21] on span "Оплачено" at bounding box center [771, 19] width 47 height 10
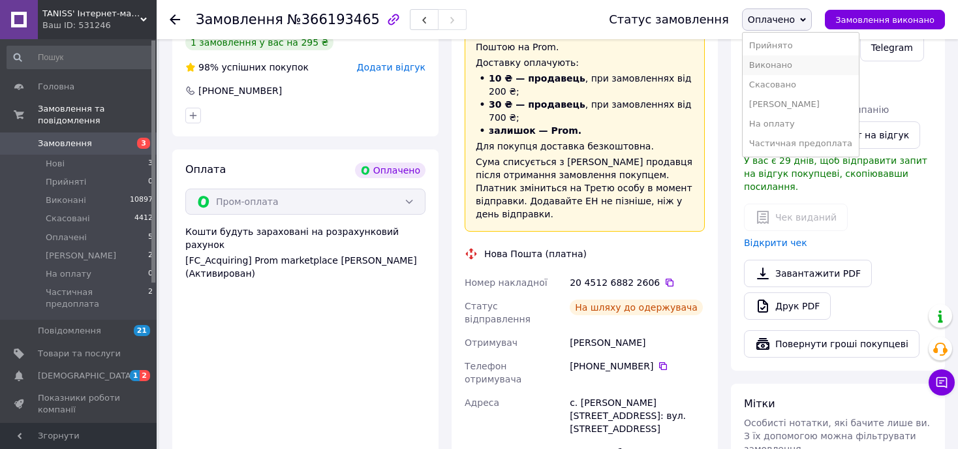
click at [776, 64] on li "Виконано" at bounding box center [801, 65] width 116 height 20
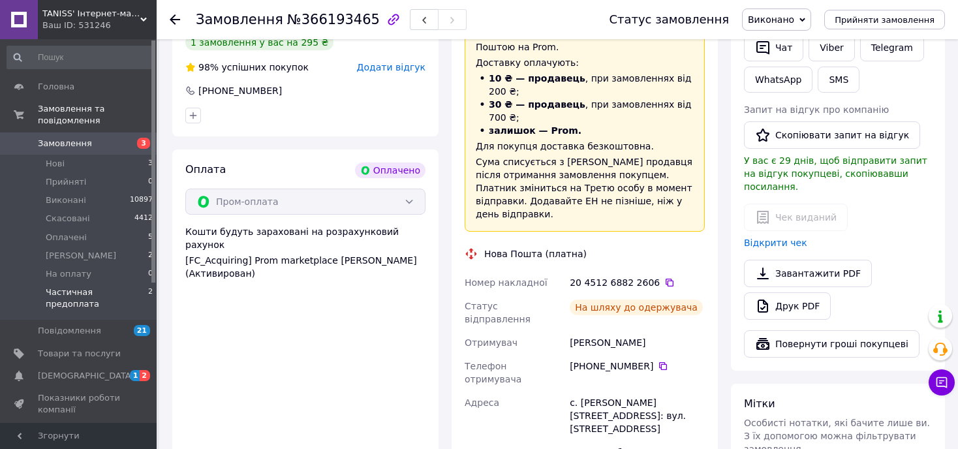
click at [61, 287] on span "Частичная предоплата" at bounding box center [97, 299] width 102 height 24
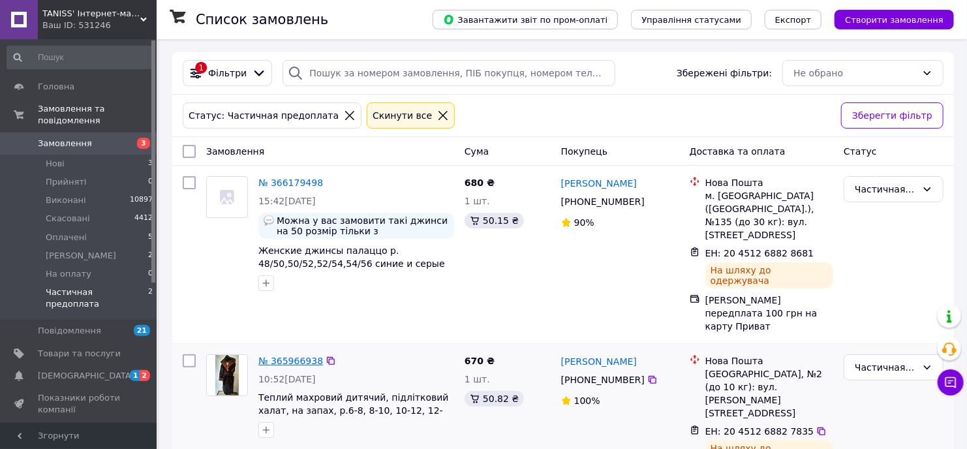
click at [292, 356] on link "№ 365966938" at bounding box center [291, 361] width 65 height 10
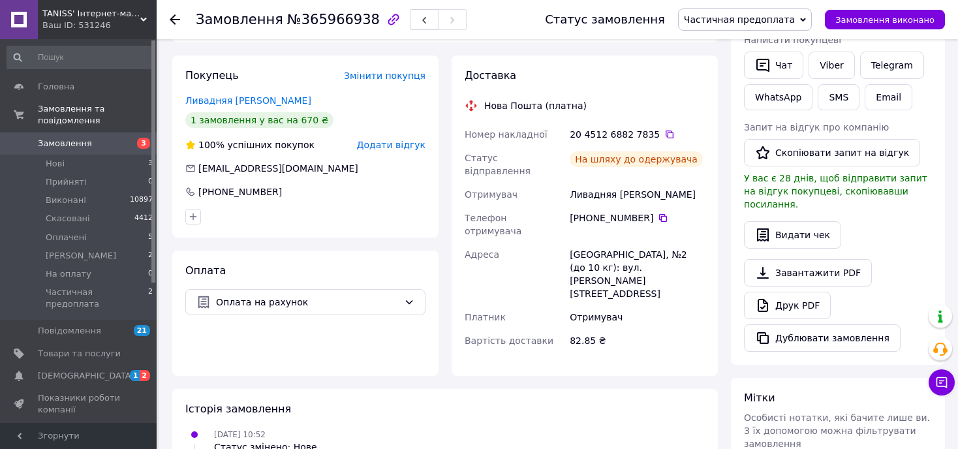
scroll to position [65, 0]
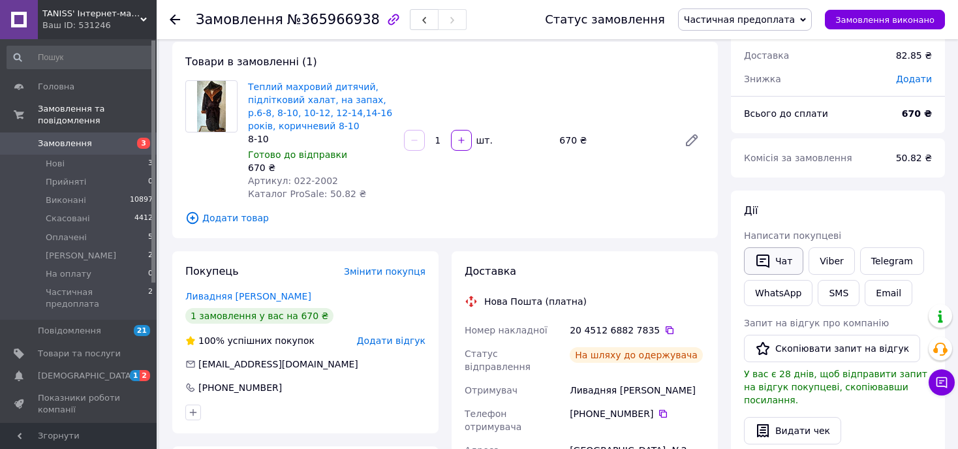
click at [762, 255] on icon "button" at bounding box center [763, 262] width 13 height 14
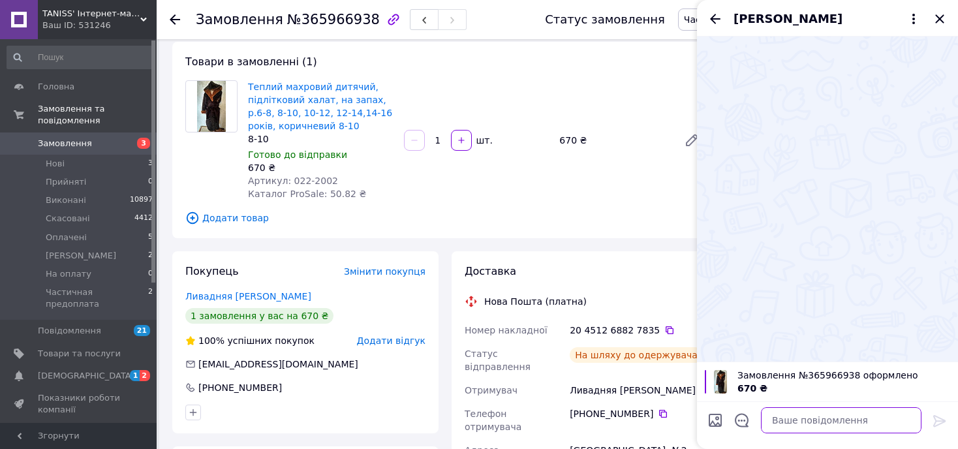
paste textarea "[URL][DOMAIN_NAME]"
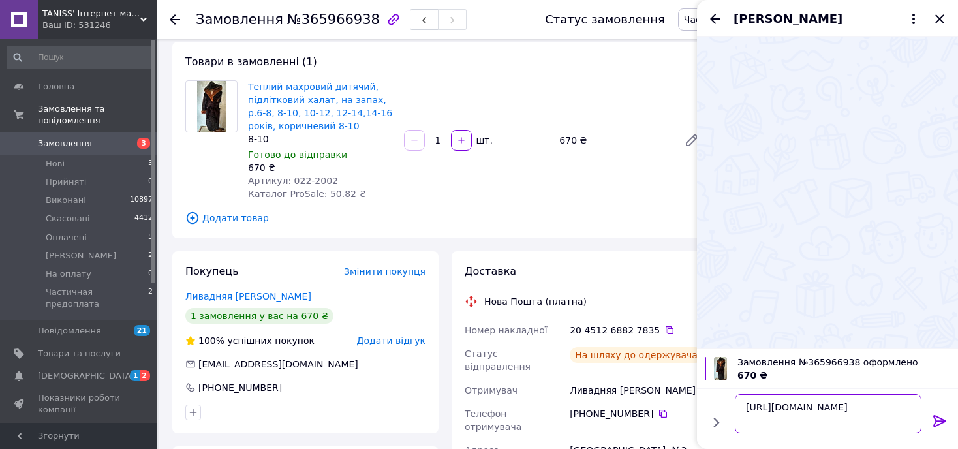
type textarea "[URL][DOMAIN_NAME]"
click at [932, 419] on icon at bounding box center [940, 421] width 16 height 16
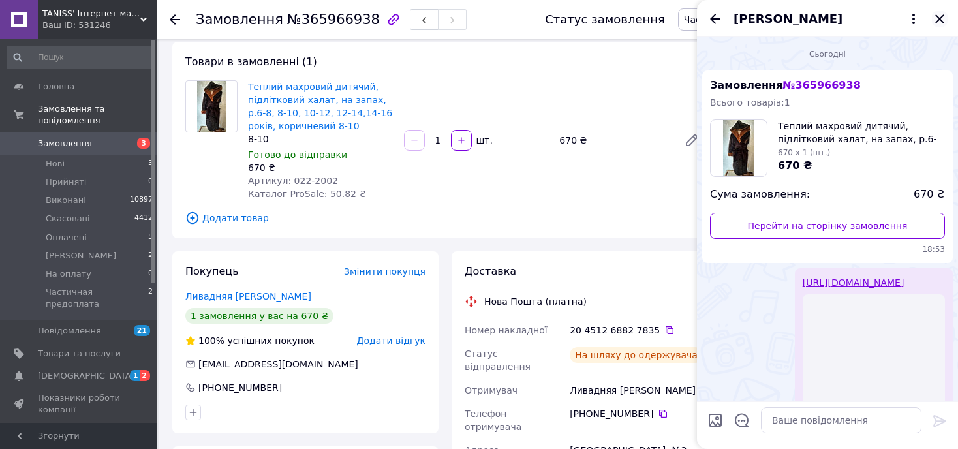
click at [934, 16] on icon "Закрити" at bounding box center [940, 19] width 16 height 16
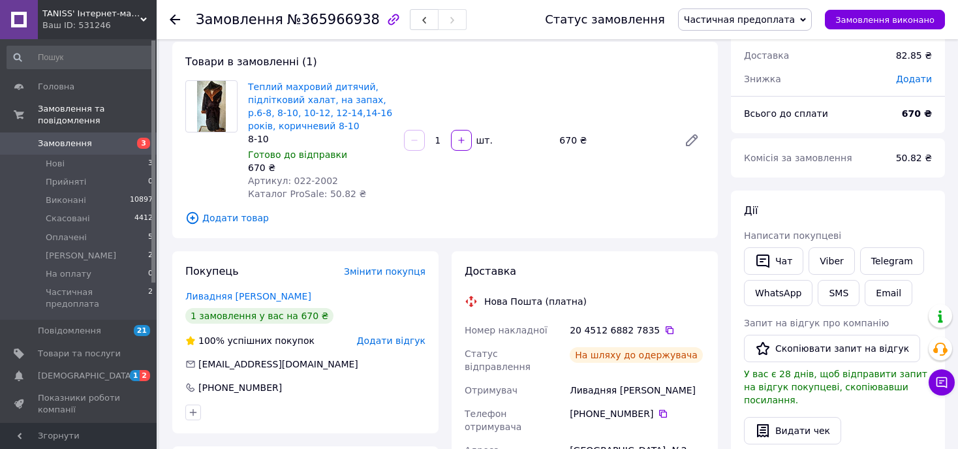
click at [785, 20] on span "Частичная предоплата" at bounding box center [739, 19] width 111 height 10
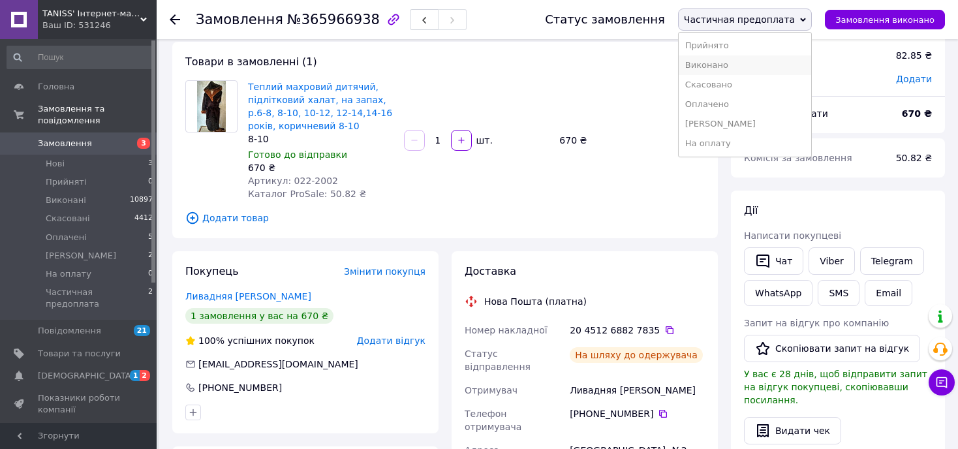
click at [738, 63] on li "Виконано" at bounding box center [745, 65] width 133 height 20
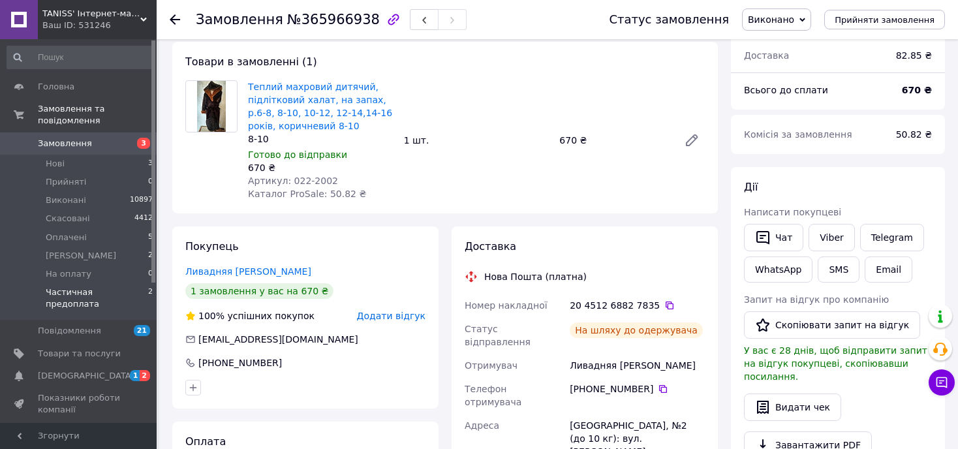
click at [63, 287] on span "Частичная предоплата" at bounding box center [97, 299] width 102 height 24
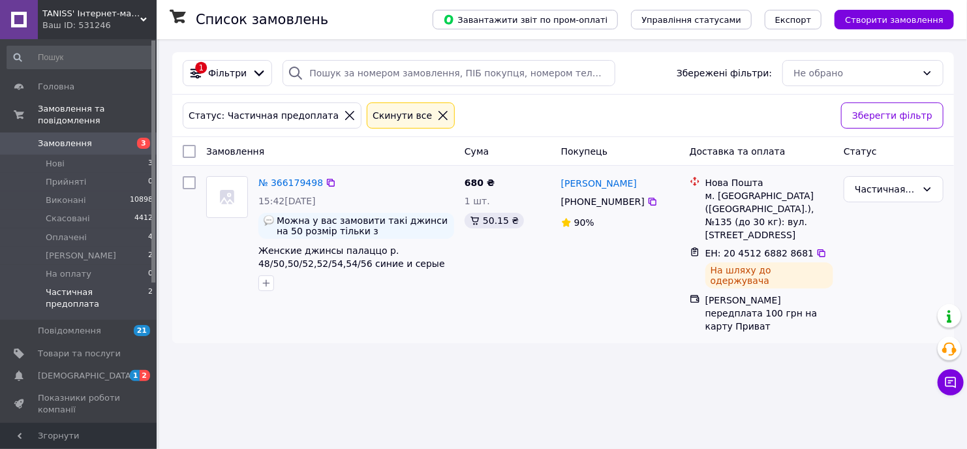
click at [290, 175] on div "№ 366179498" at bounding box center [290, 183] width 67 height 16
click at [294, 183] on link "№ 366179498" at bounding box center [291, 183] width 65 height 10
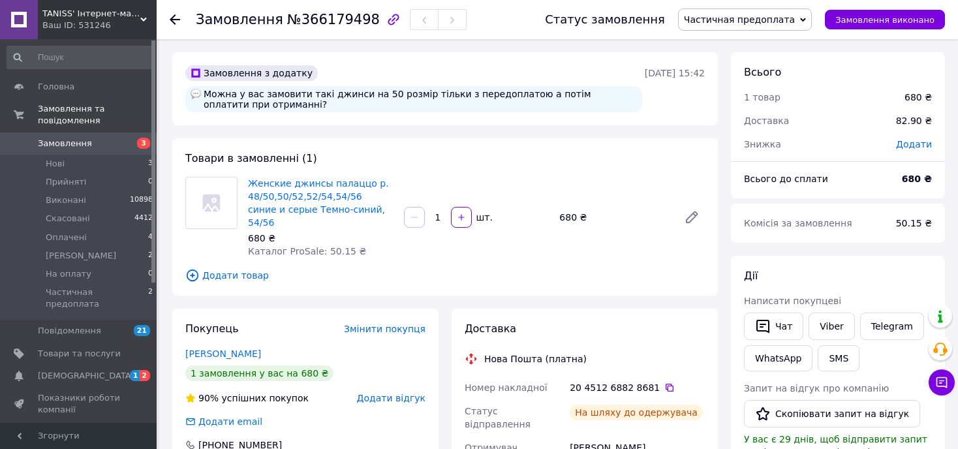
scroll to position [196, 0]
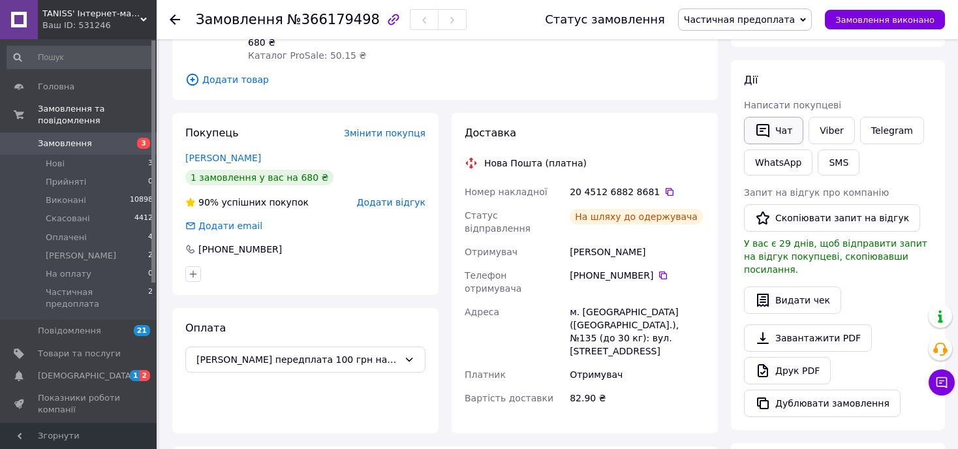
click at [764, 128] on icon "button" at bounding box center [763, 131] width 13 height 14
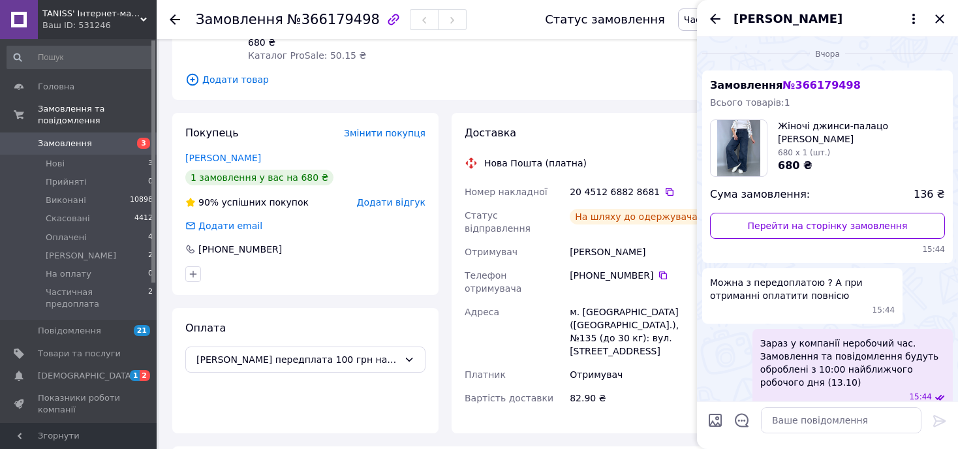
scroll to position [49, 0]
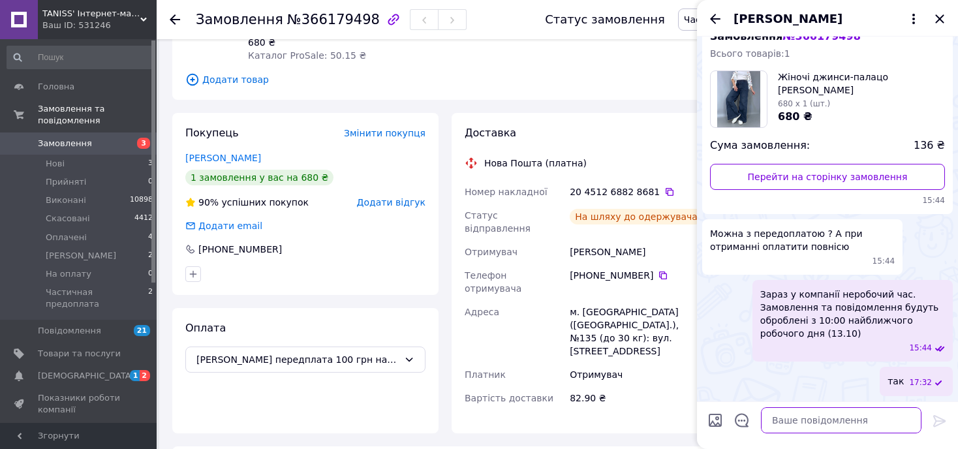
paste textarea "[URL][DOMAIN_NAME]"
type textarea "[URL][DOMAIN_NAME]"
click at [935, 22] on icon "Закрити" at bounding box center [940, 19] width 16 height 16
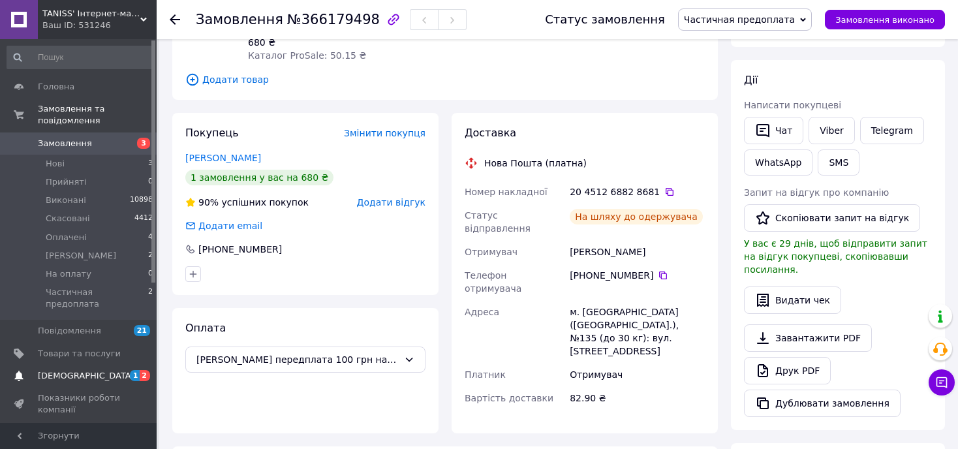
click at [70, 370] on span "[DEMOGRAPHIC_DATA]" at bounding box center [86, 376] width 97 height 12
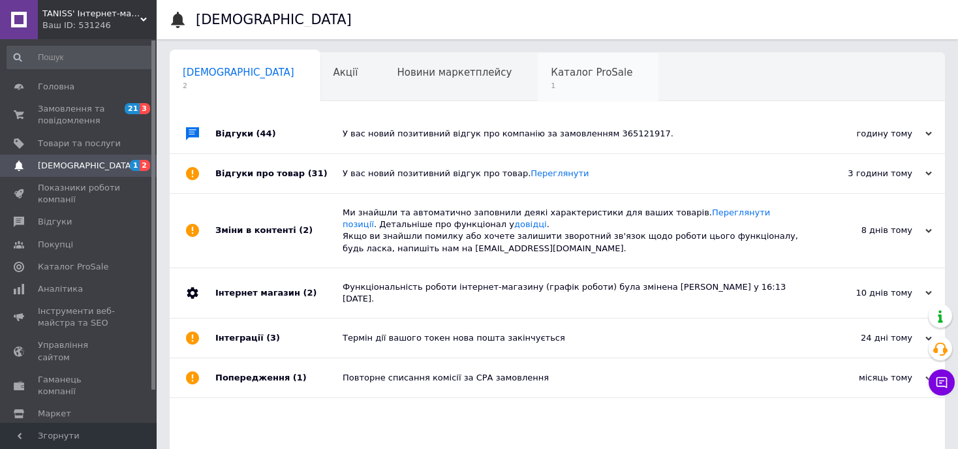
click at [551, 72] on span "Каталог ProSale" at bounding box center [592, 73] width 82 height 12
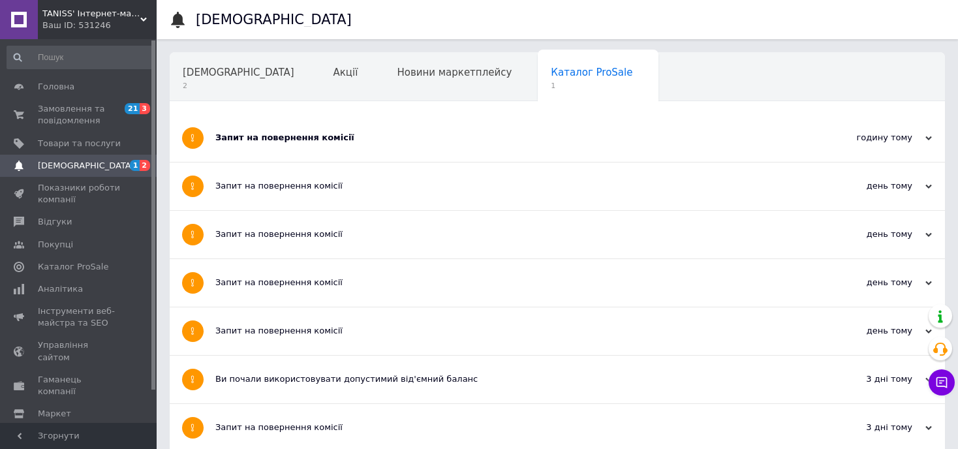
click at [268, 135] on div "Запит на повернення комісії" at bounding box center [508, 138] width 586 height 12
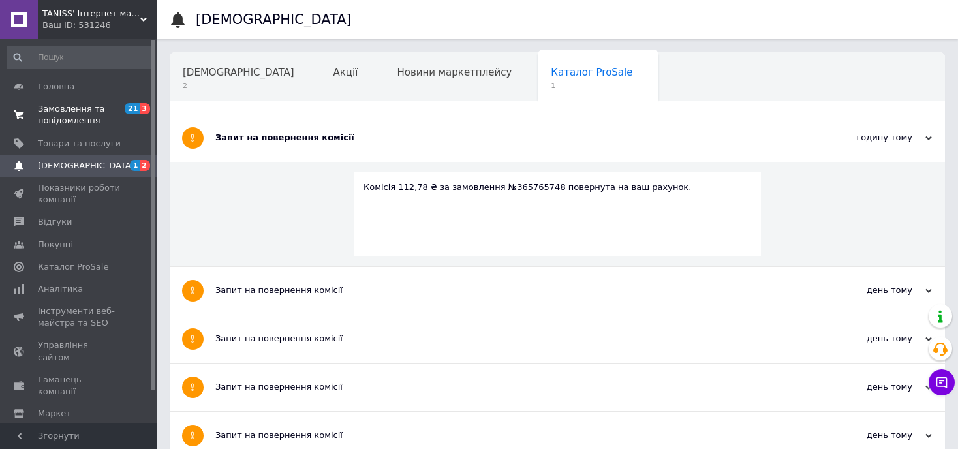
click at [43, 114] on span "Замовлення та повідомлення" at bounding box center [79, 115] width 83 height 24
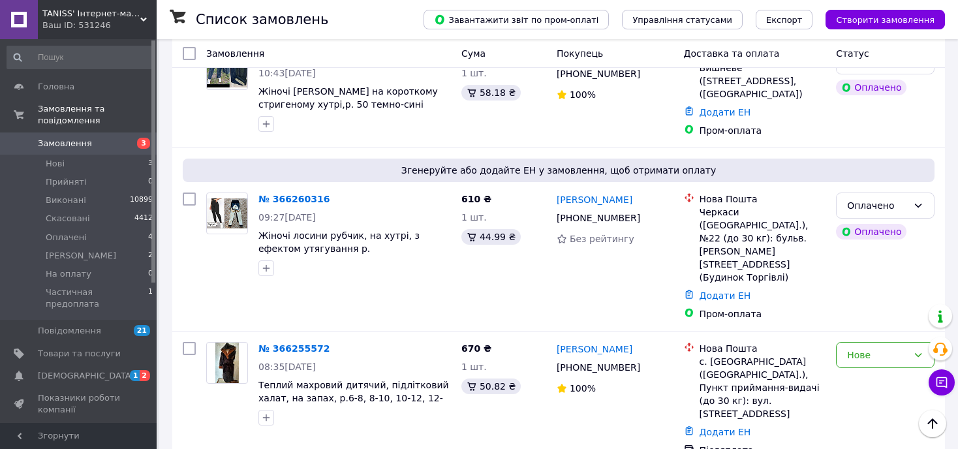
scroll to position [522, 0]
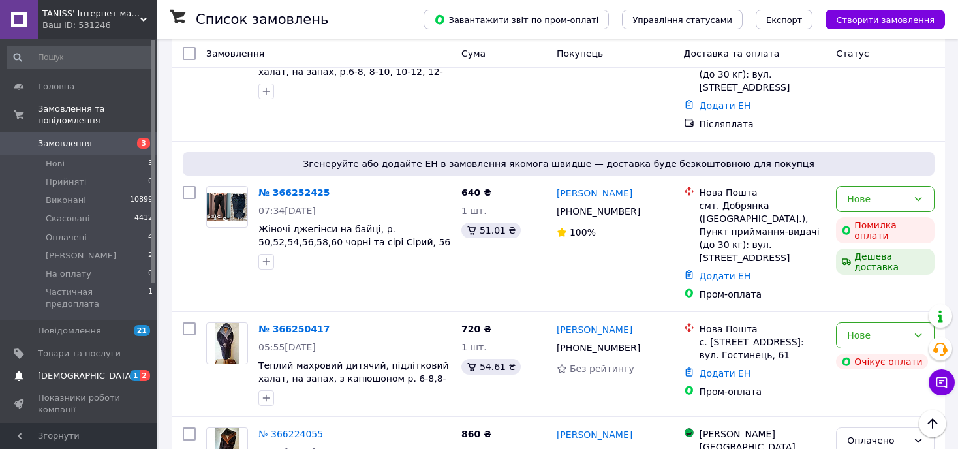
click at [46, 370] on span "[DEMOGRAPHIC_DATA]" at bounding box center [86, 376] width 97 height 12
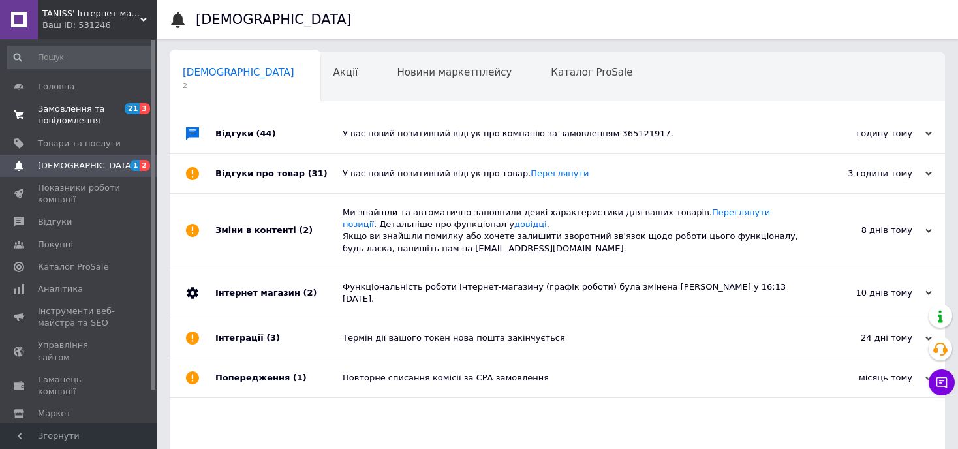
click at [69, 110] on span "Замовлення та повідомлення" at bounding box center [79, 115] width 83 height 24
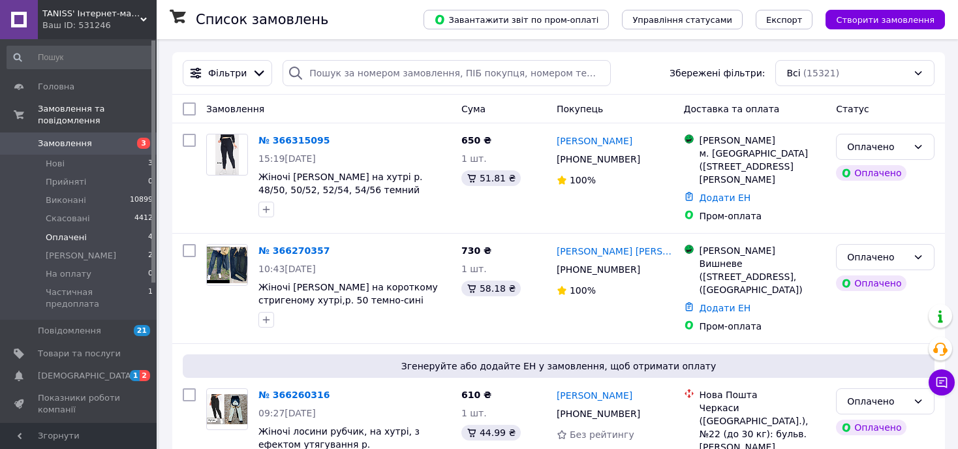
click at [60, 232] on span "Оплачені" at bounding box center [66, 238] width 41 height 12
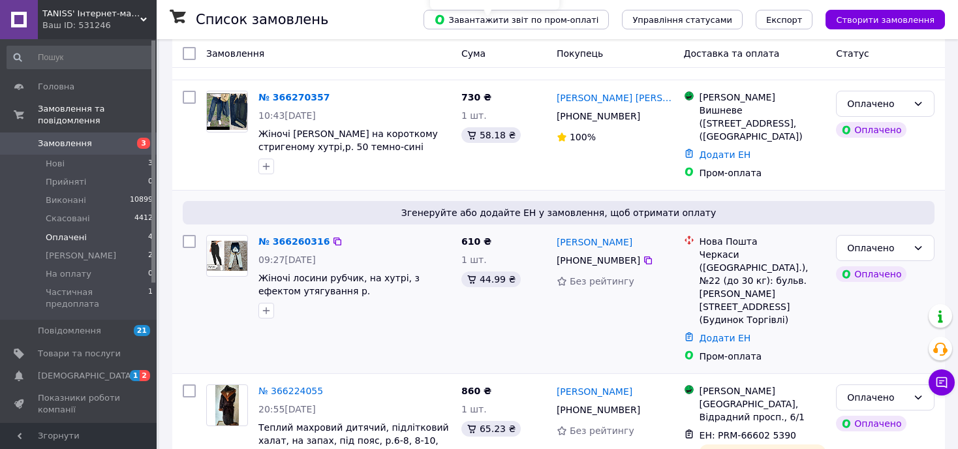
scroll to position [212, 0]
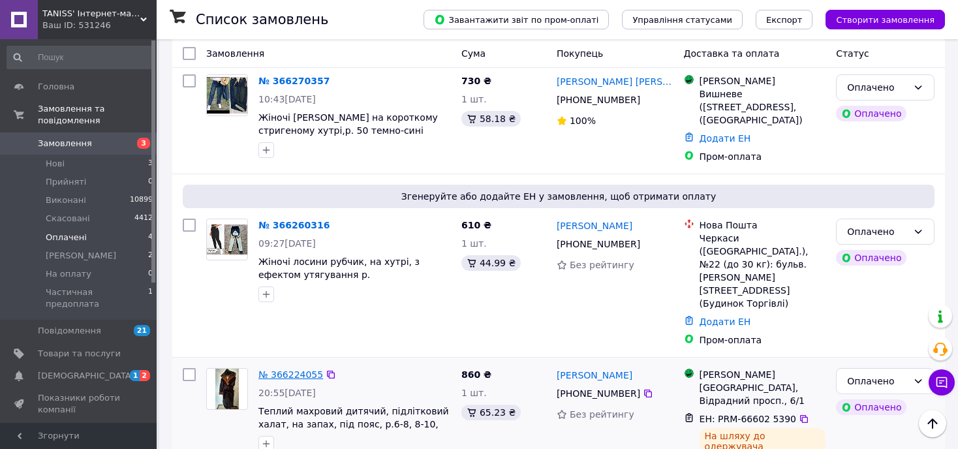
click at [281, 369] on link "№ 366224055" at bounding box center [291, 374] width 65 height 10
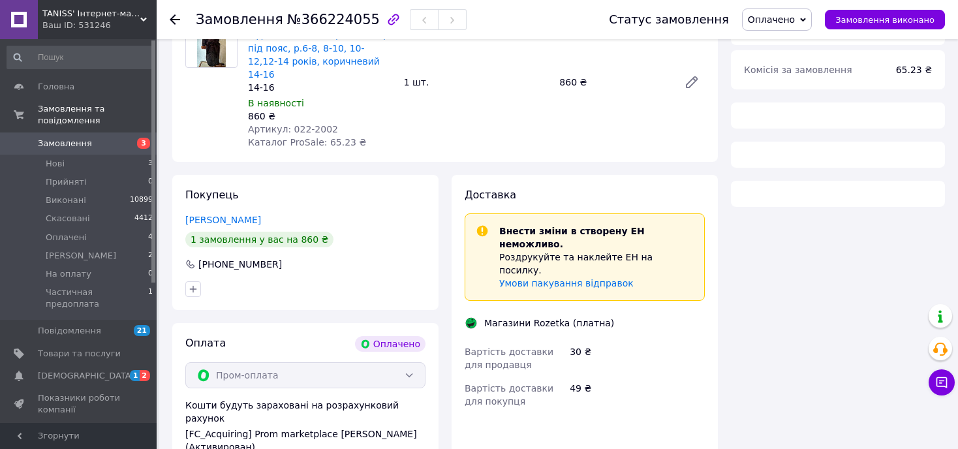
scroll to position [212, 0]
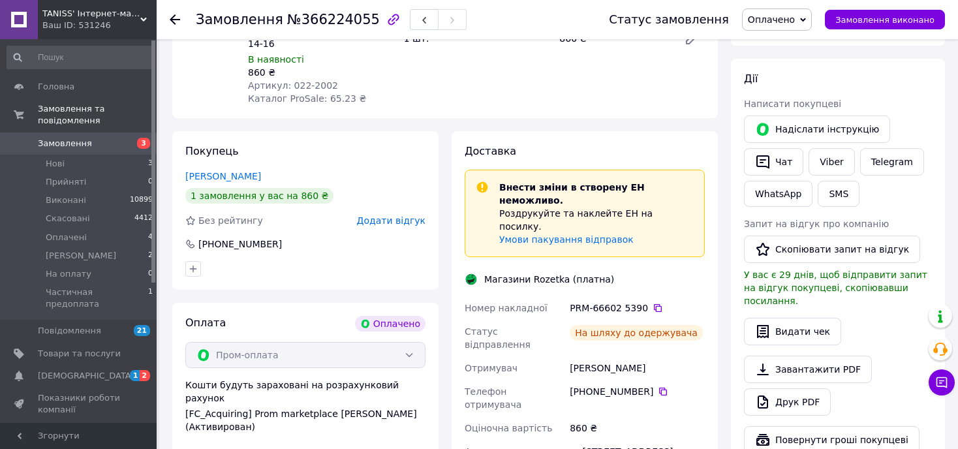
drag, startPoint x: 571, startPoint y: 317, endPoint x: 653, endPoint y: 317, distance: 82.3
click at [653, 356] on div "[PERSON_NAME]" at bounding box center [637, 368] width 140 height 24
copy div "[PERSON_NAME]"
drag, startPoint x: 586, startPoint y: 340, endPoint x: 647, endPoint y: 340, distance: 60.7
click at [647, 385] on div "[PHONE_NUMBER]" at bounding box center [637, 391] width 135 height 13
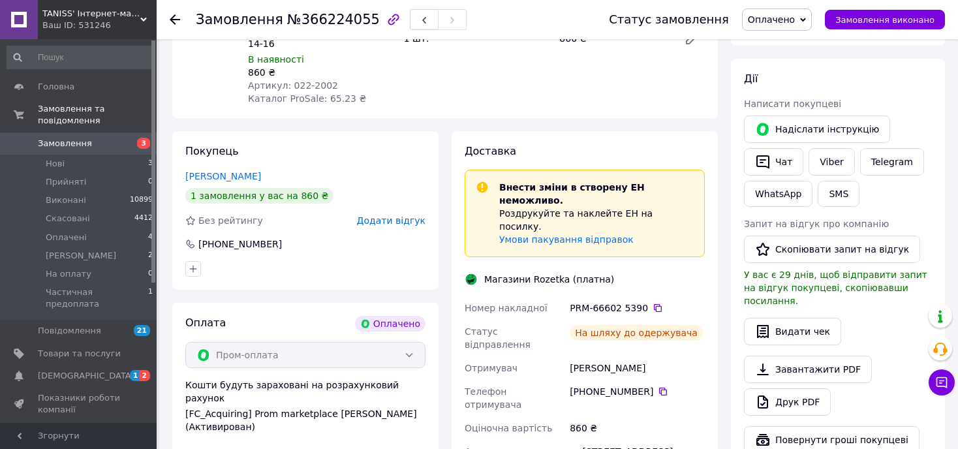
copy div "0 96 580 84 65"
click at [791, 318] on button "Видати чек" at bounding box center [792, 331] width 97 height 27
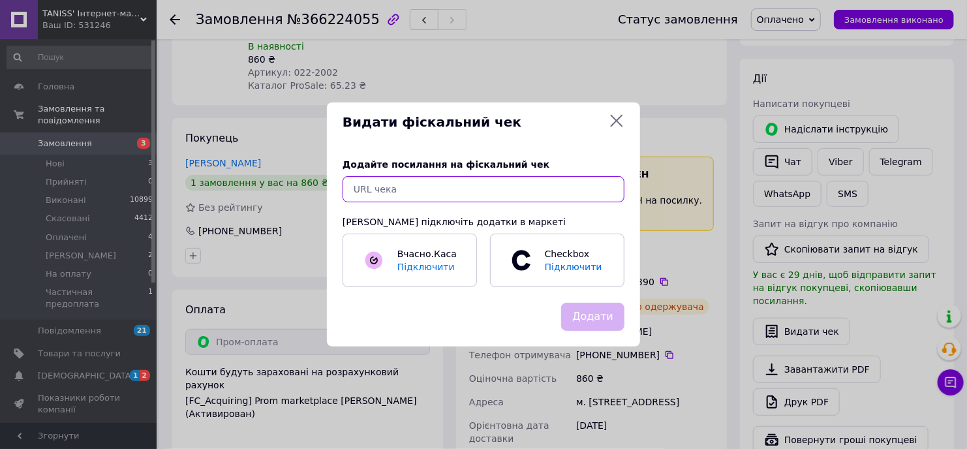
paste input "[URL][DOMAIN_NAME]"
type input "[URL][DOMAIN_NAME]"
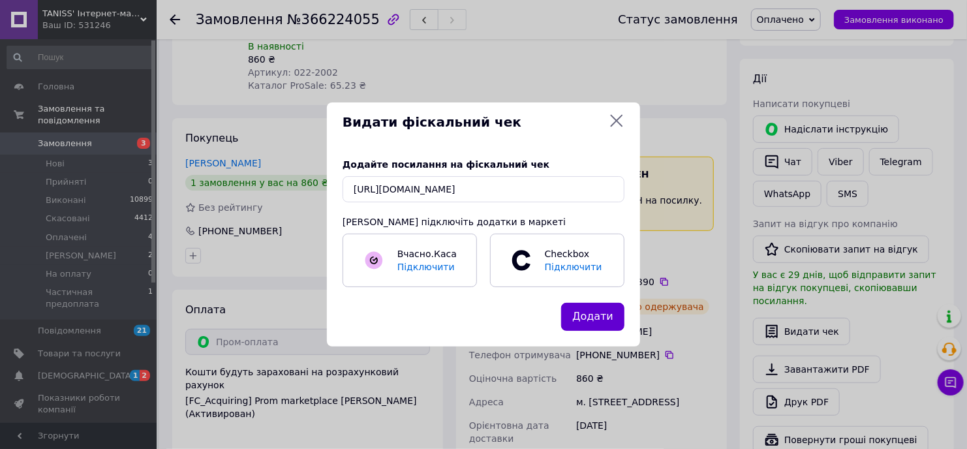
click at [606, 317] on button "Додати" at bounding box center [592, 317] width 63 height 28
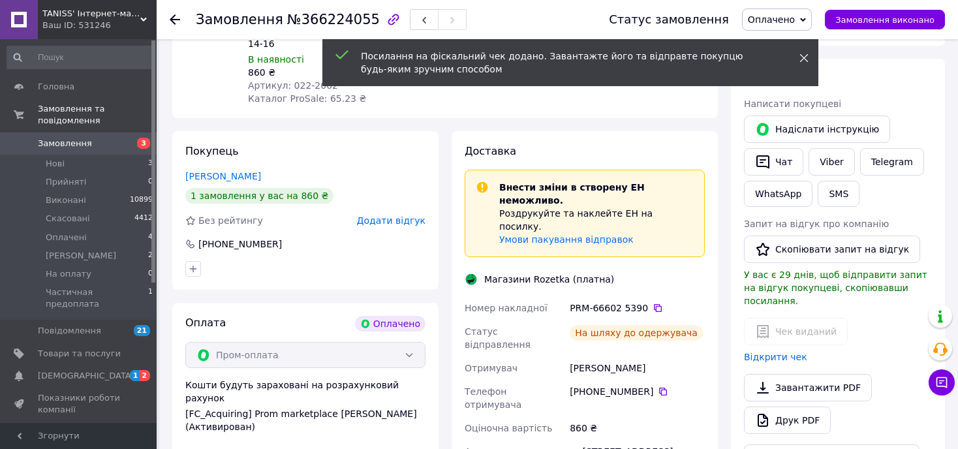
click at [803, 61] on icon at bounding box center [804, 58] width 9 height 9
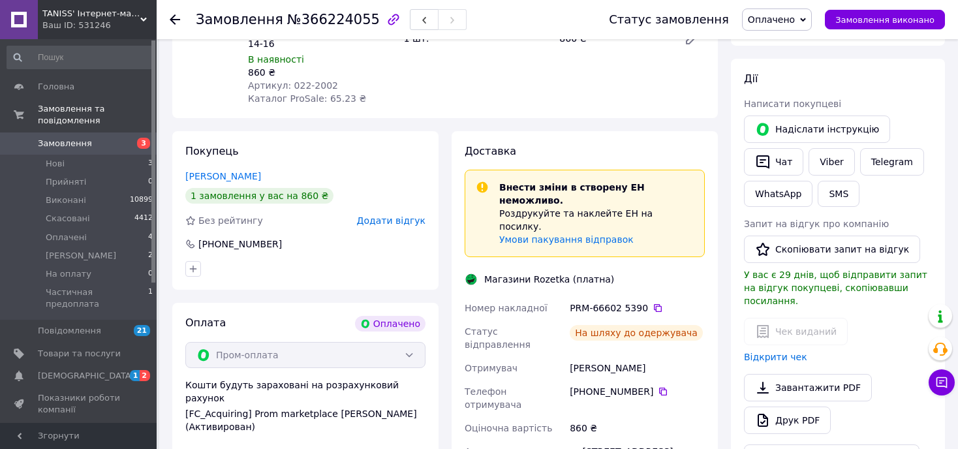
click at [781, 19] on span "Оплачено" at bounding box center [771, 19] width 47 height 10
click at [773, 61] on li "Виконано" at bounding box center [801, 65] width 116 height 20
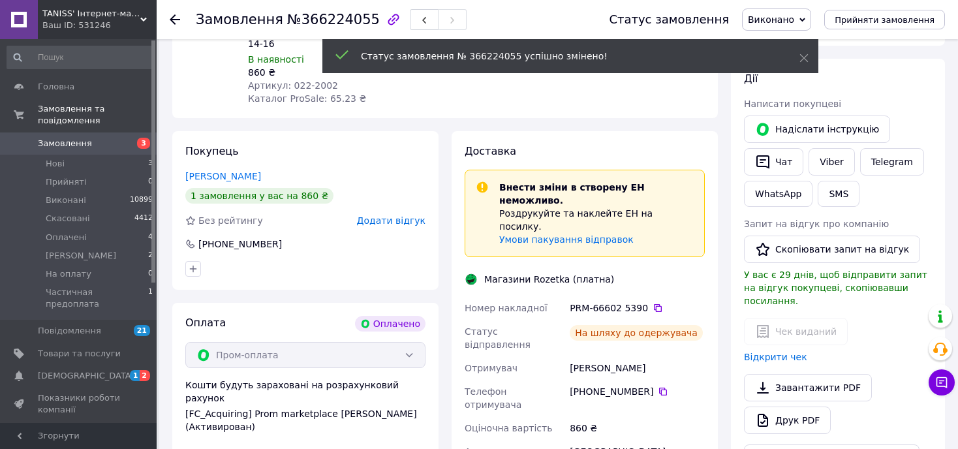
scroll to position [0, 0]
